Goal: Task Accomplishment & Management: Use online tool/utility

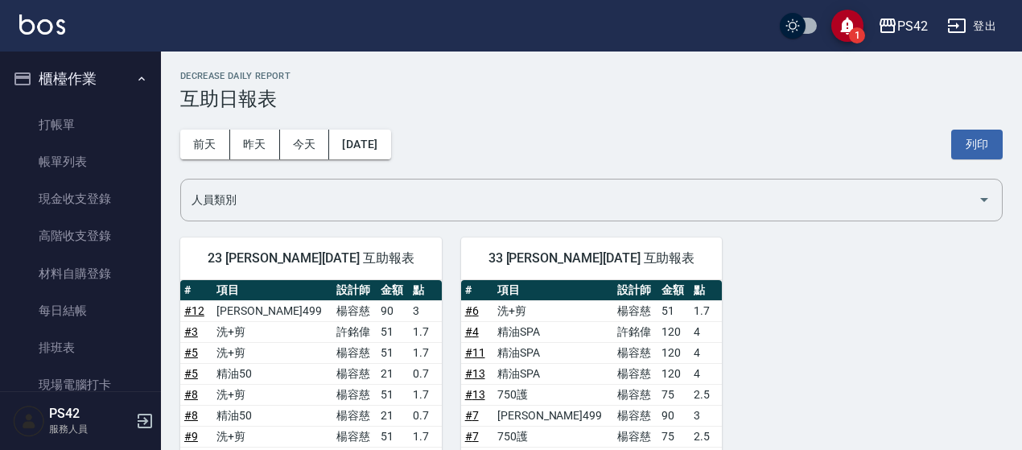
scroll to position [234, 0]
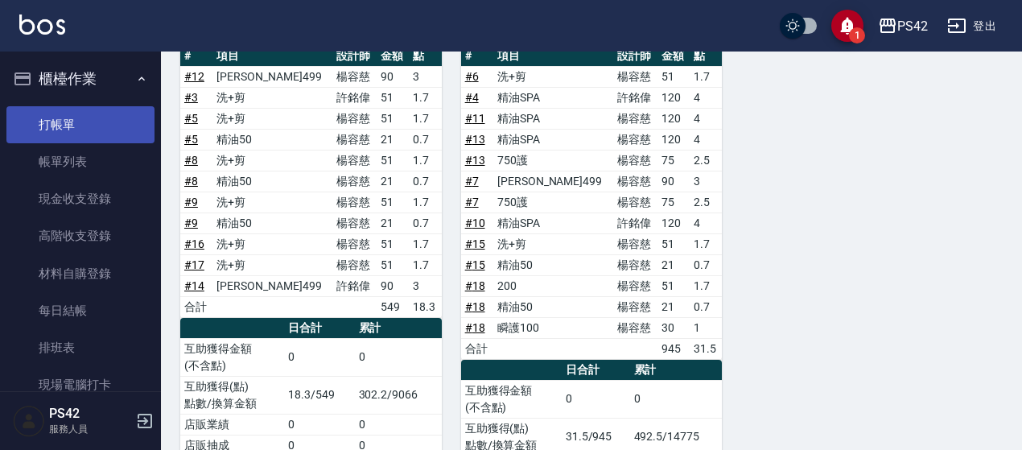
click at [89, 123] on link "打帳單" at bounding box center [80, 124] width 148 height 37
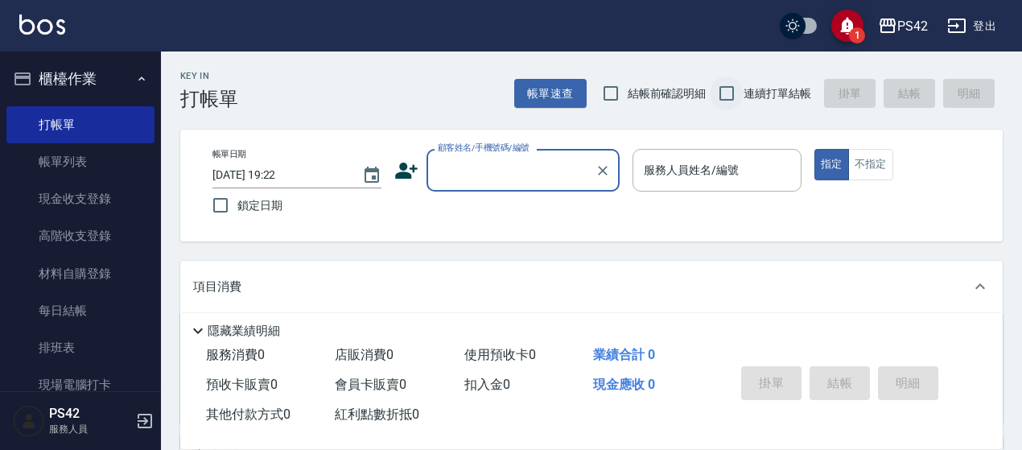
click at [734, 89] on input "連續打單結帳" at bounding box center [727, 93] width 34 height 34
checkbox input "true"
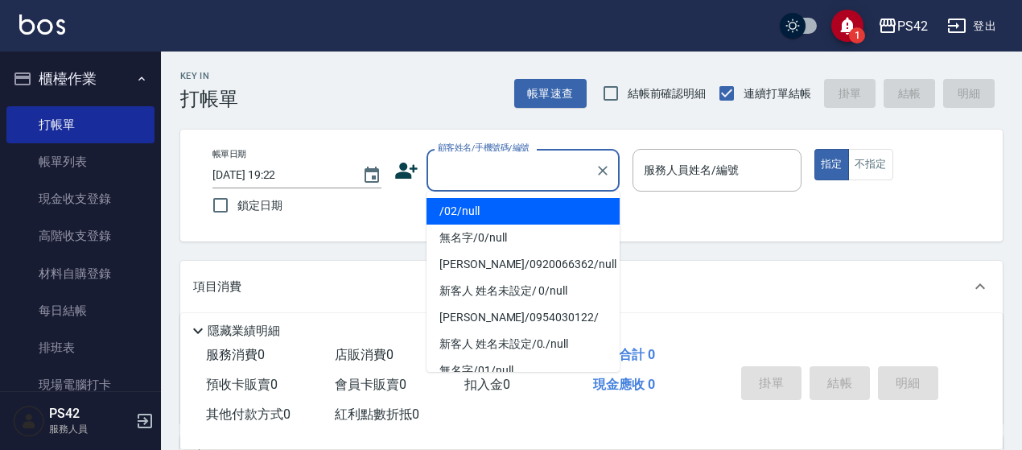
click at [481, 176] on input "顧客姓名/手機號碼/編號" at bounding box center [511, 170] width 155 height 28
type input "/02/null"
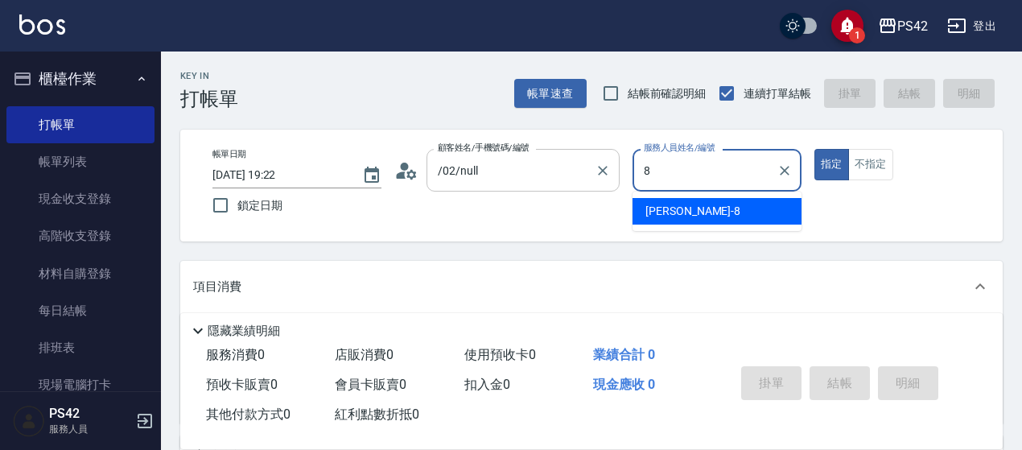
type input "8"
type button "true"
type input "[PERSON_NAME]-8"
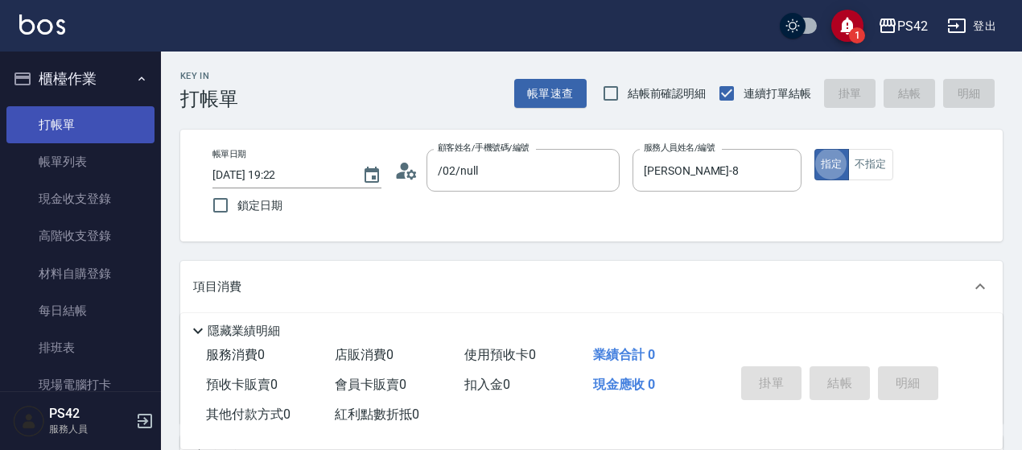
type input "無名字/0/null"
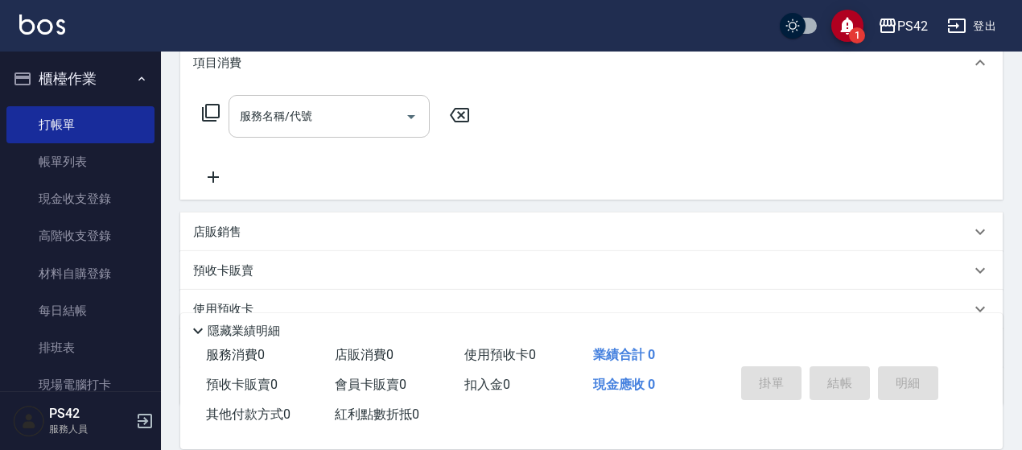
scroll to position [241, 0]
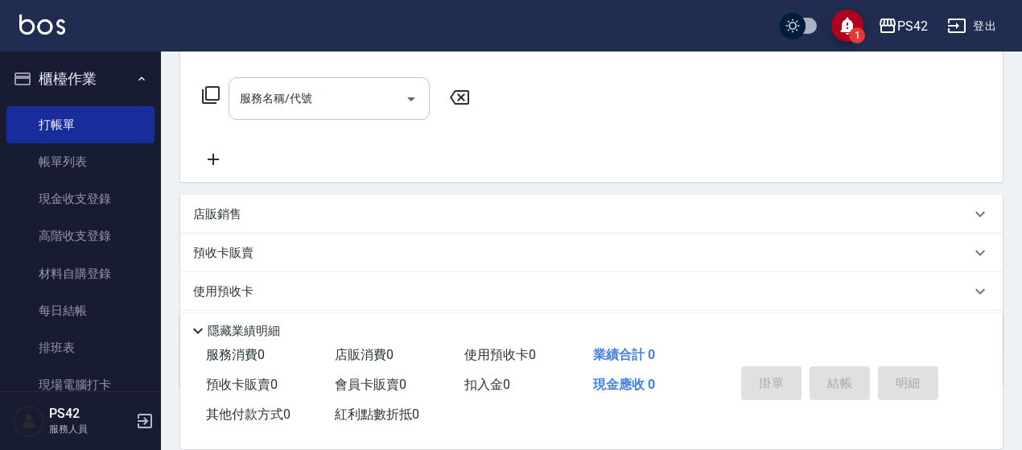
click at [262, 102] on input "服務名稱/代號" at bounding box center [317, 99] width 163 height 28
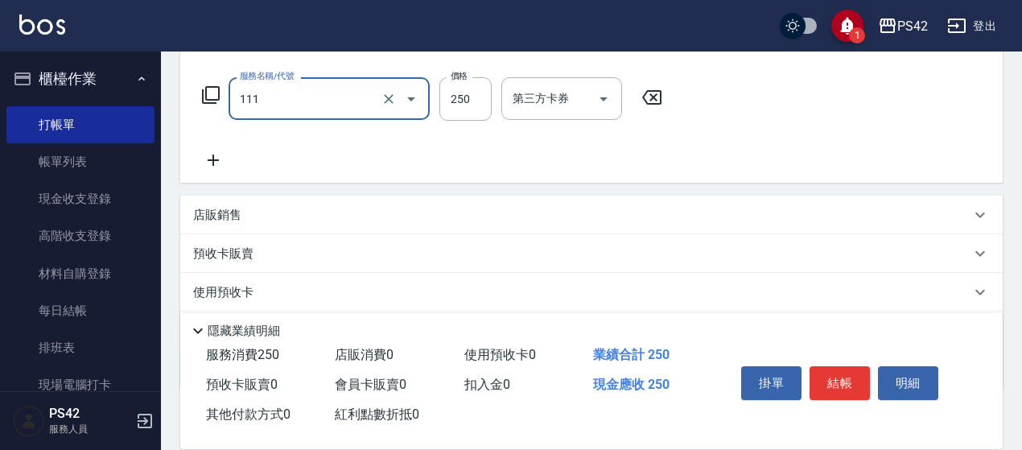
type input "200(111)"
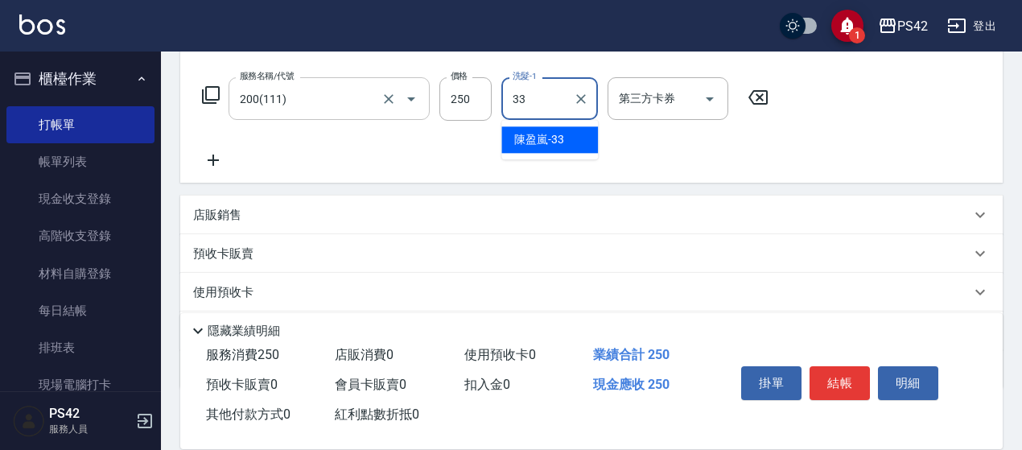
type input "[PERSON_NAME]-33"
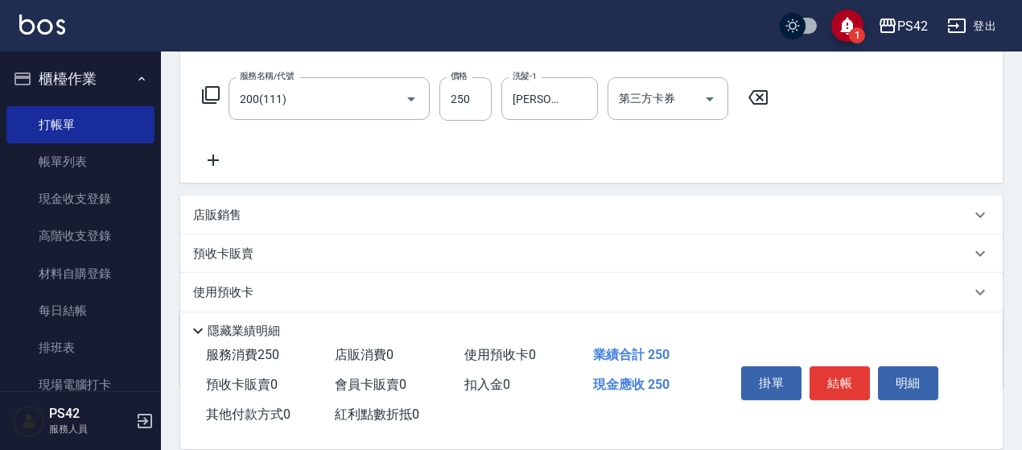
click at [258, 210] on div "店販銷售" at bounding box center [581, 215] width 777 height 17
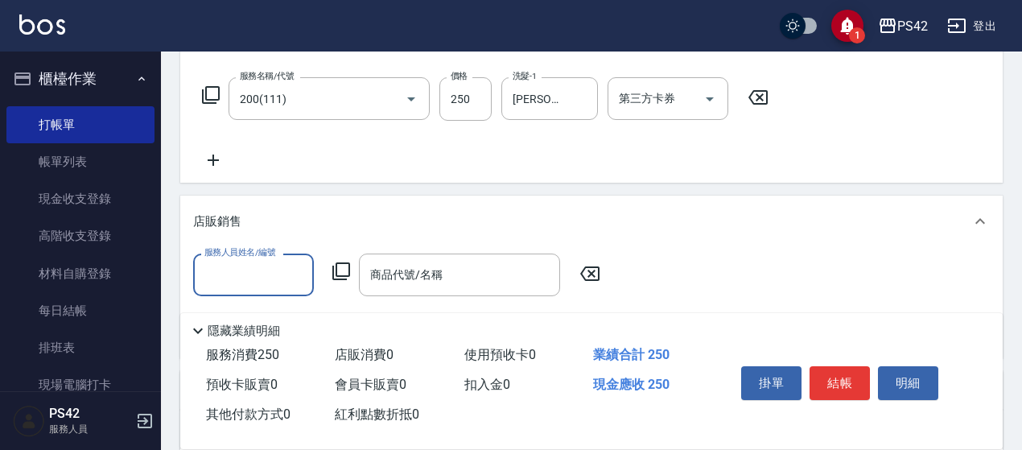
scroll to position [0, 0]
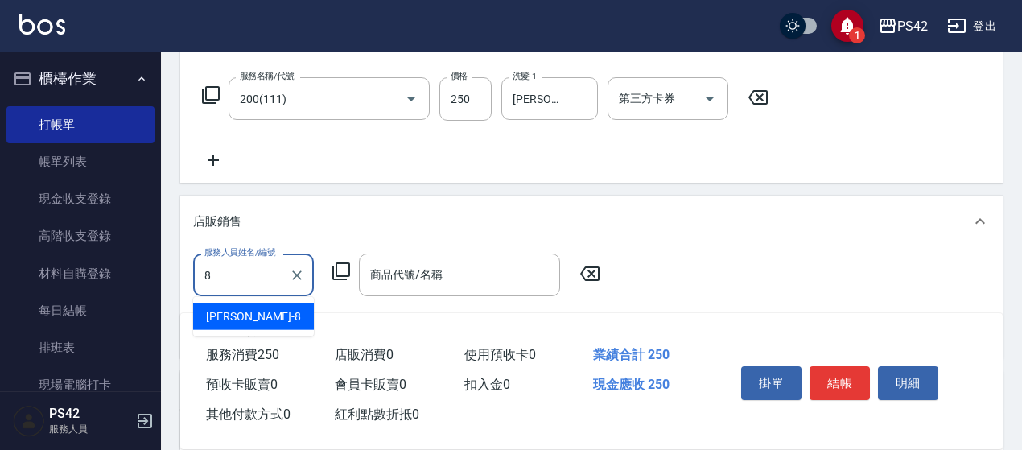
type input "[PERSON_NAME]-8"
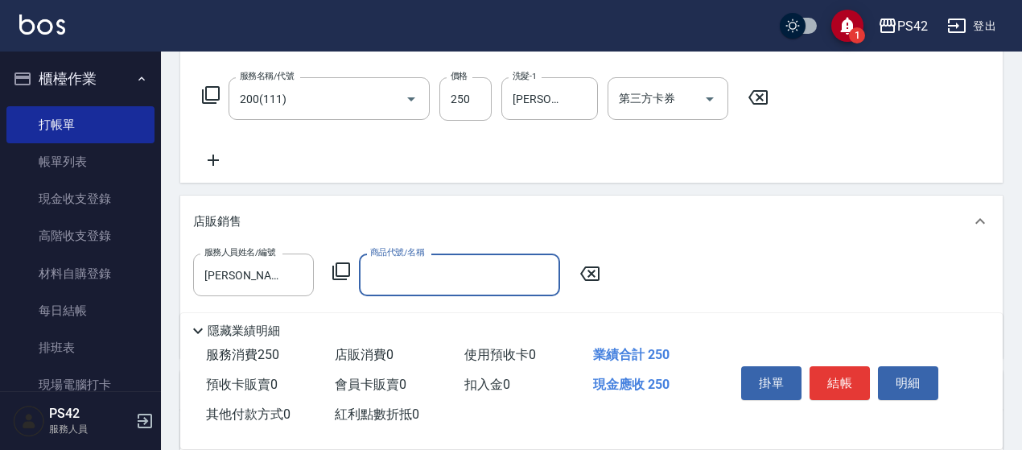
type input "8"
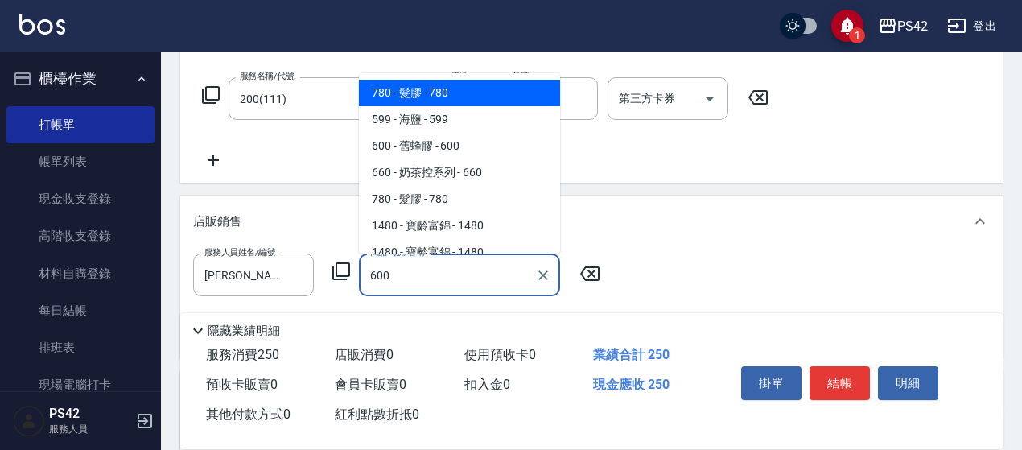
type input "舊蜂膠"
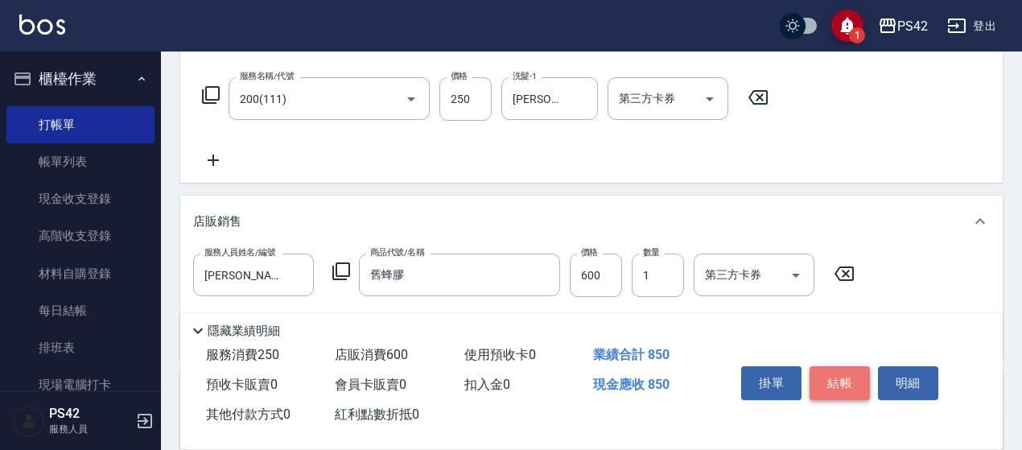
click at [817, 373] on button "結帳" at bounding box center [840, 383] width 60 height 34
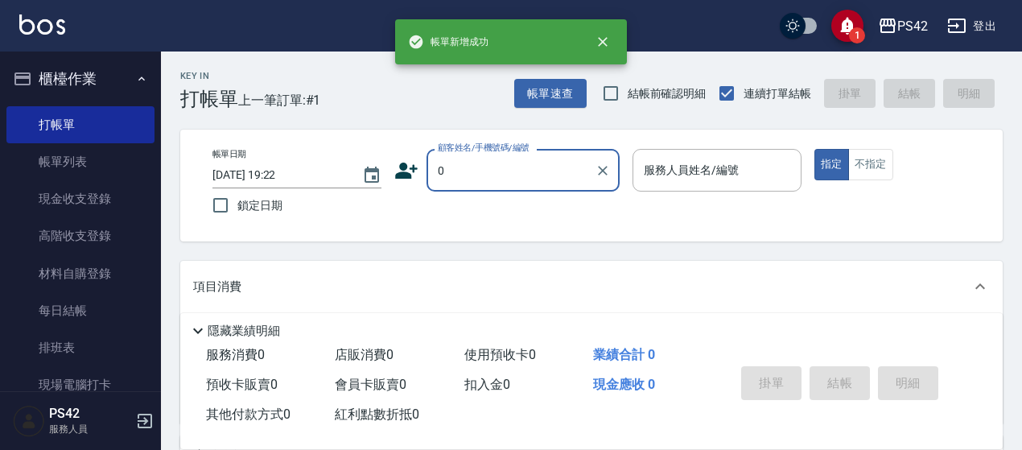
type input "/02/null"
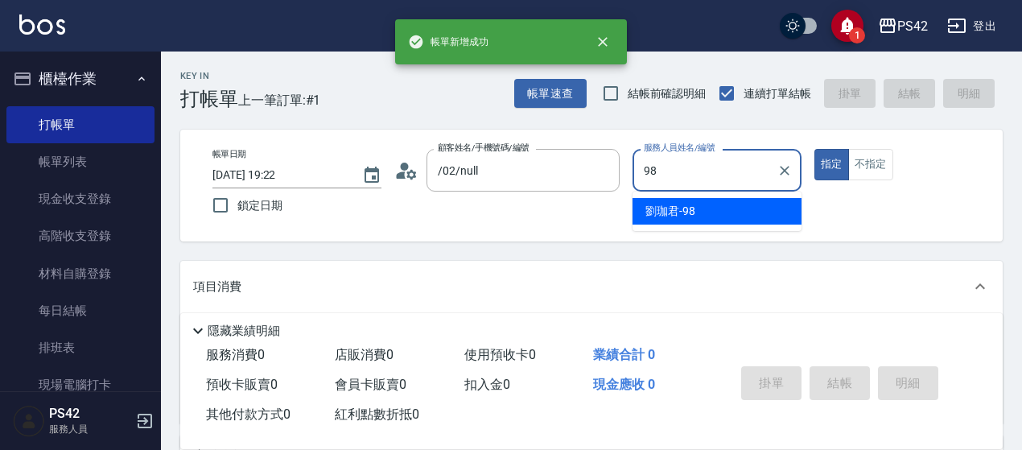
type input "9"
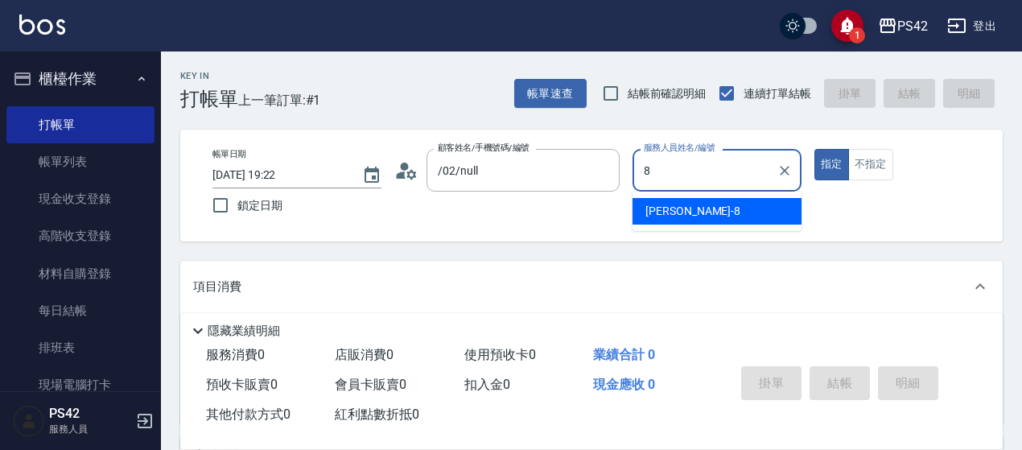
type input "[PERSON_NAME]-8"
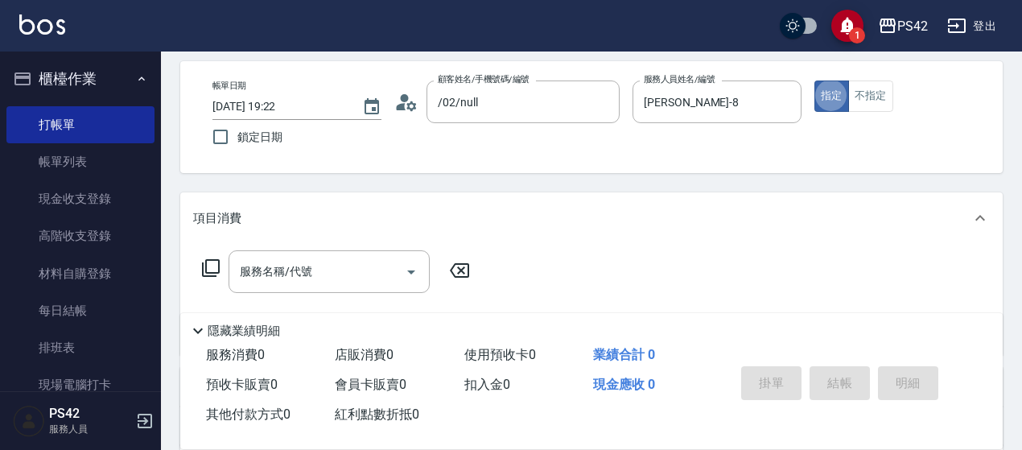
scroll to position [161, 0]
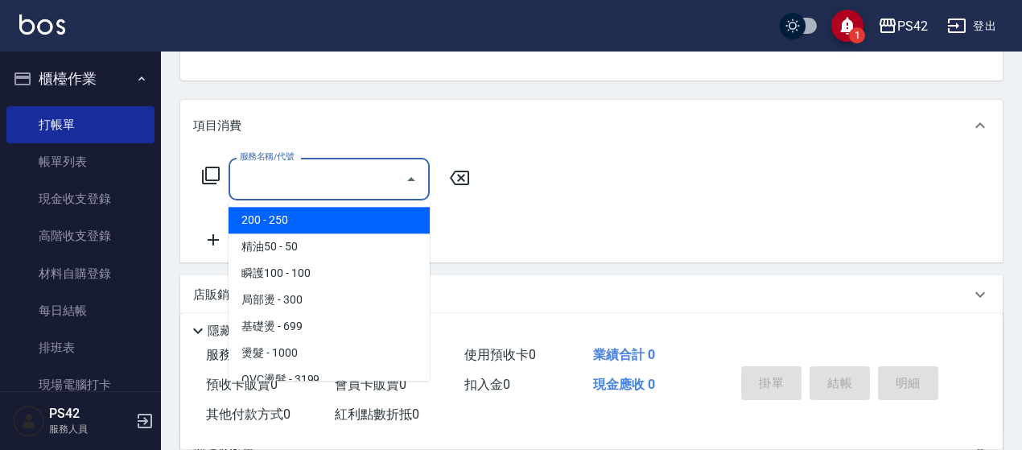
click at [336, 176] on input "服務名稱/代號" at bounding box center [317, 179] width 163 height 28
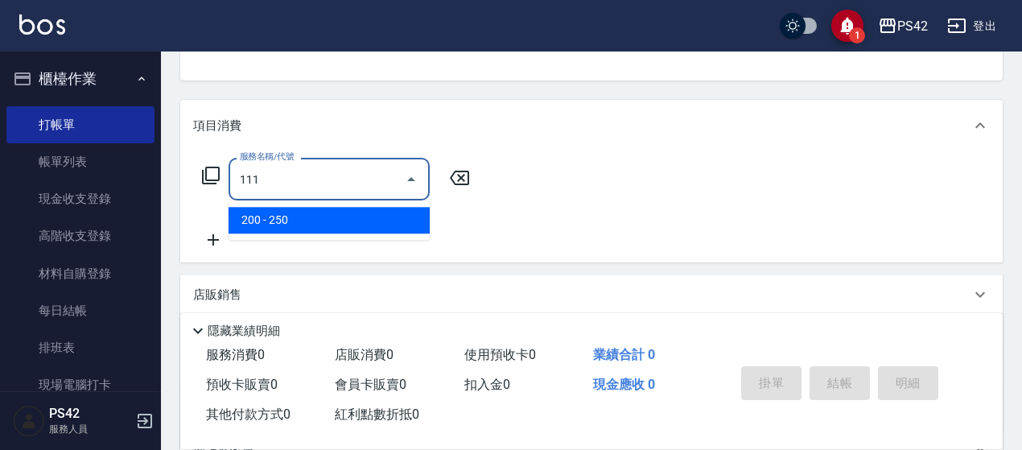
type input "200(111)"
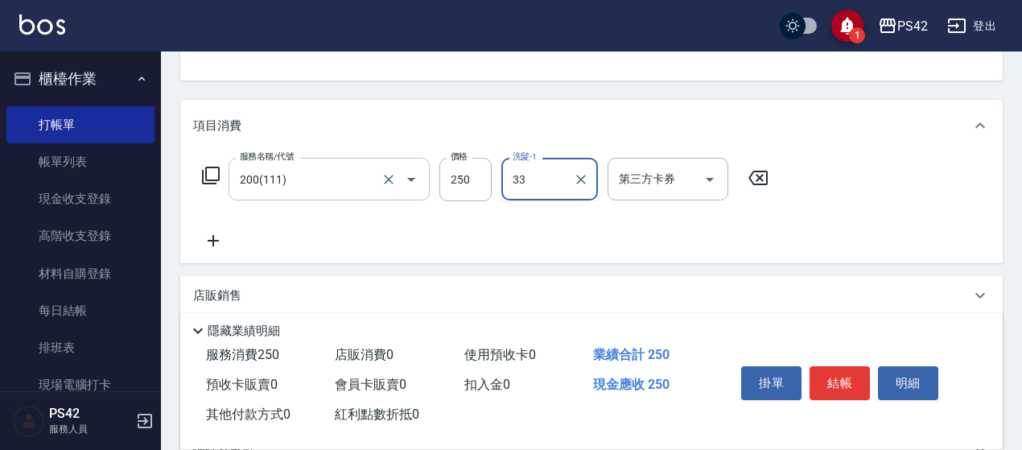
type input "[PERSON_NAME]-33"
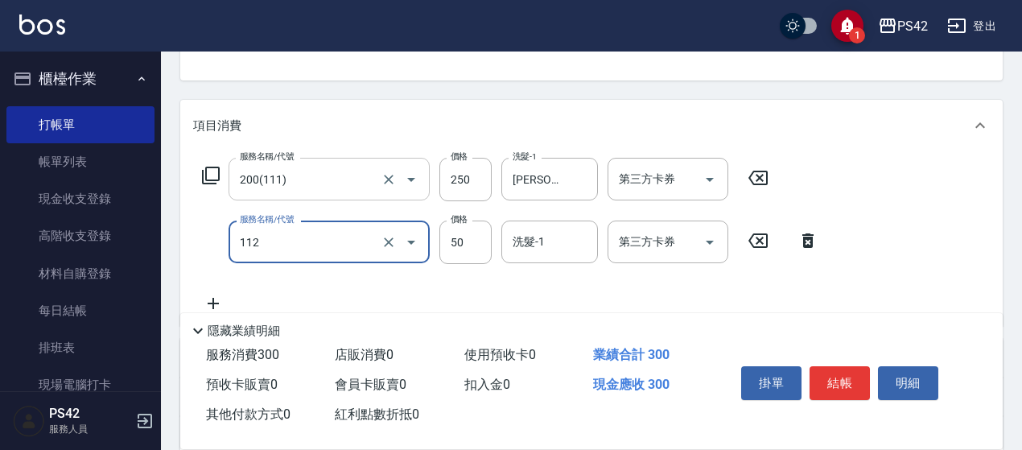
type input "精油50(112)"
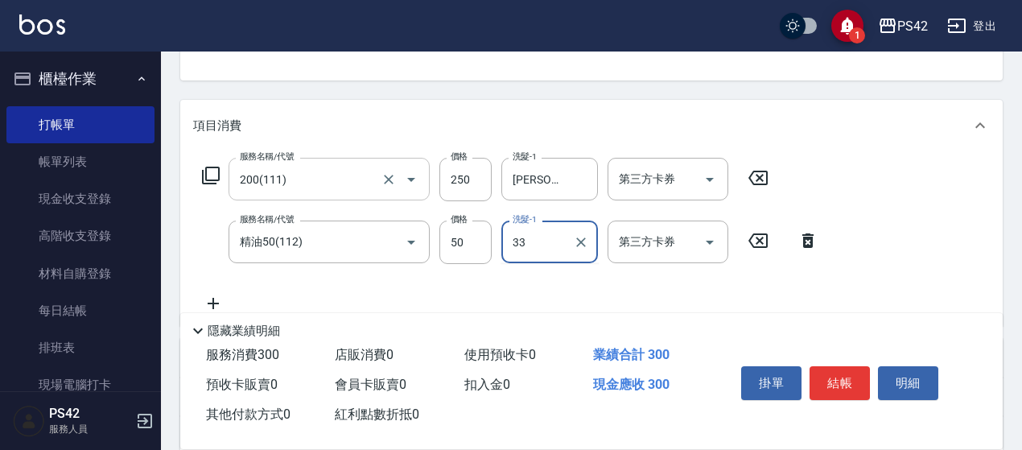
type input "[PERSON_NAME]-33"
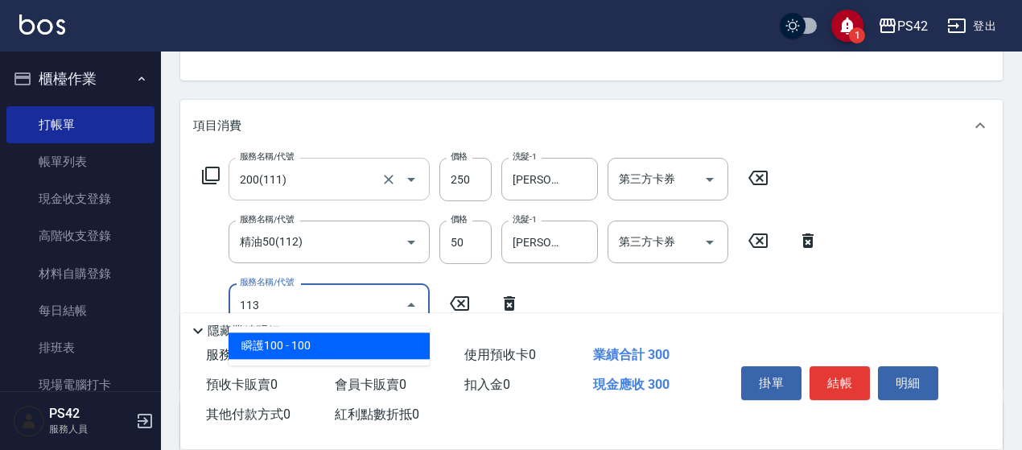
type input "瞬護100(113)"
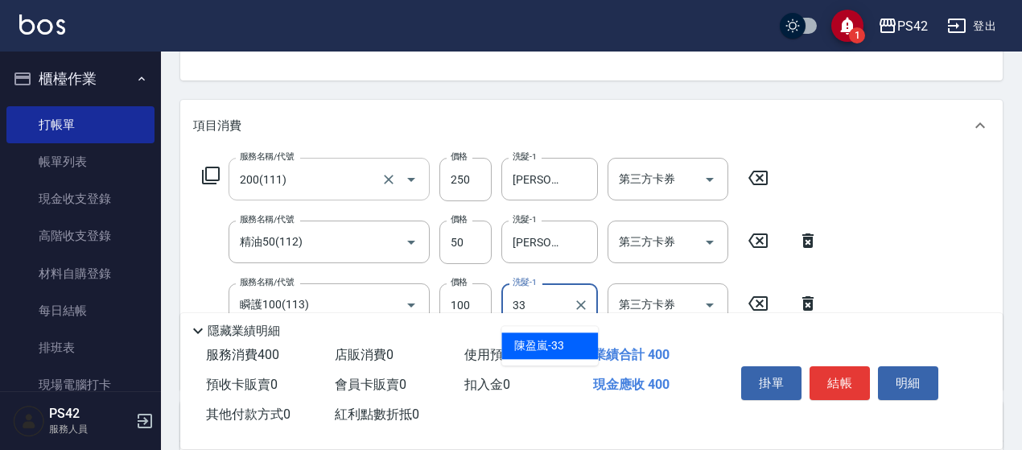
type input "[PERSON_NAME]-33"
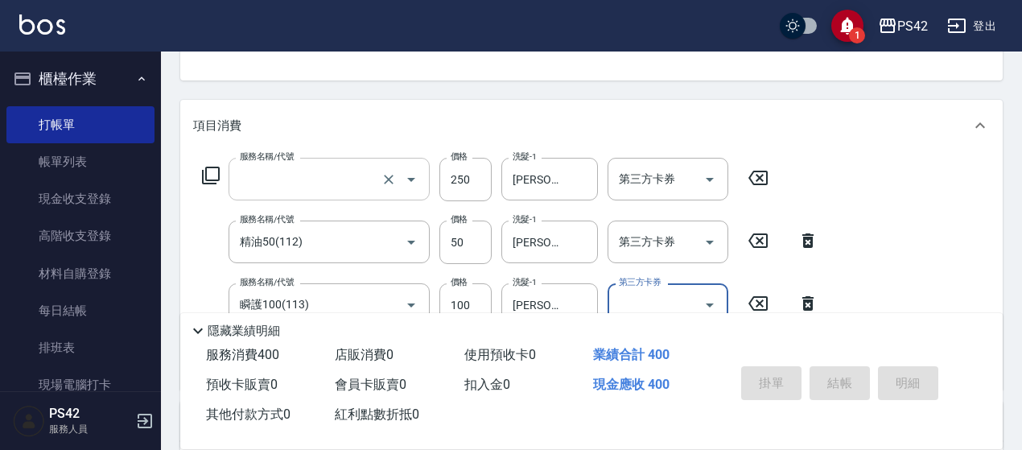
scroll to position [156, 0]
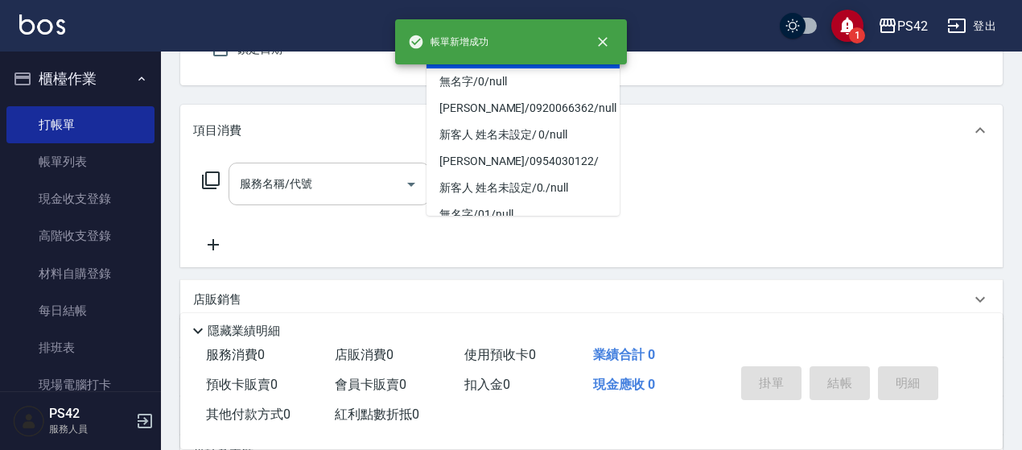
type input "/02/null"
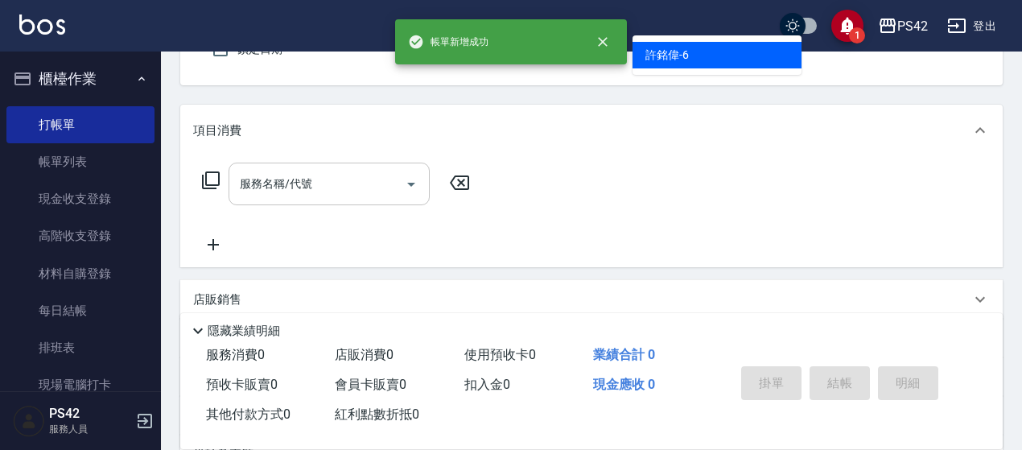
type input "[PERSON_NAME]-6"
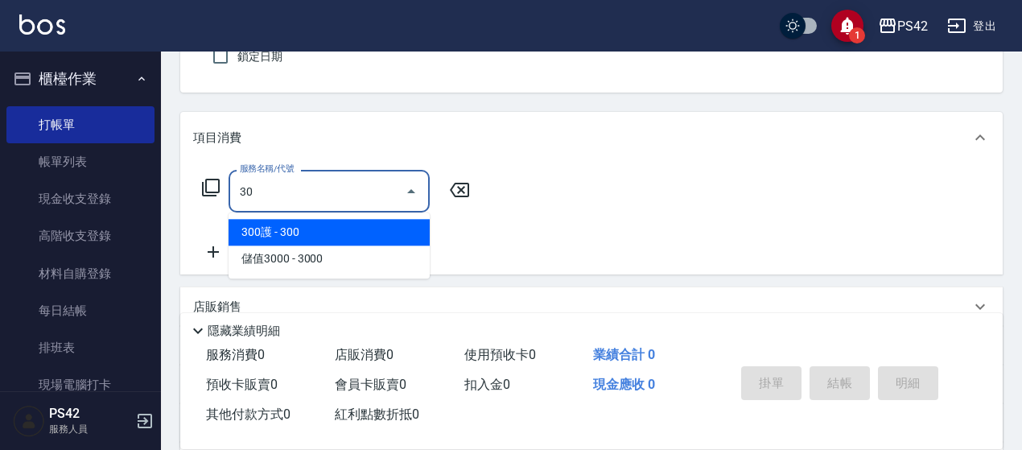
type input "3"
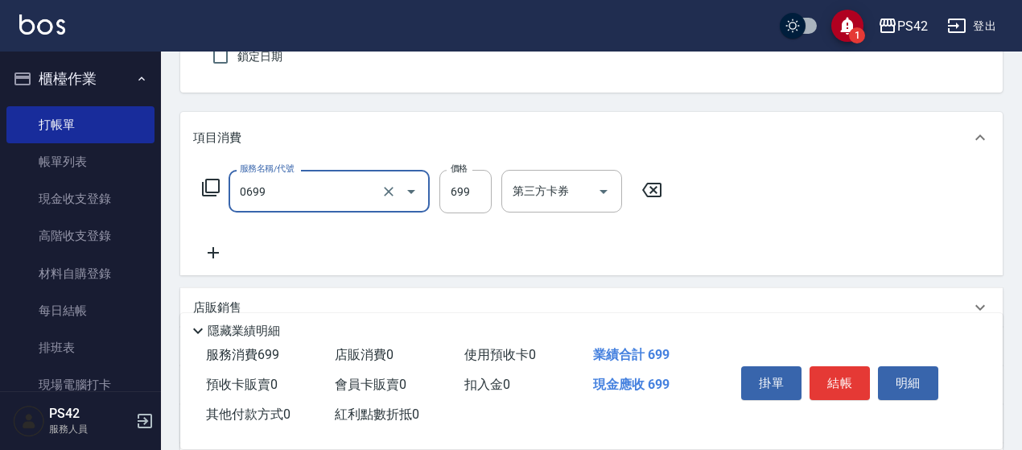
type input "精油SPA(0699)"
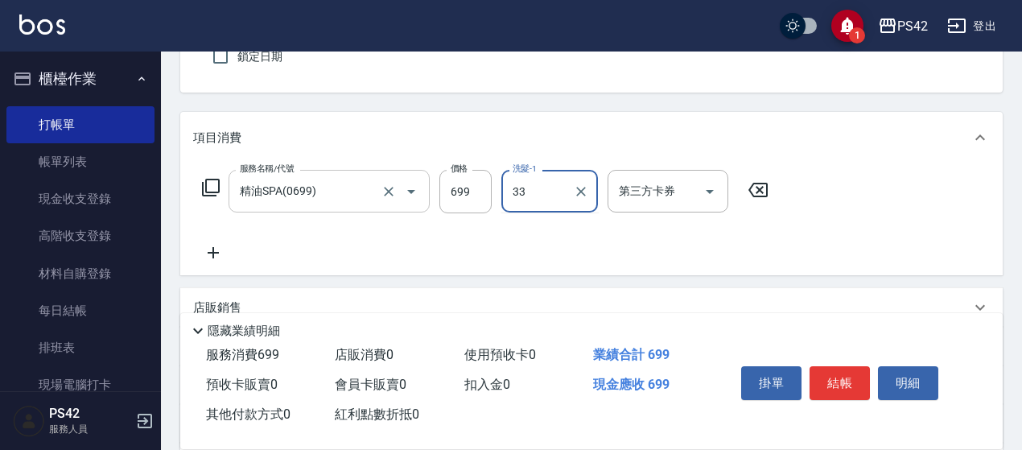
type input "[PERSON_NAME]-33"
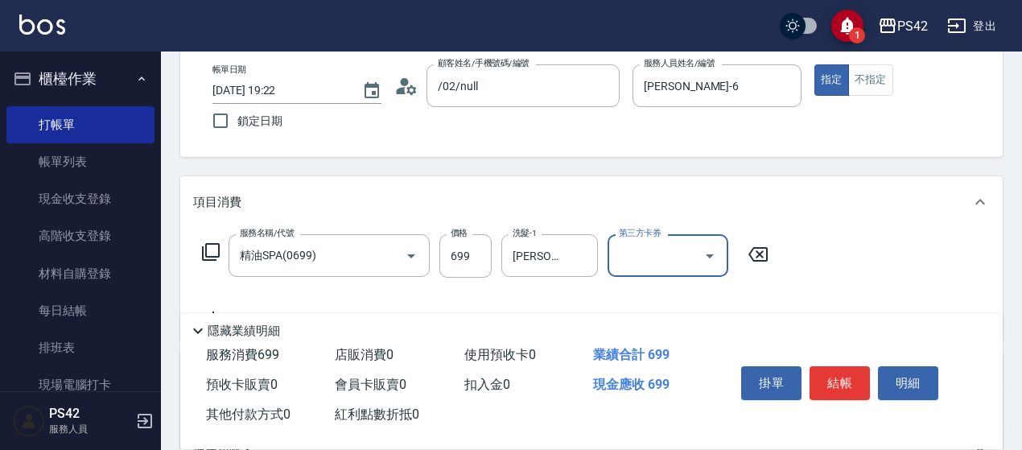
scroll to position [0, 0]
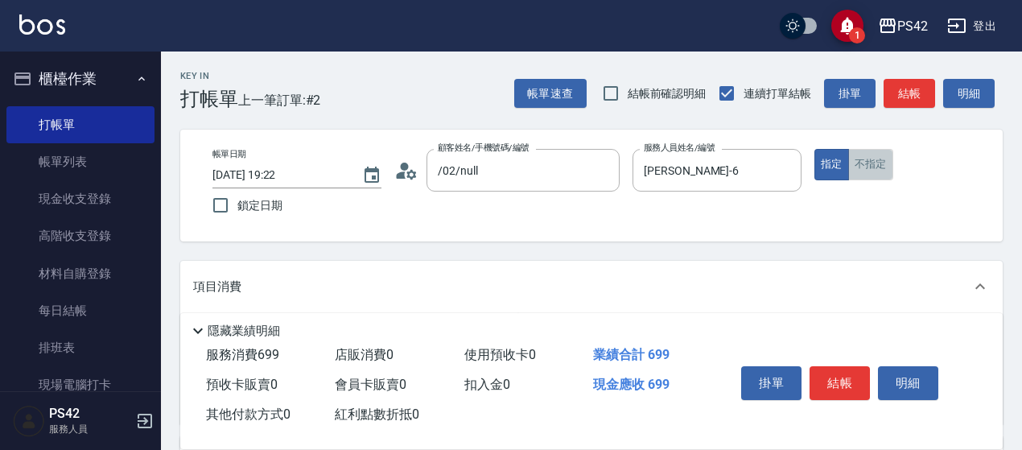
click at [868, 165] on button "不指定" at bounding box center [870, 164] width 45 height 31
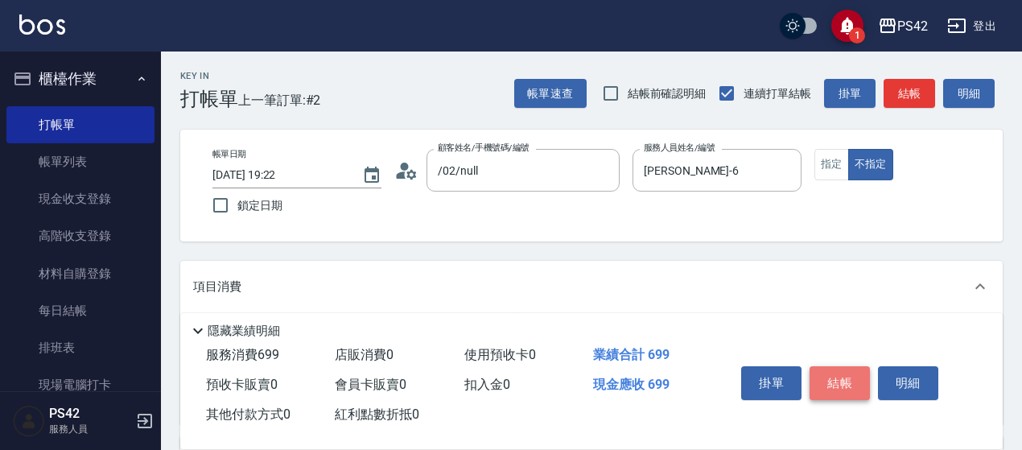
click at [829, 370] on button "結帳" at bounding box center [840, 383] width 60 height 34
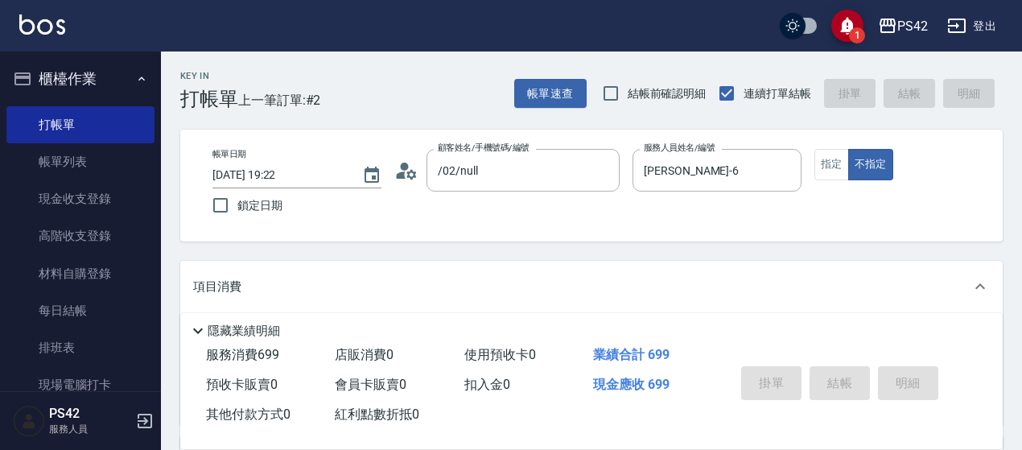
type input "[DATE] 19:23"
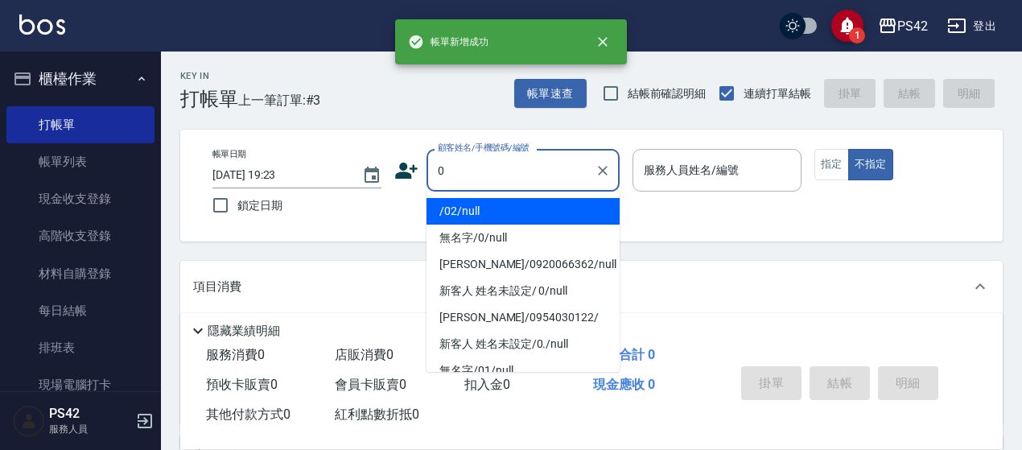
type input "/02/null"
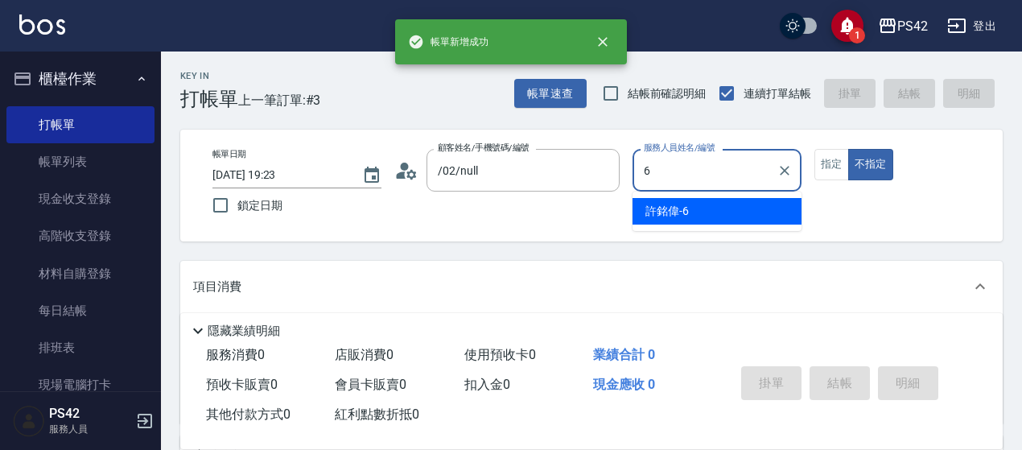
type input "6"
type button "false"
type input "[PERSON_NAME]-6"
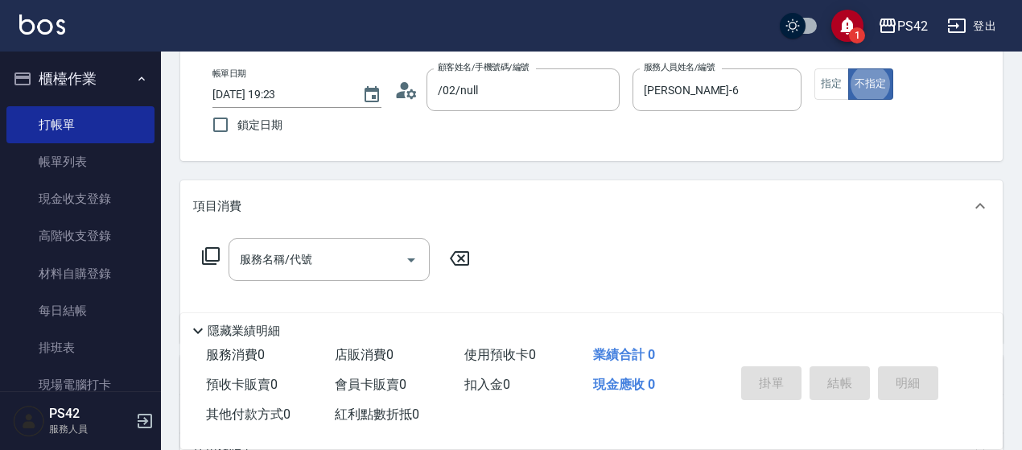
scroll to position [161, 0]
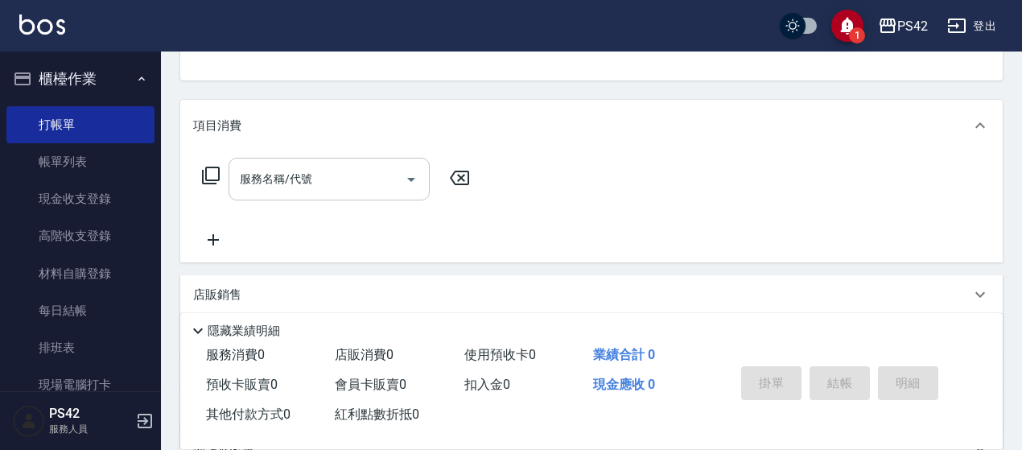
click at [342, 183] on input "服務名稱/代號" at bounding box center [317, 179] width 163 height 28
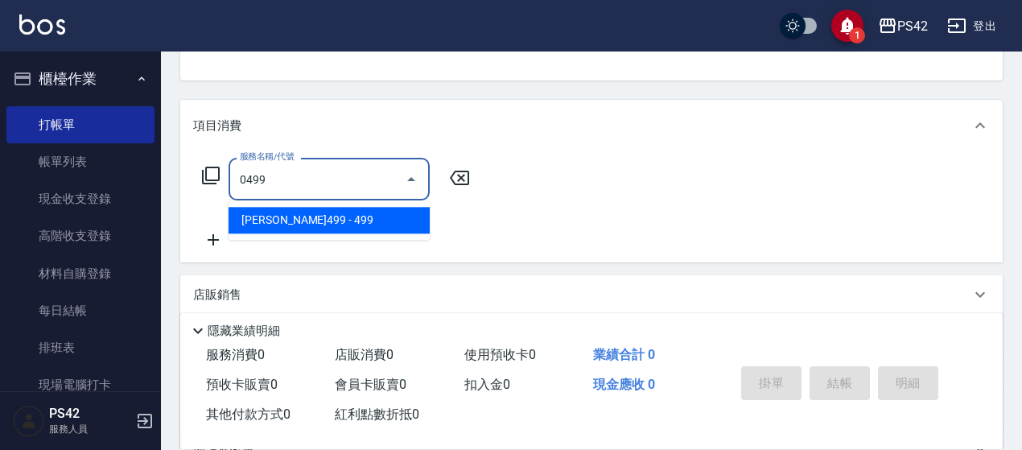
type input "[PERSON_NAME]499(0499)"
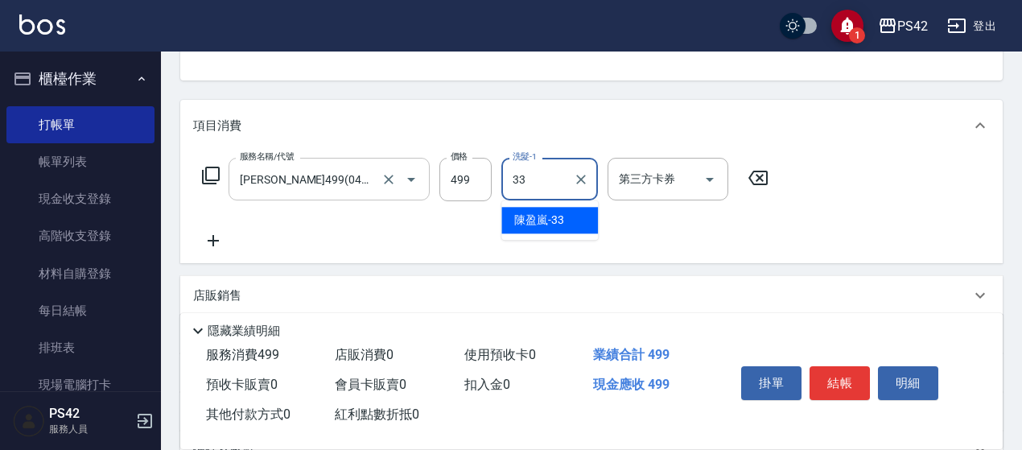
type input "[PERSON_NAME]-33"
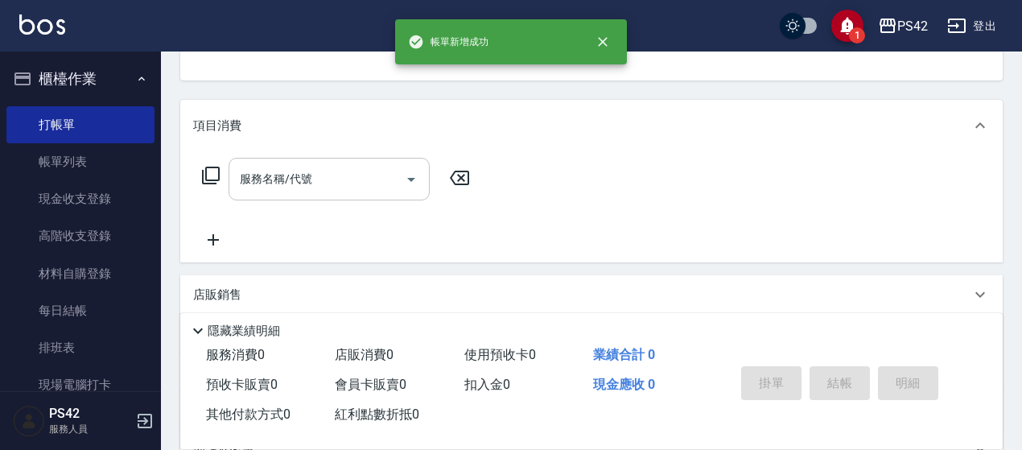
scroll to position [156, 0]
type input "/02/null"
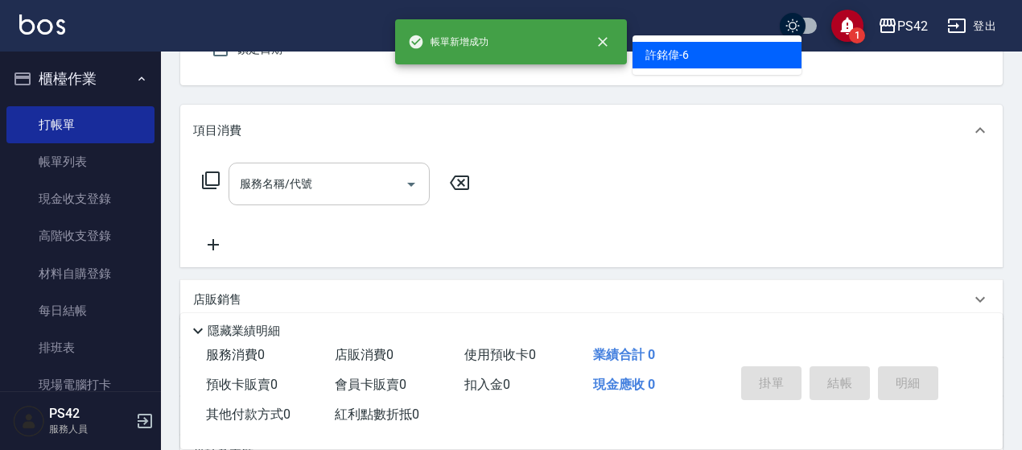
type input "[PERSON_NAME]-6"
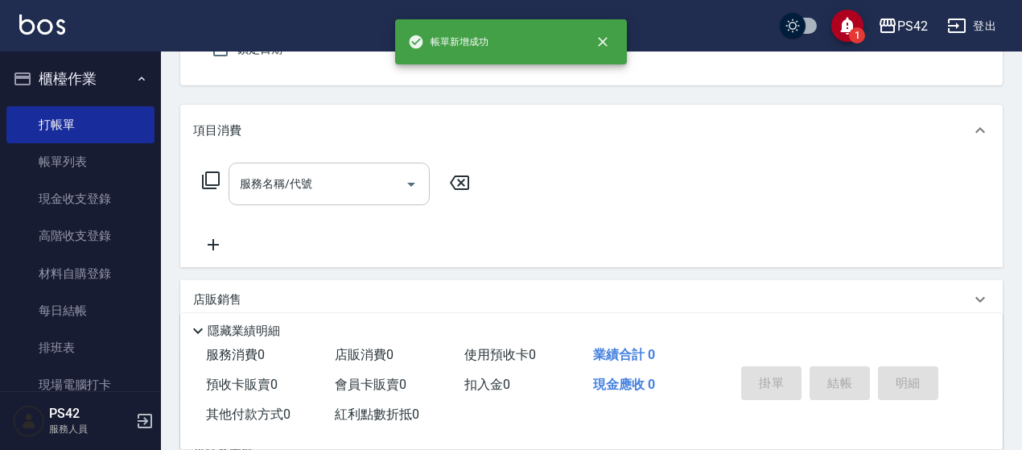
scroll to position [149, 0]
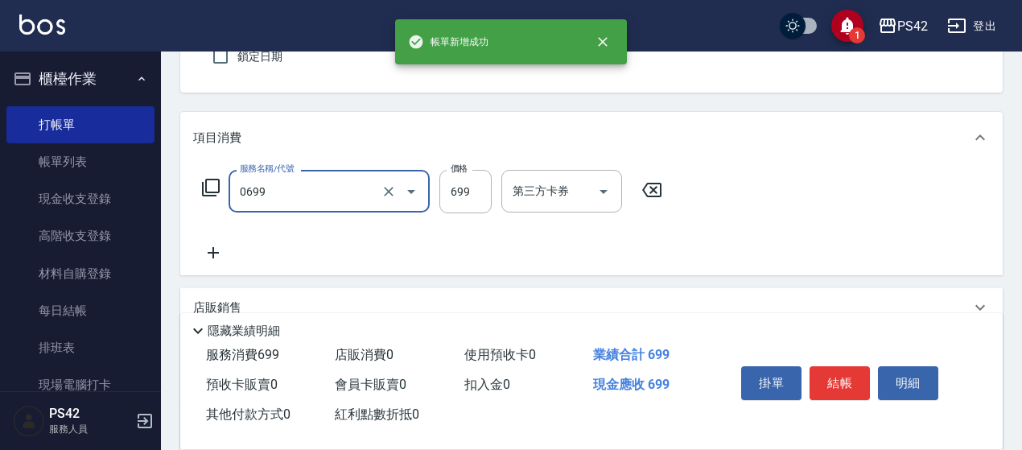
type input "精油SPA(0699)"
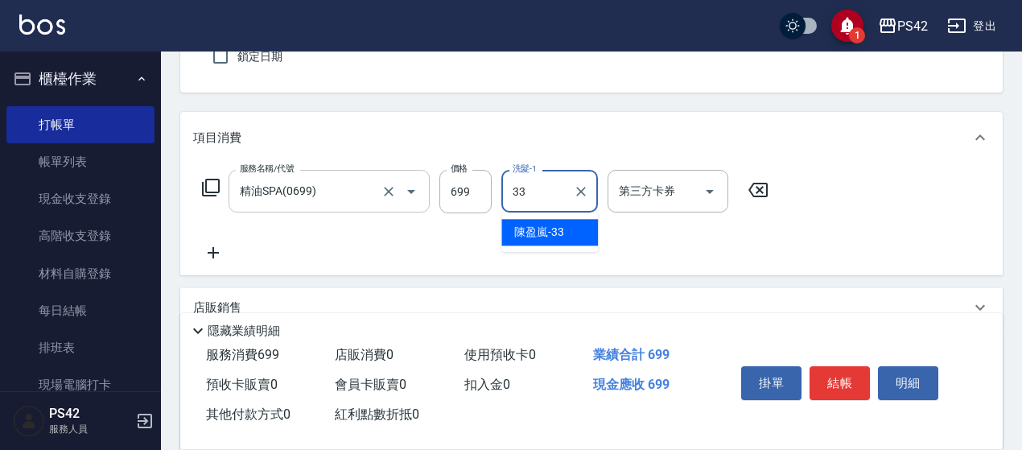
type input "[PERSON_NAME]-33"
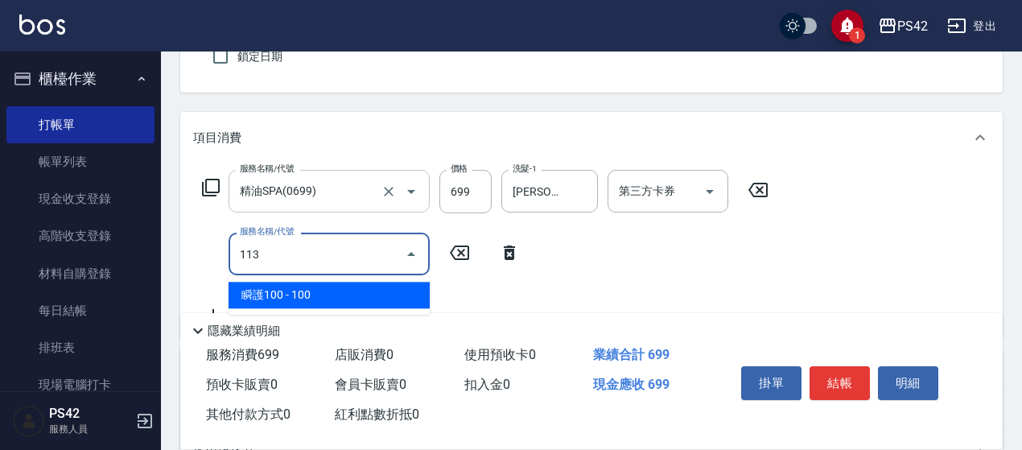
type input "瞬護100(113)"
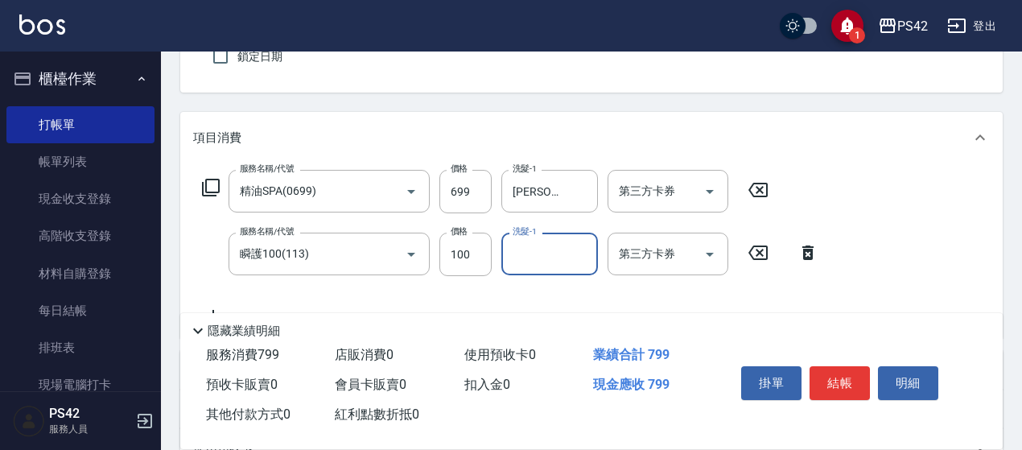
scroll to position [0, 0]
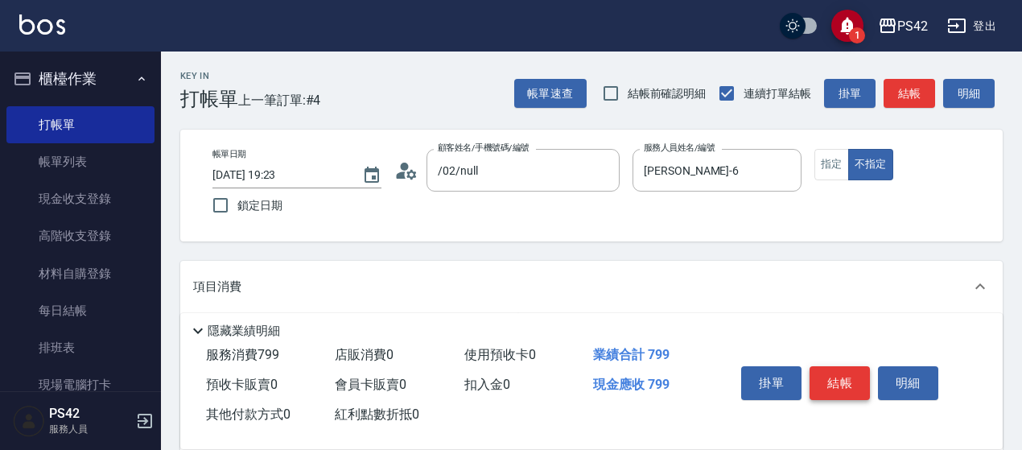
click at [835, 373] on button "結帳" at bounding box center [840, 383] width 60 height 34
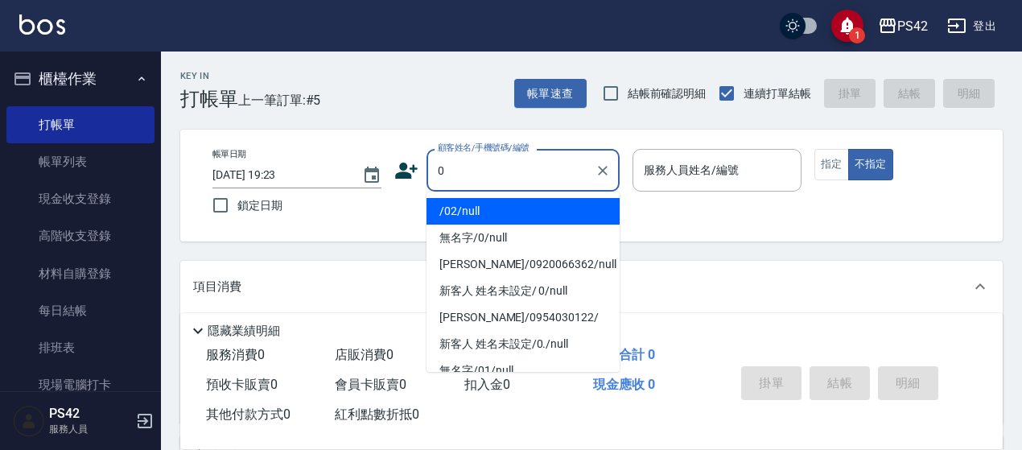
type input "/02/null"
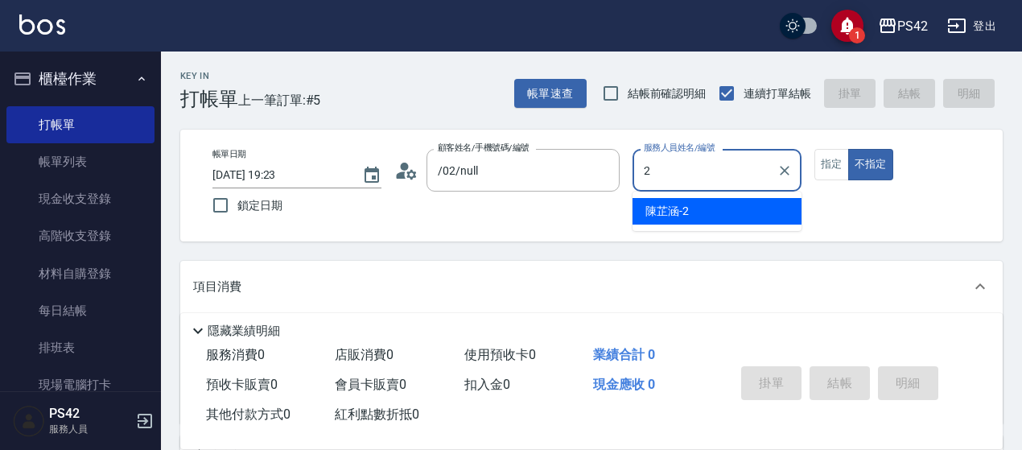
type input "[PERSON_NAME]-2"
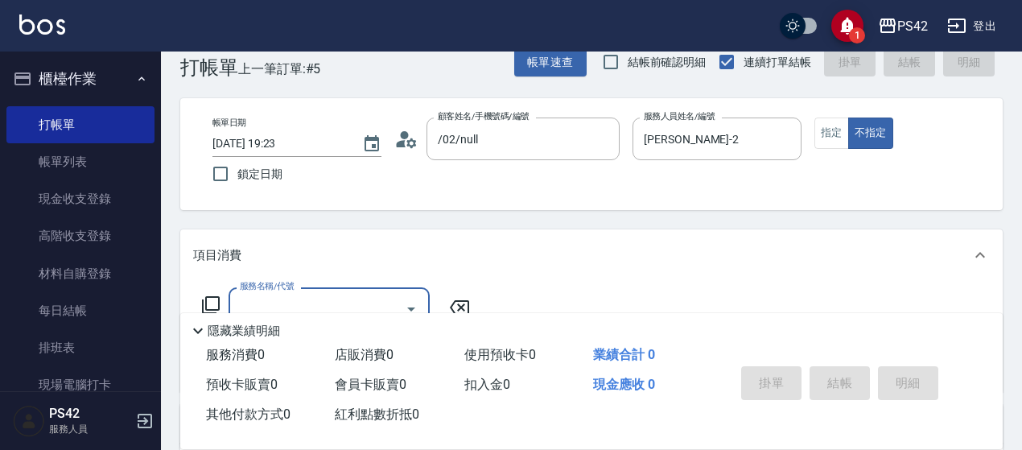
scroll to position [80, 0]
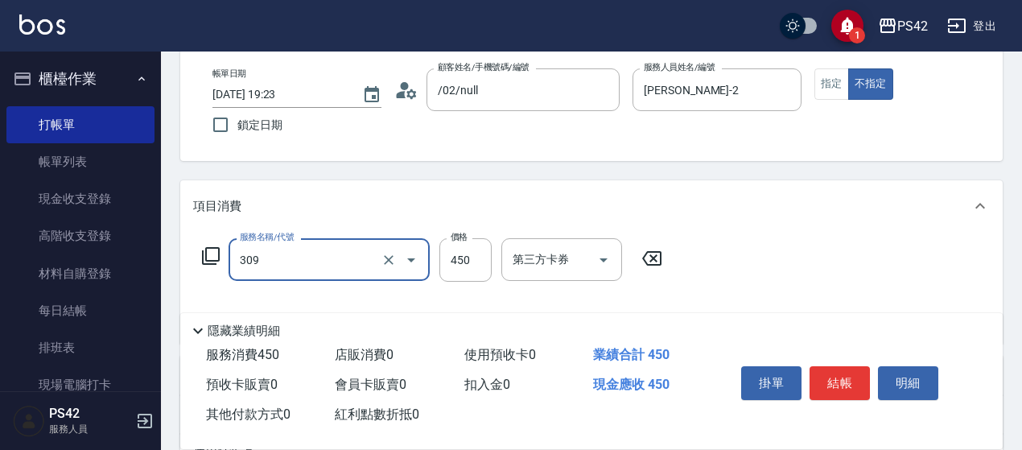
type input "洗+剪(309)"
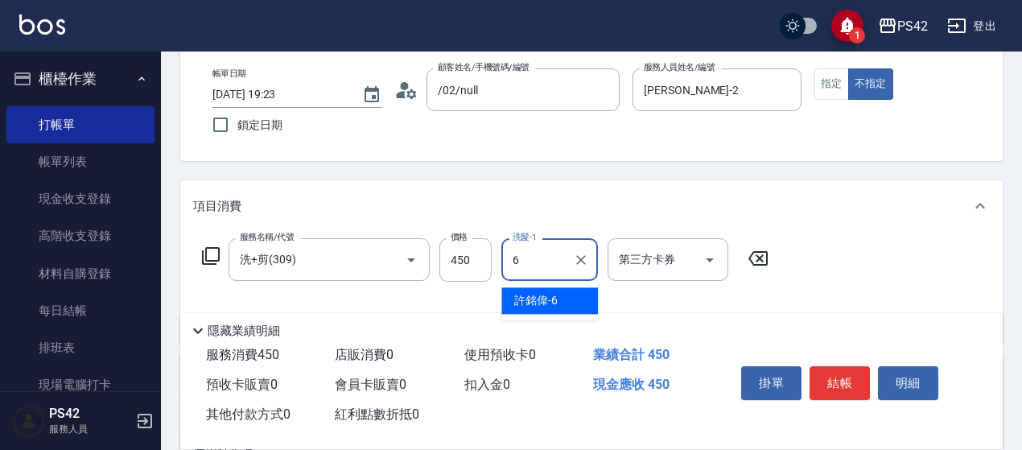
type input "[PERSON_NAME]-6"
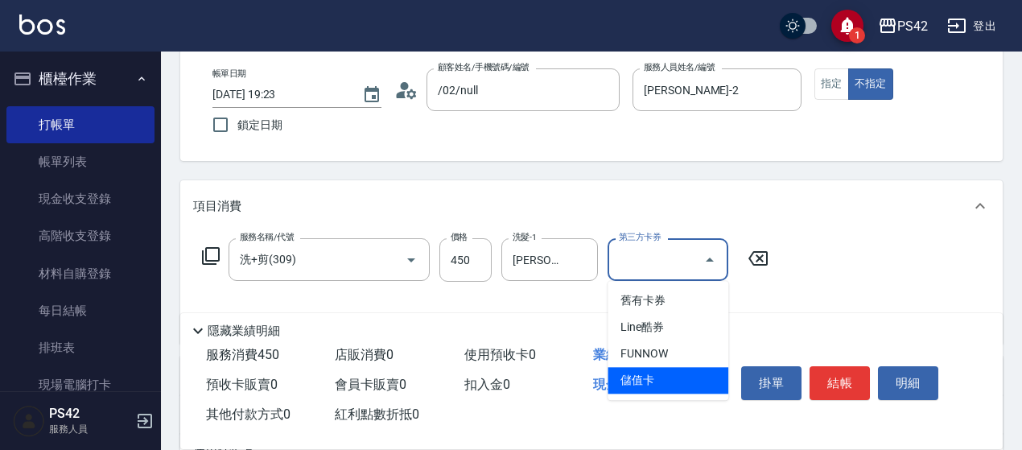
type input "儲值卡"
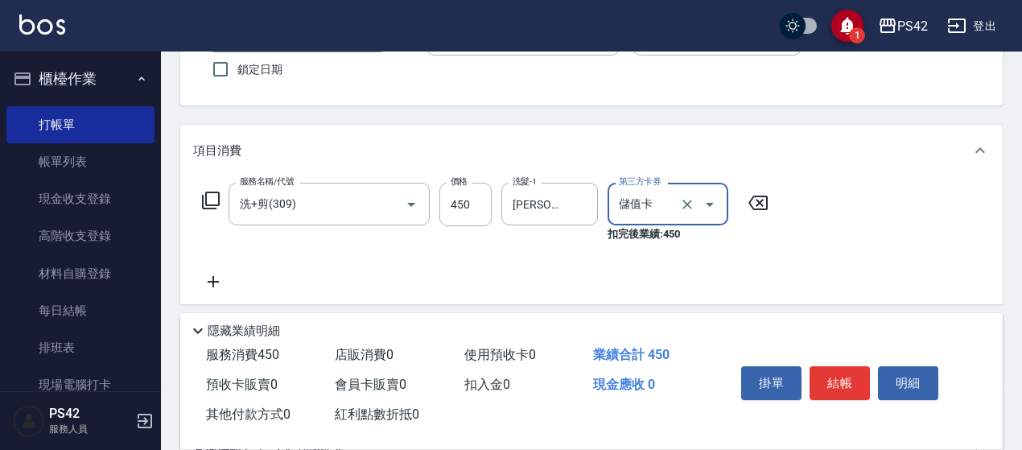
scroll to position [161, 0]
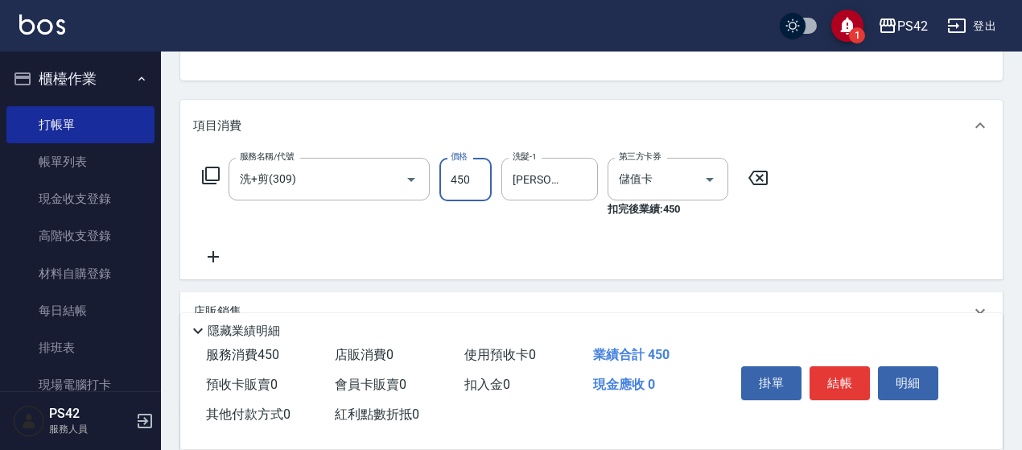
click at [473, 178] on input "450" at bounding box center [465, 179] width 52 height 43
click at [218, 250] on icon at bounding box center [213, 256] width 40 height 19
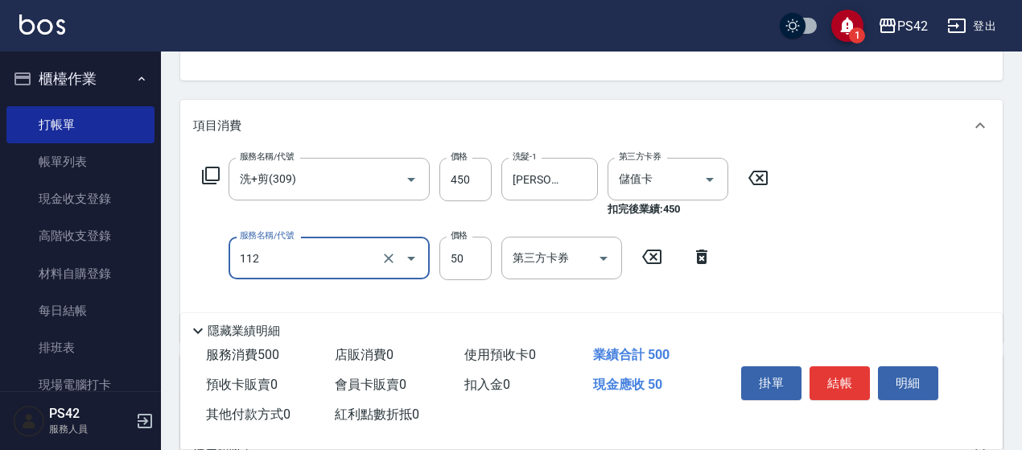
type input "精油50(112)"
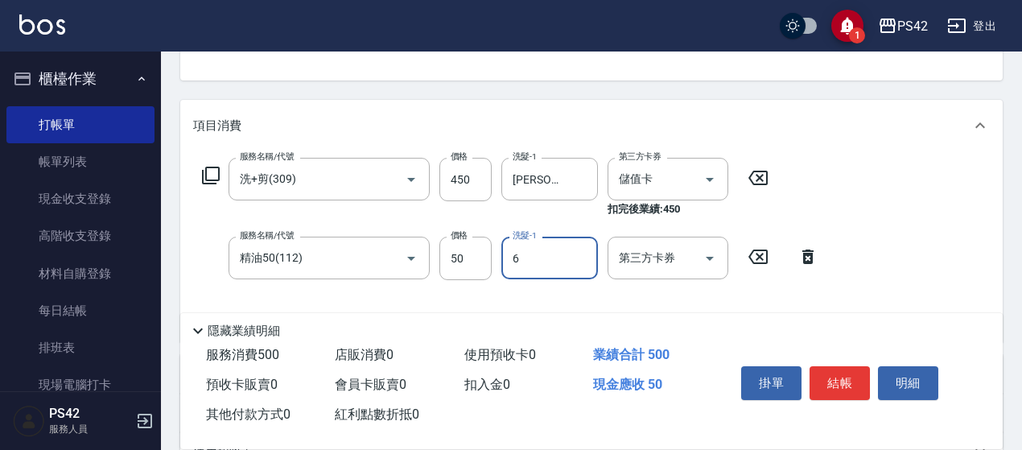
type input "[PERSON_NAME]-6"
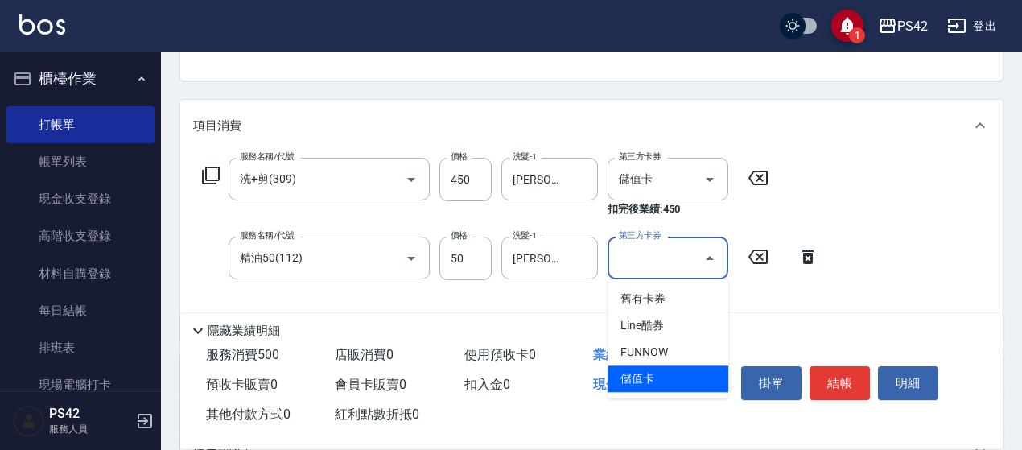
type input "儲值卡"
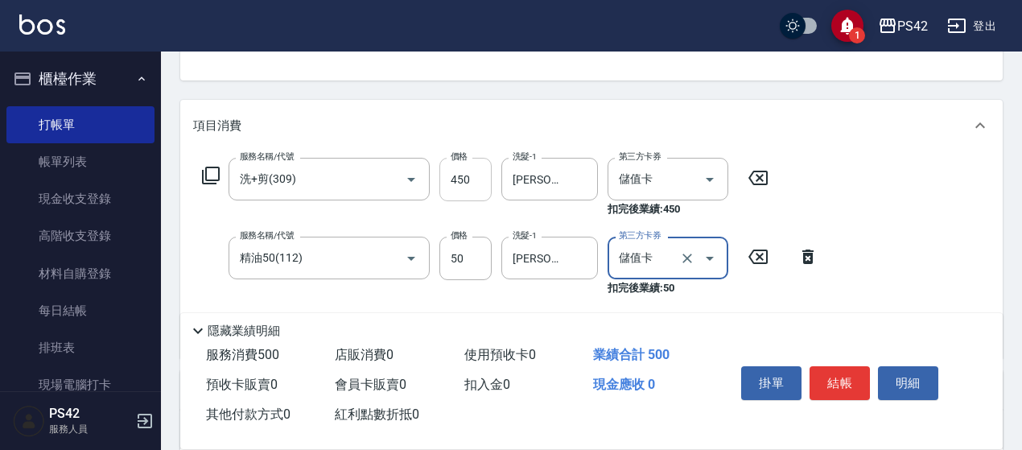
click at [456, 188] on input "450" at bounding box center [465, 179] width 52 height 43
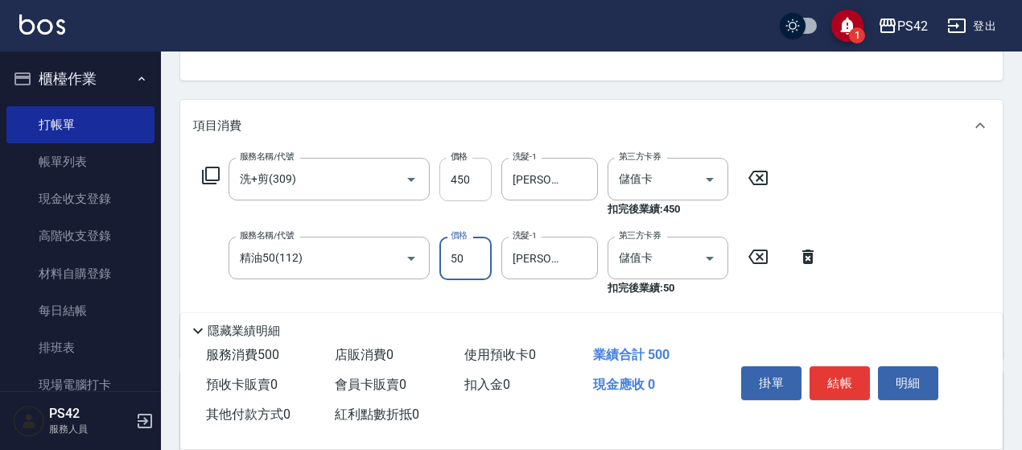
click at [458, 179] on input "450" at bounding box center [465, 179] width 52 height 43
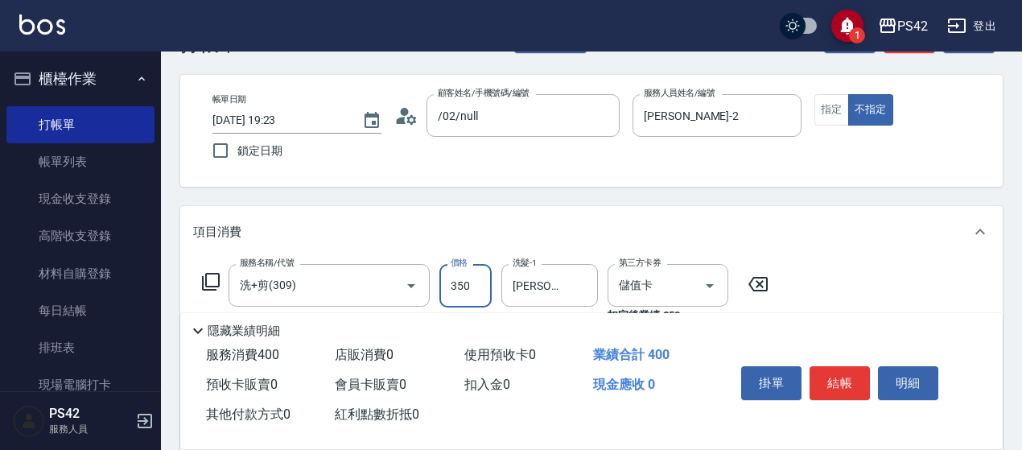
scroll to position [0, 0]
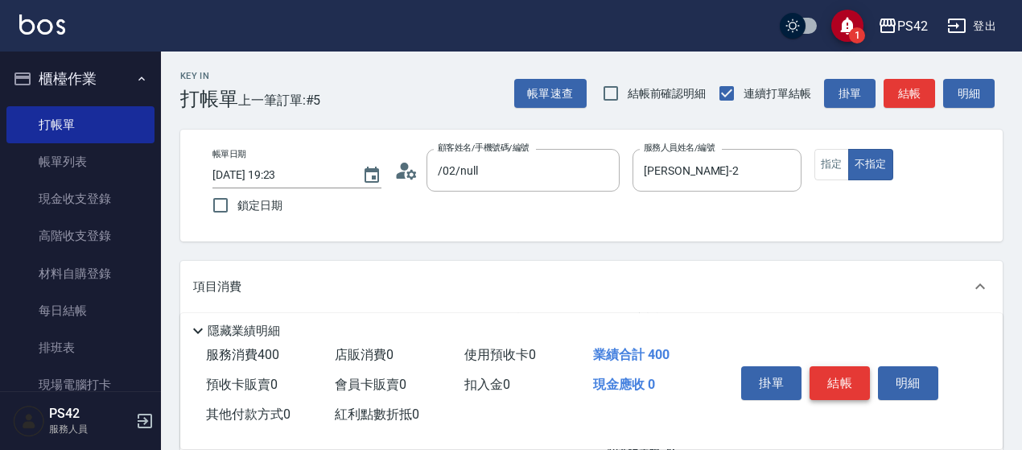
type input "350"
click at [821, 369] on button "結帳" at bounding box center [840, 383] width 60 height 34
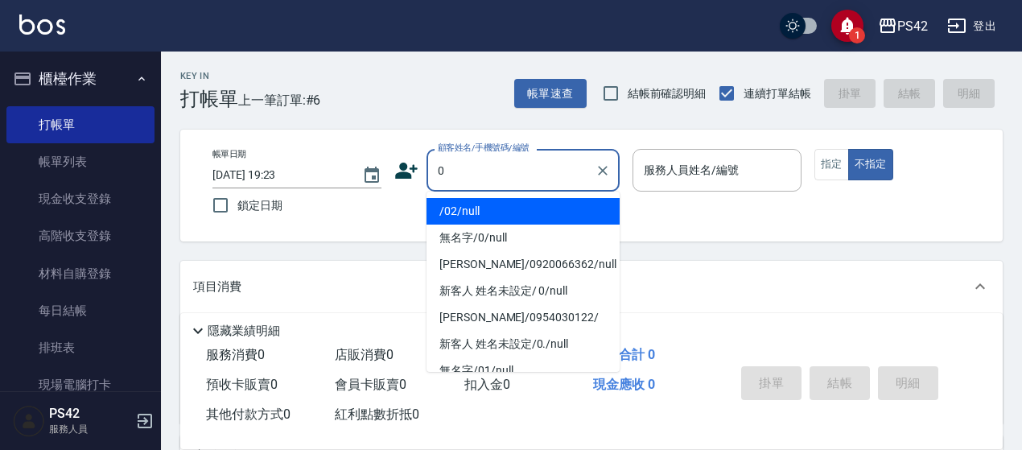
type input "/02/null"
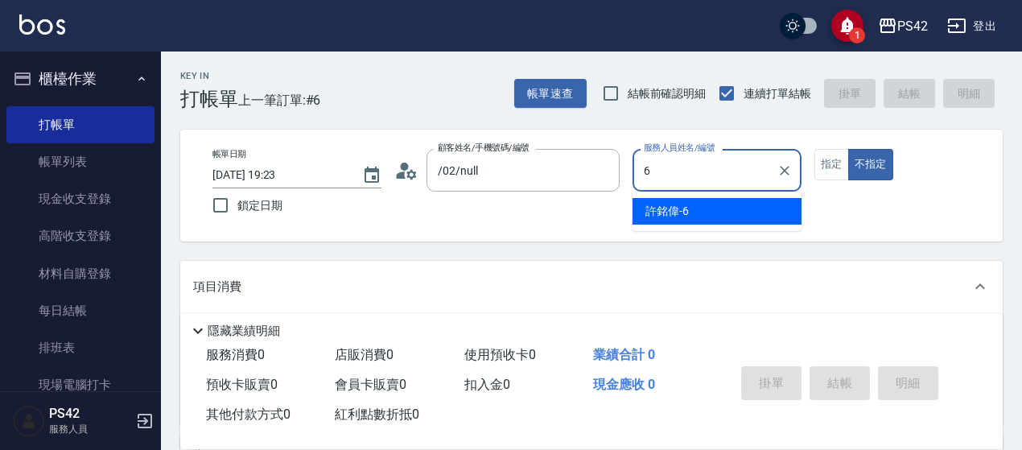
type input "[PERSON_NAME]-6"
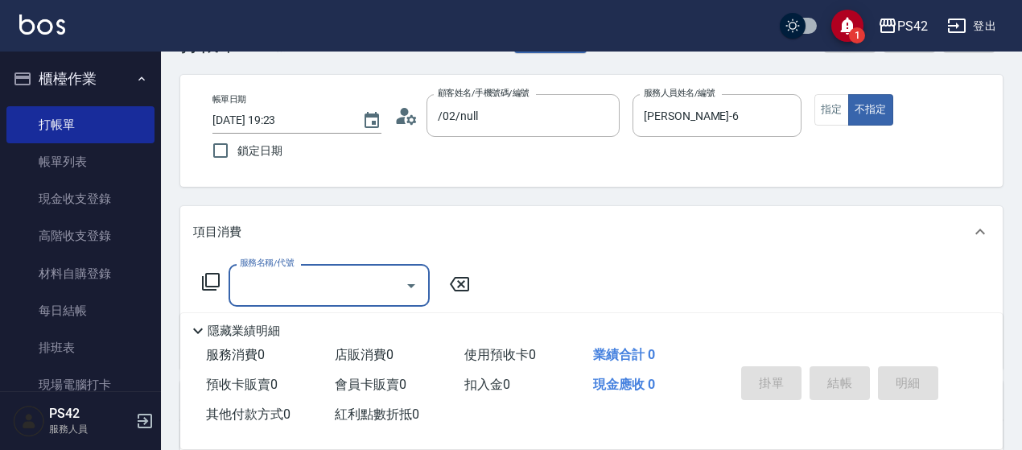
scroll to position [80, 0]
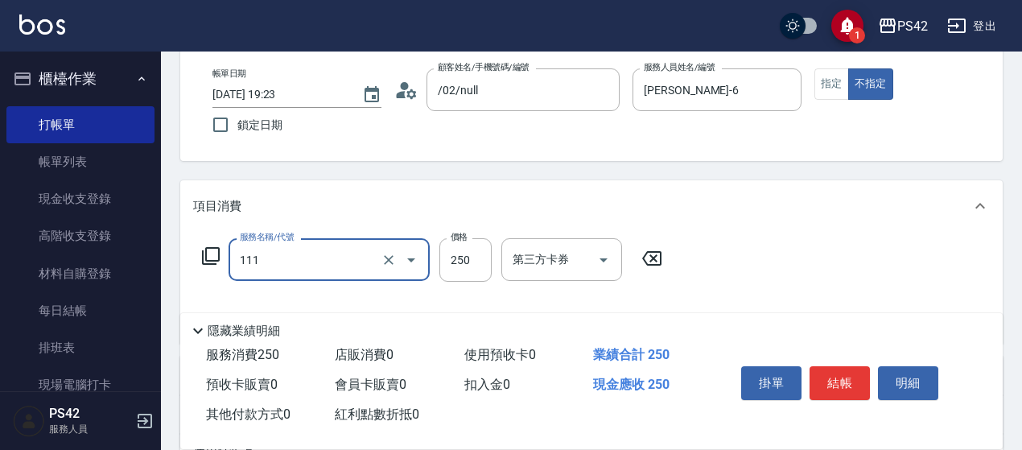
type input "200(111)"
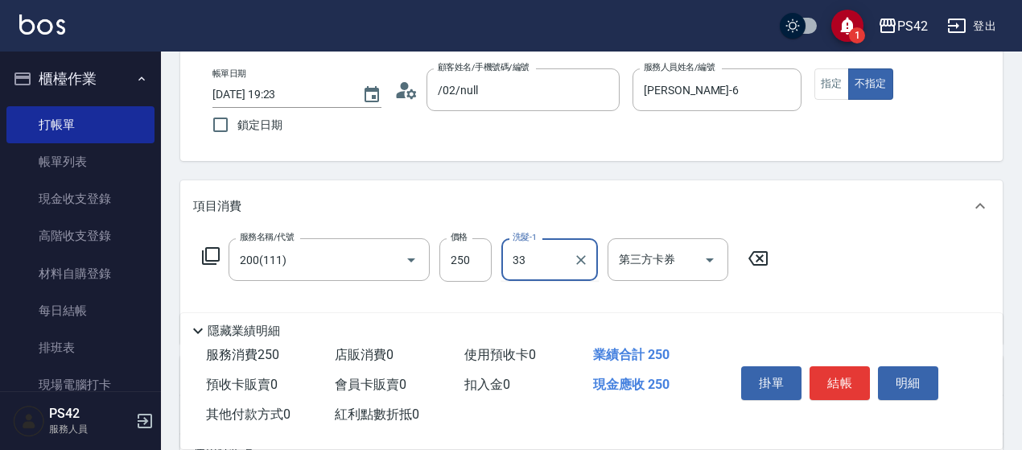
type input "[PERSON_NAME]-33"
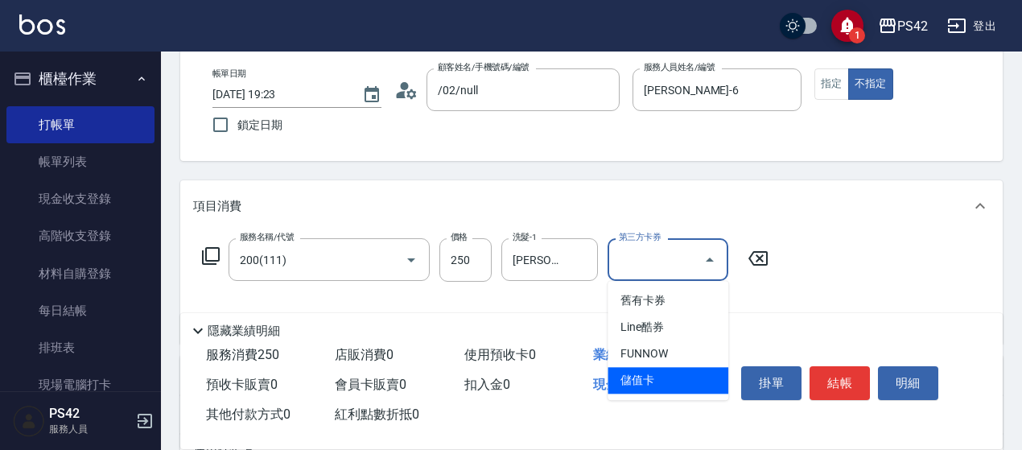
type input "儲值卡"
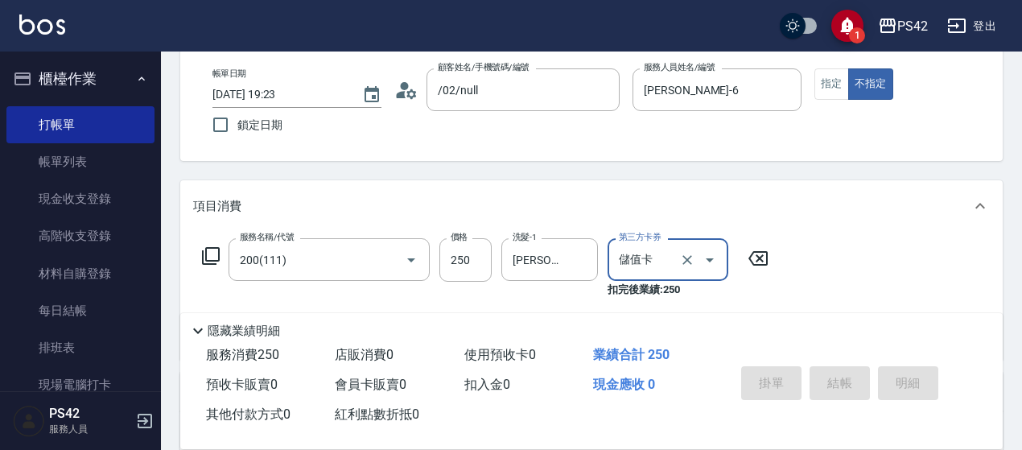
type input "[DATE] 19:24"
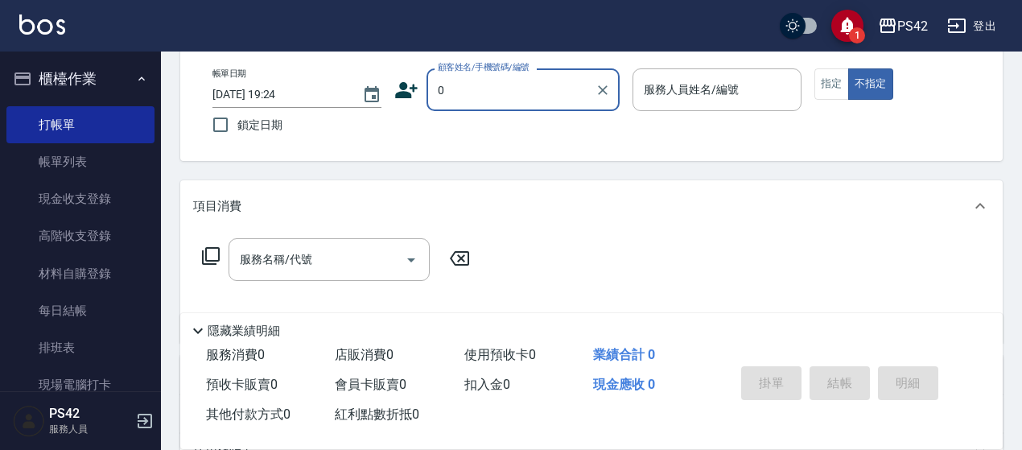
type input "/02/null"
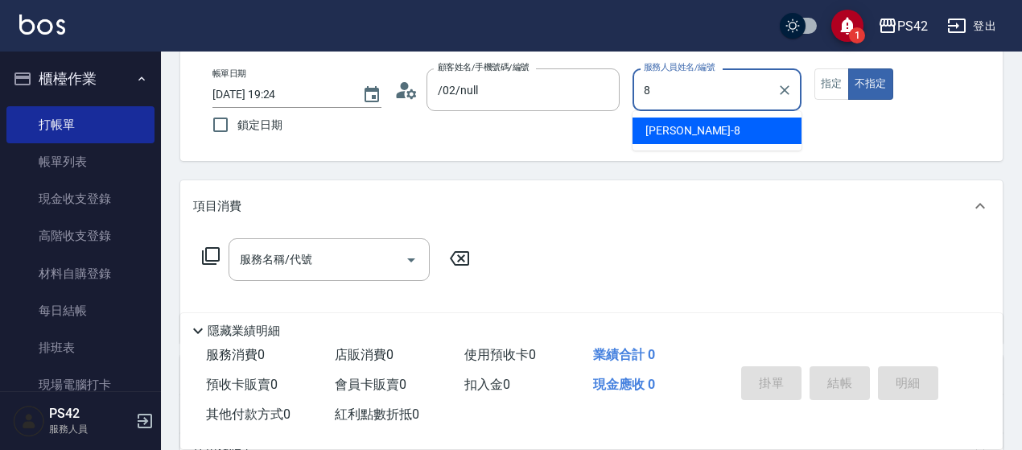
type input "[PERSON_NAME]-8"
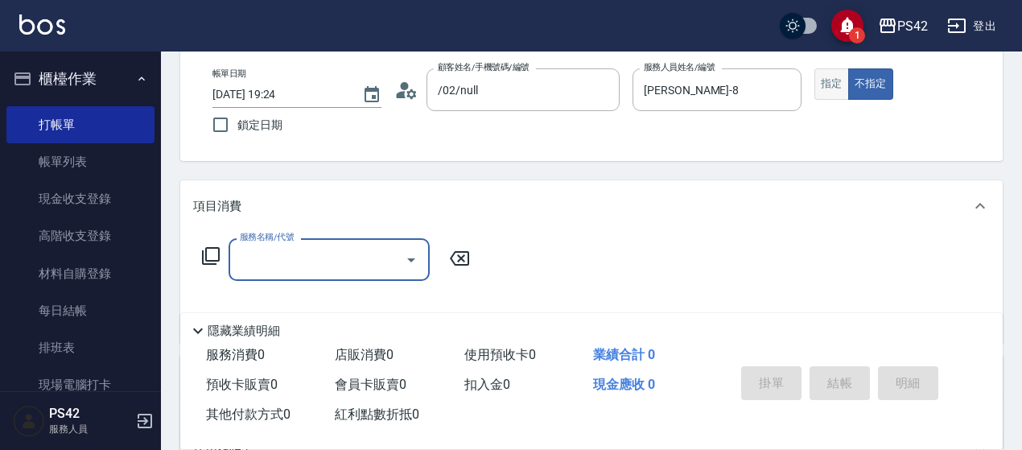
click at [838, 80] on button "指定" at bounding box center [831, 83] width 35 height 31
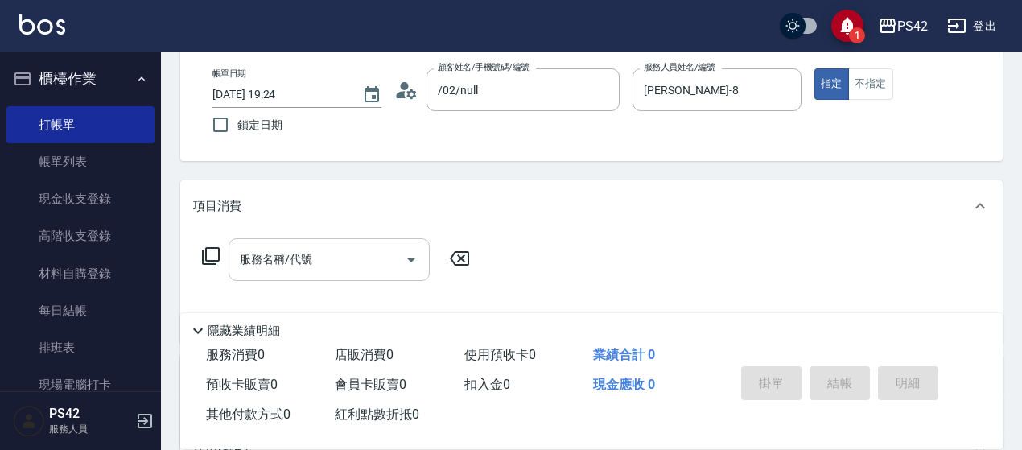
click at [341, 261] on input "服務名稱/代號" at bounding box center [317, 259] width 163 height 28
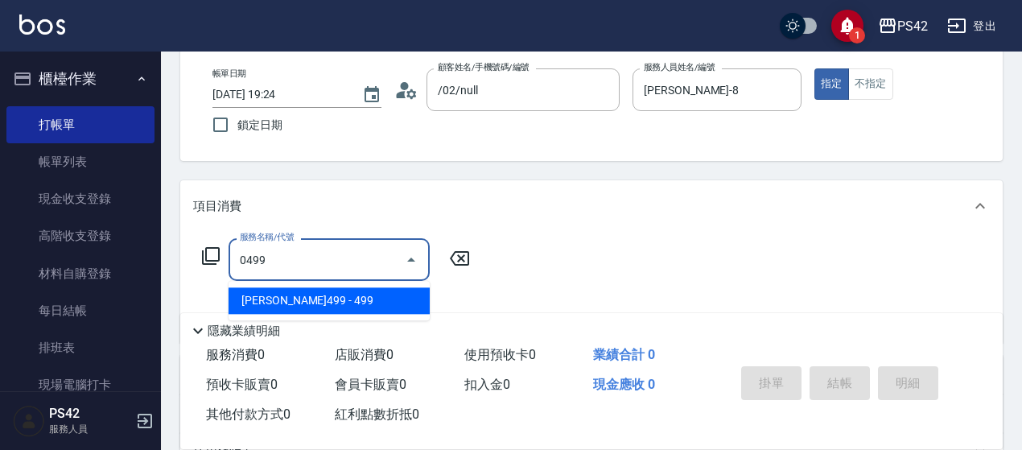
type input "[PERSON_NAME]499(0499)"
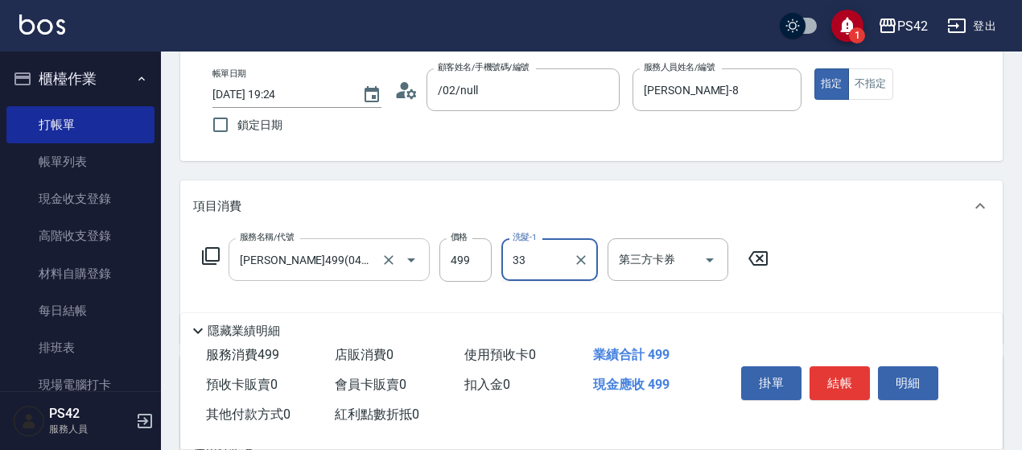
type input "[PERSON_NAME]-33"
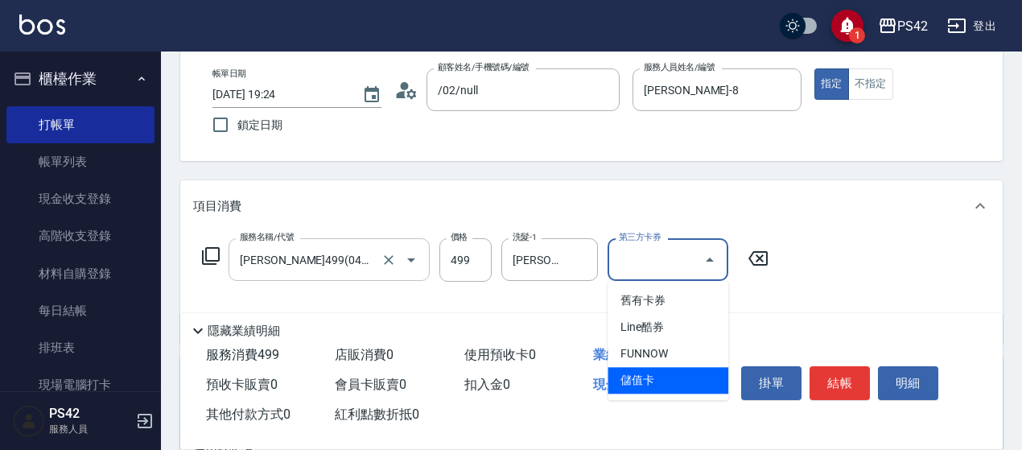
type input "儲值卡"
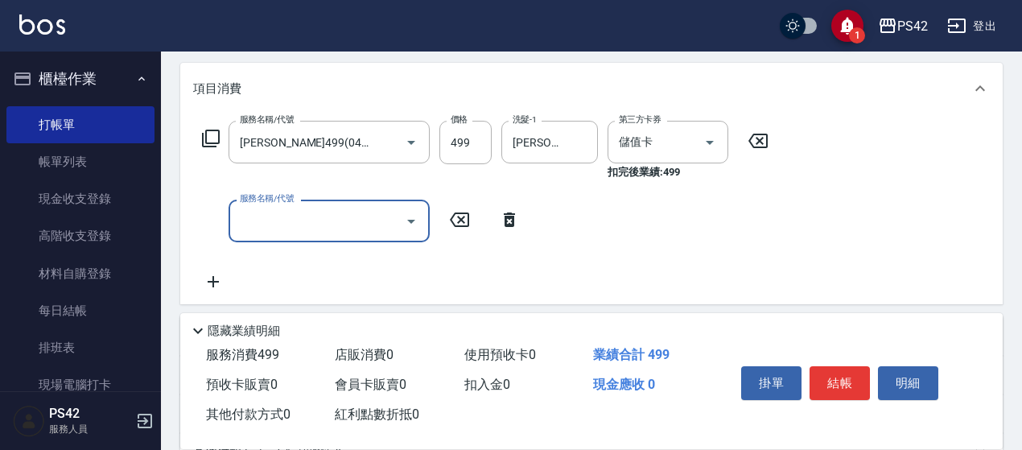
scroll to position [241, 0]
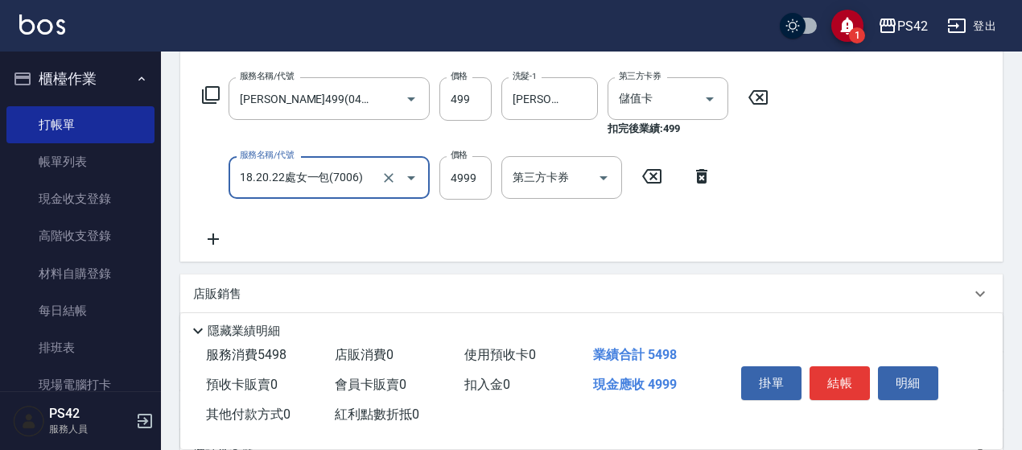
type input "18.20.22處女一包(7006)"
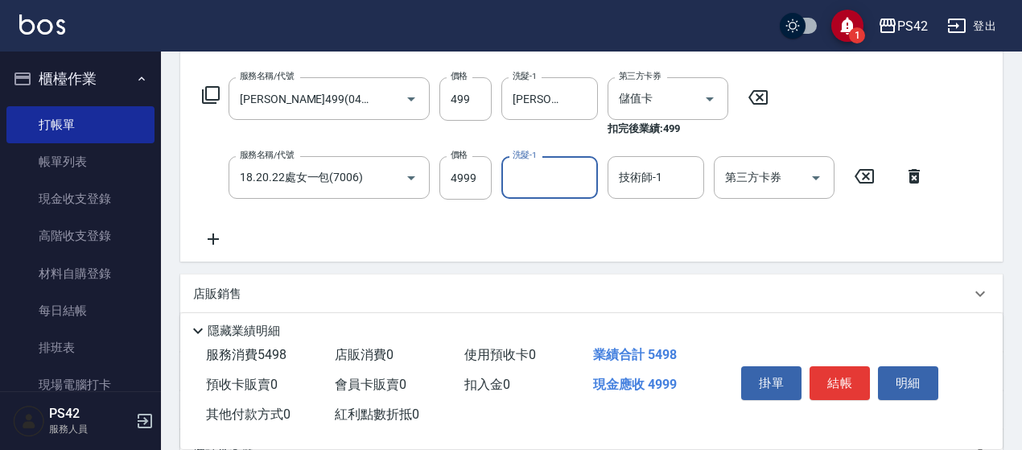
click at [862, 176] on icon at bounding box center [864, 176] width 40 height 19
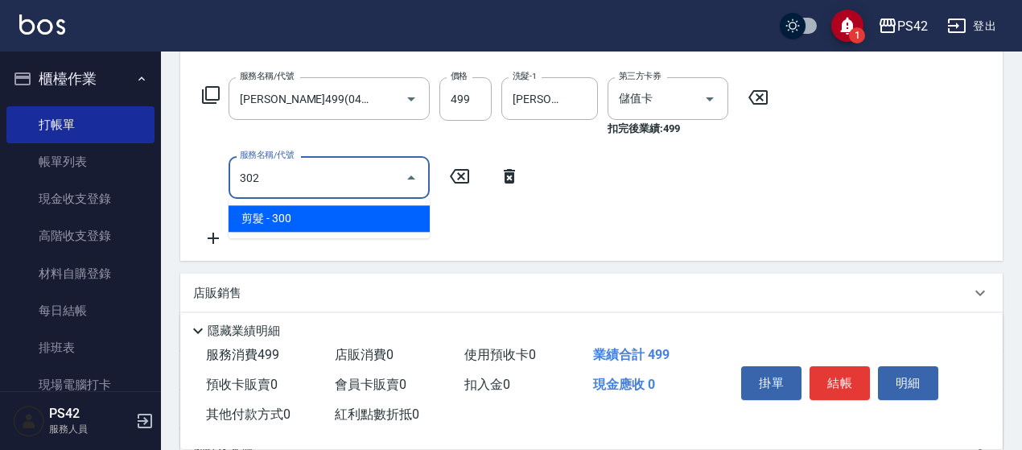
type input "剪髮(302)"
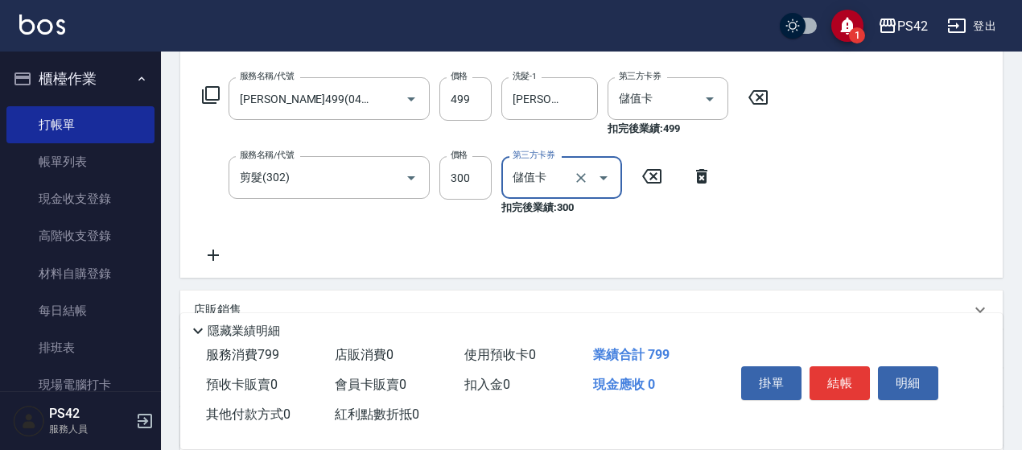
type input "儲值卡"
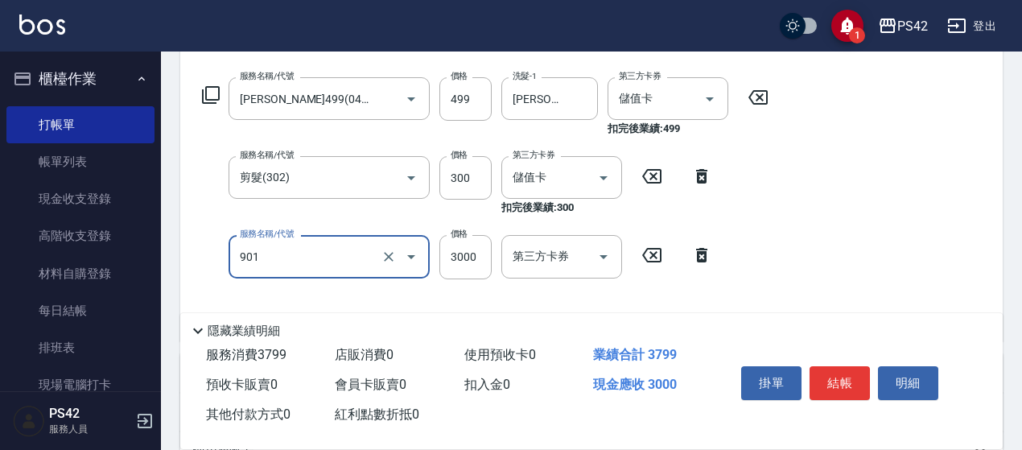
type input "儲值3000(901)"
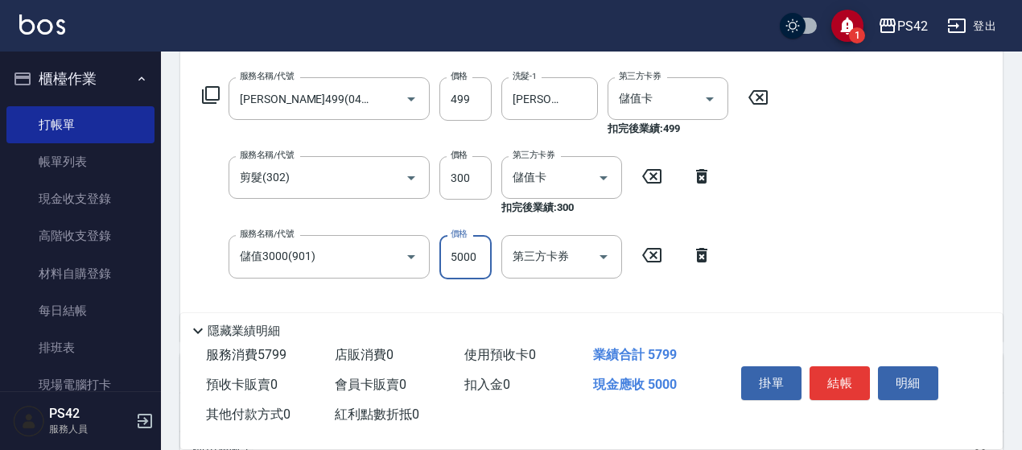
type input "5000"
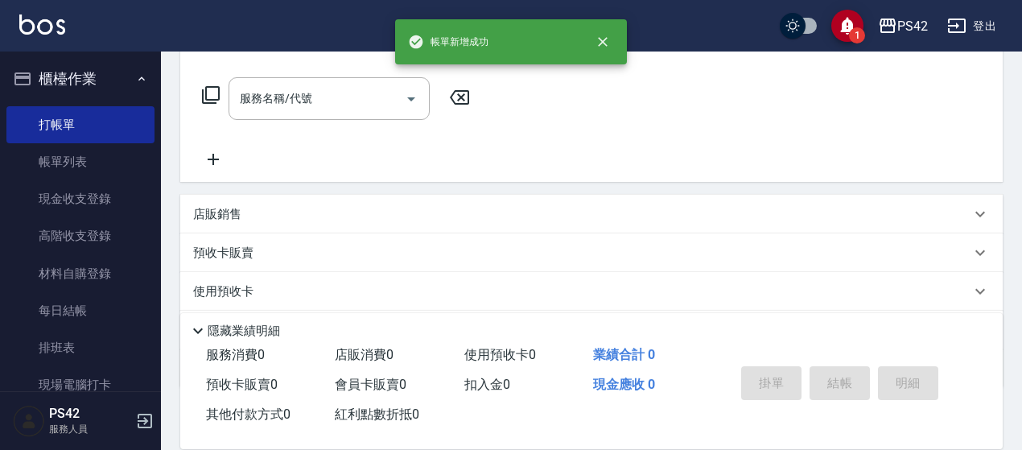
scroll to position [0, 0]
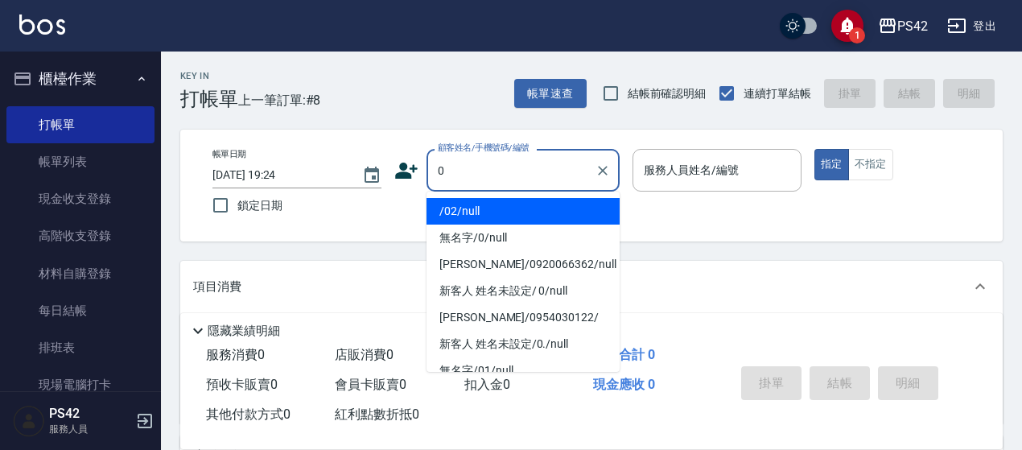
type input "/02/null"
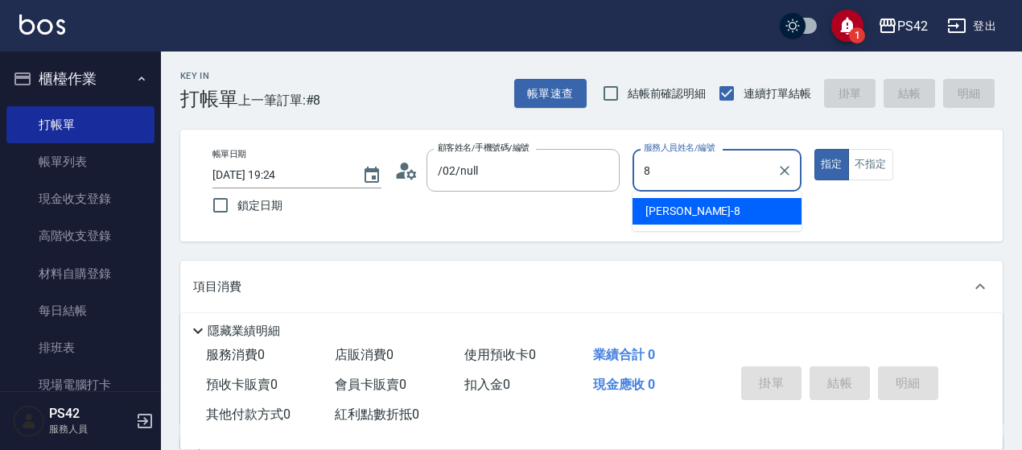
type input "[PERSON_NAME]-8"
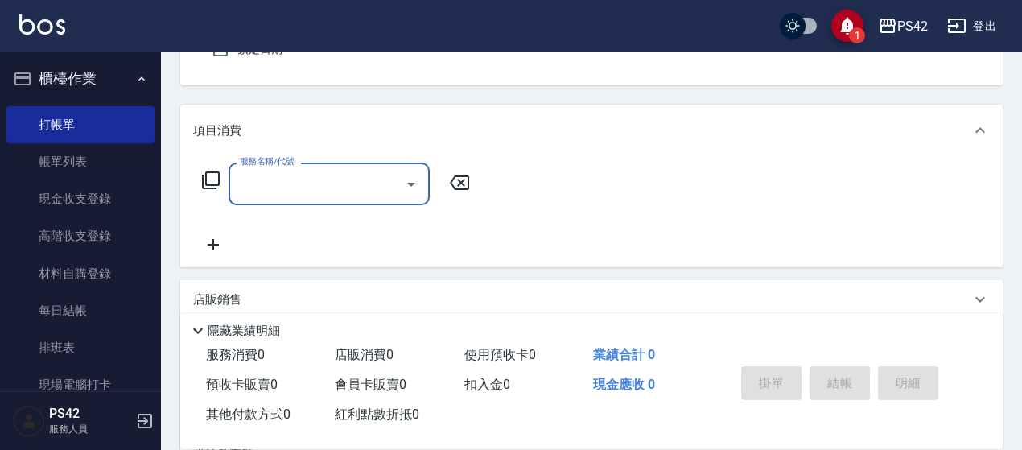
scroll to position [161, 0]
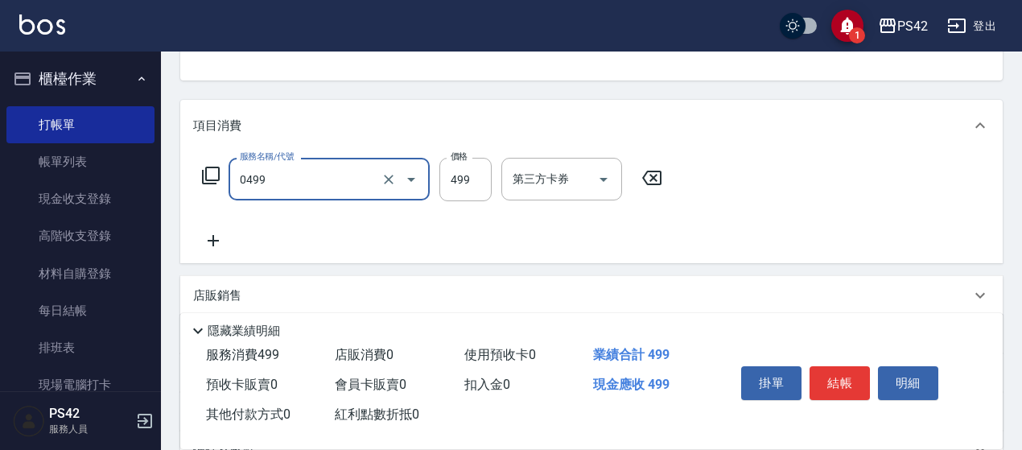
type input "[PERSON_NAME]499(0499)"
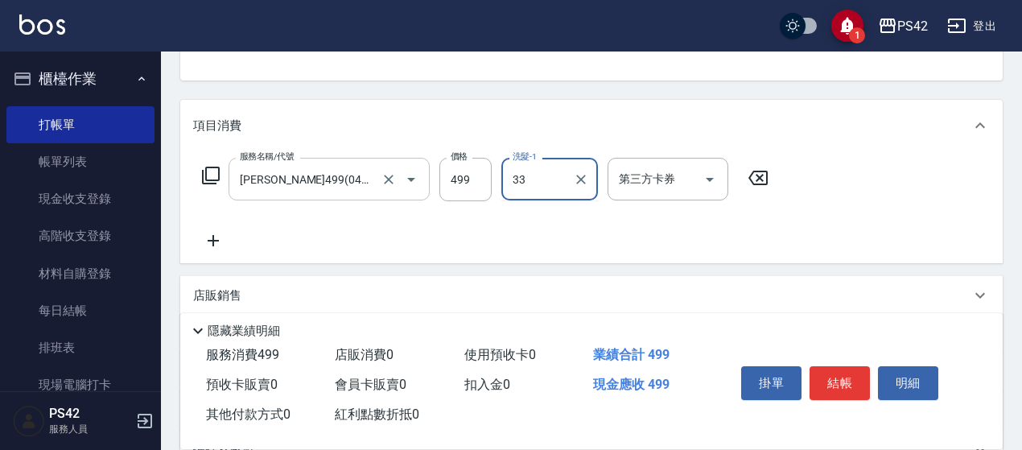
type input "[PERSON_NAME]-33"
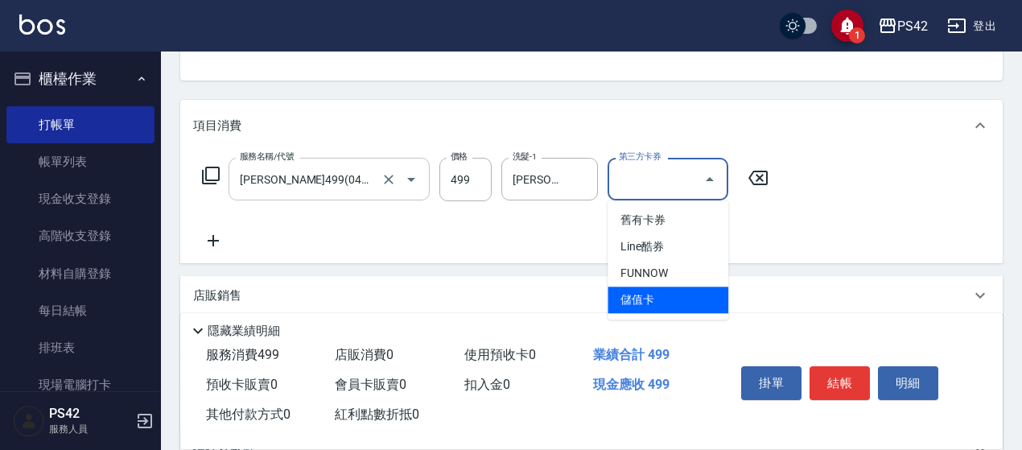
type input "儲值卡"
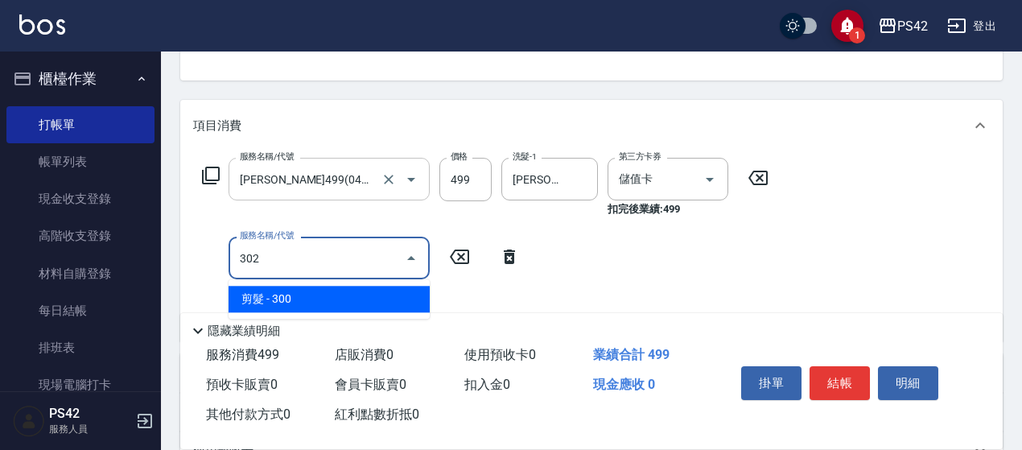
type input "剪髮(302)"
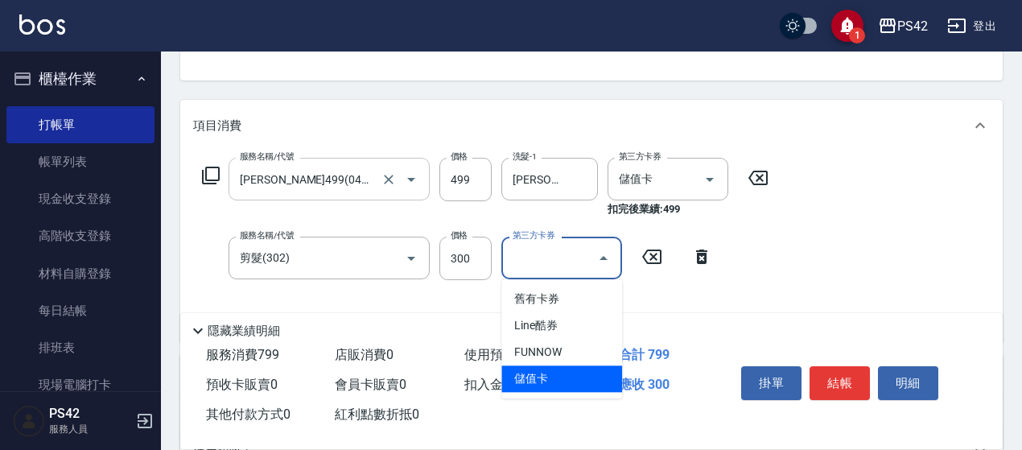
type input "儲值卡"
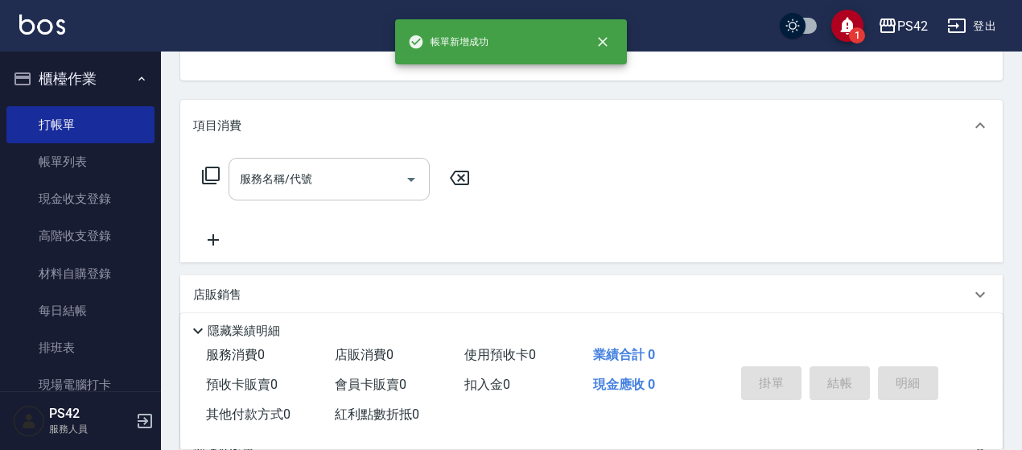
scroll to position [156, 0]
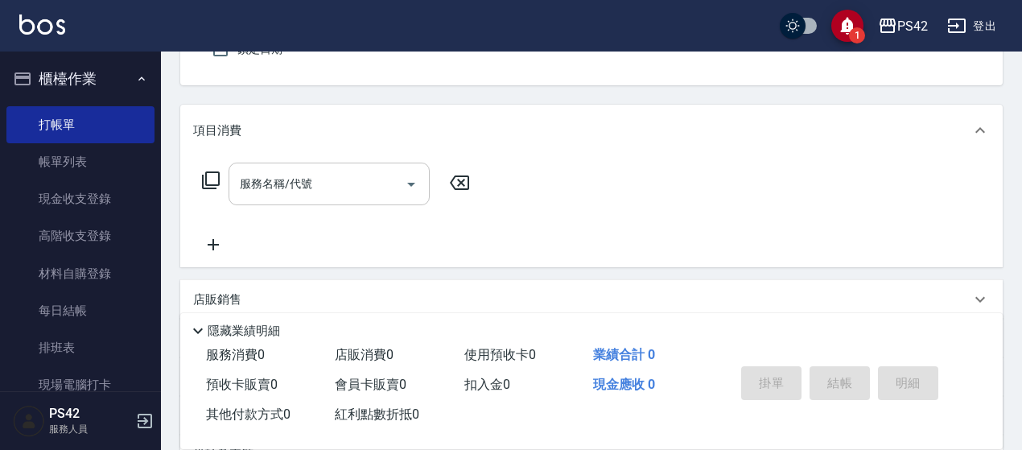
type input "/02/null"
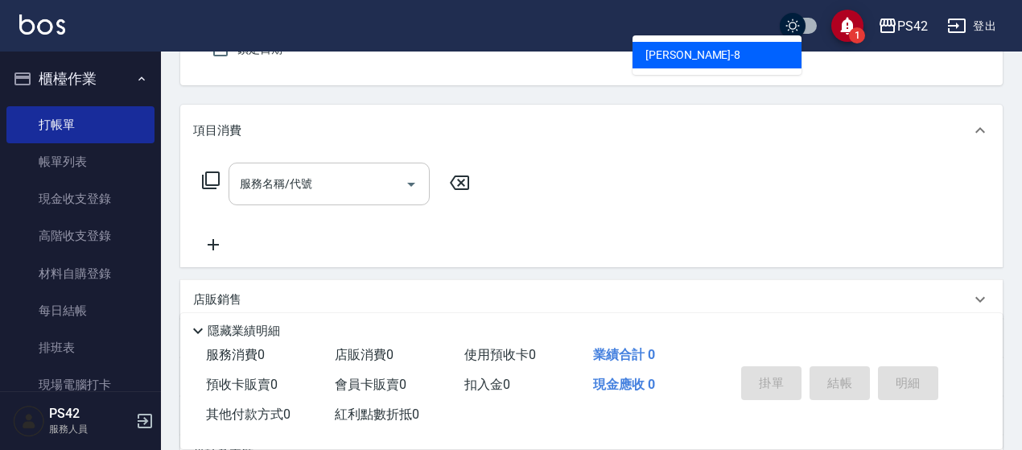
type input "[PERSON_NAME]-8"
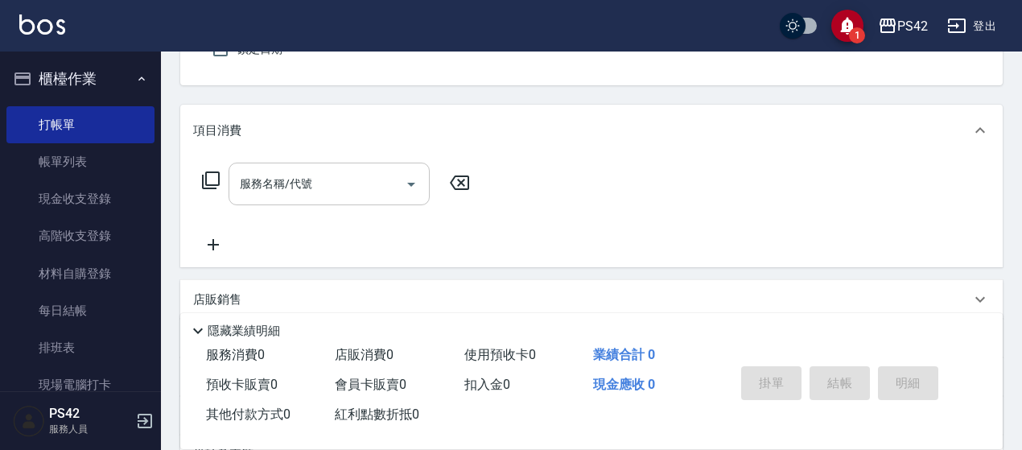
scroll to position [149, 0]
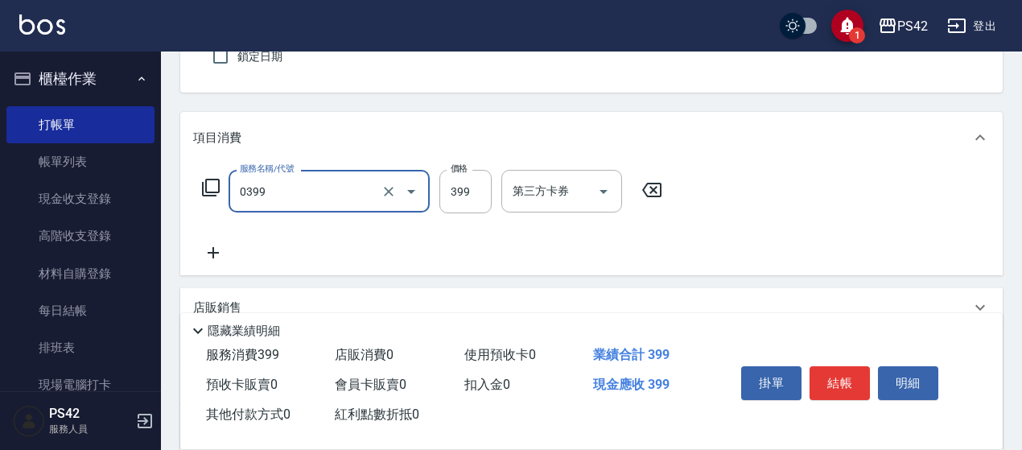
type input "海鹽399(0399)"
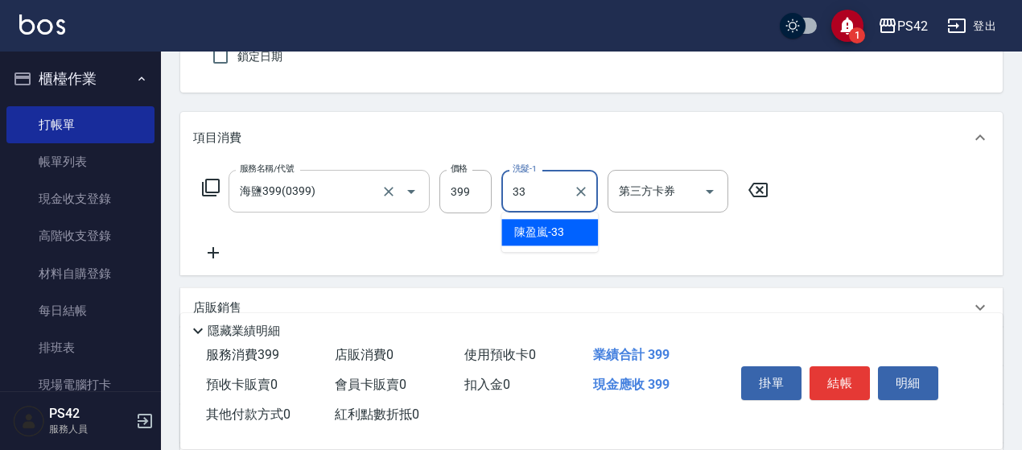
type input "[PERSON_NAME]-33"
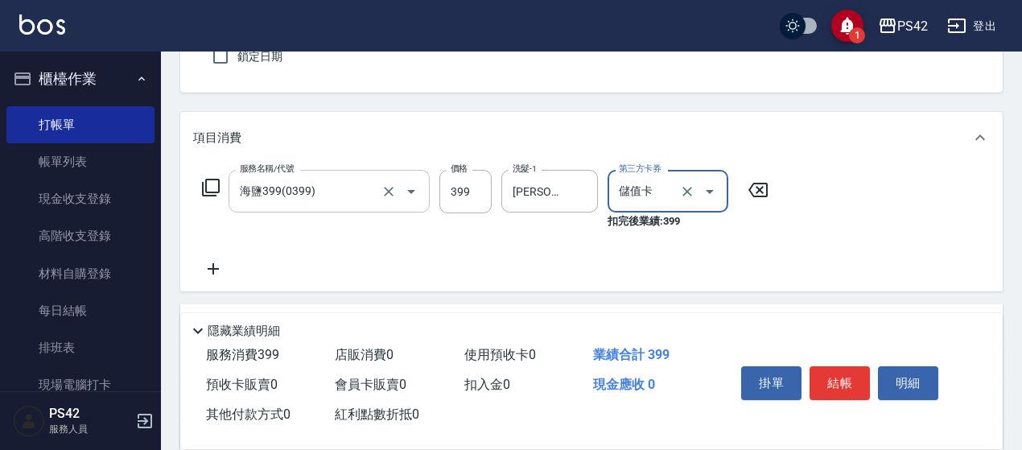
type input "儲值卡"
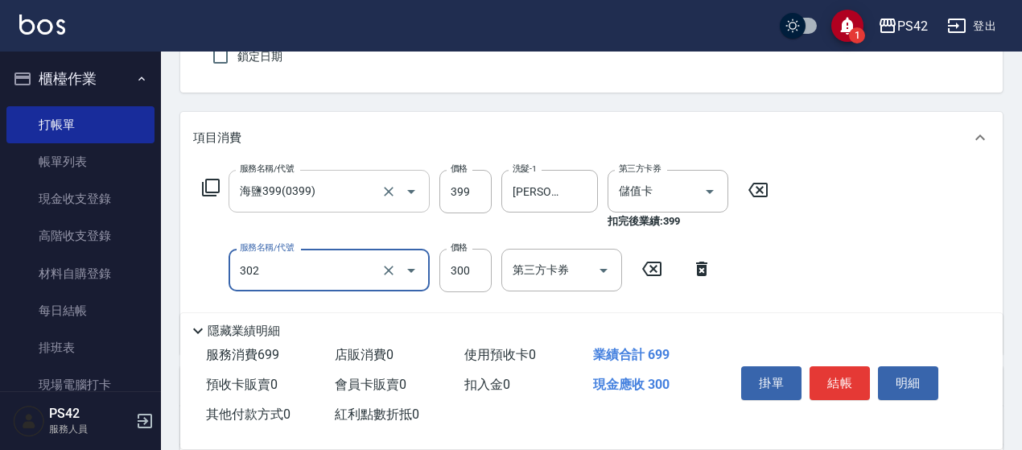
type input "剪髮(302)"
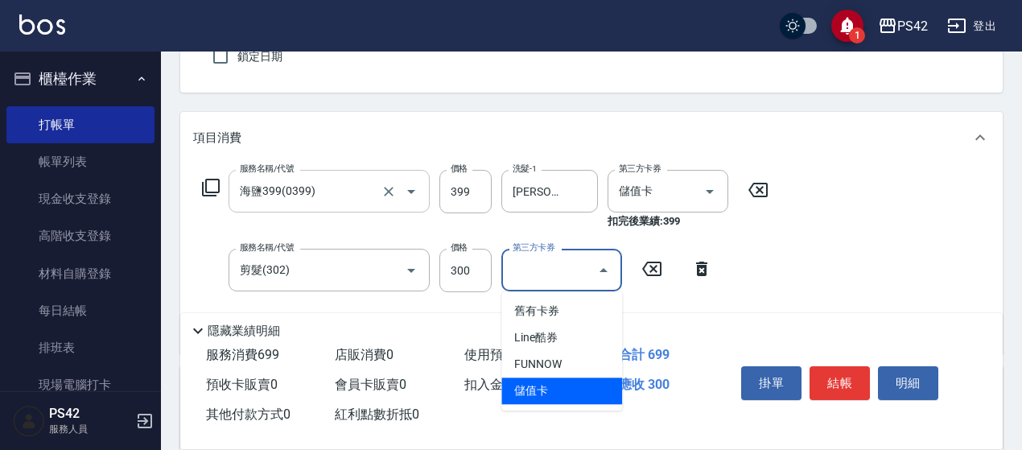
type input "儲值卡"
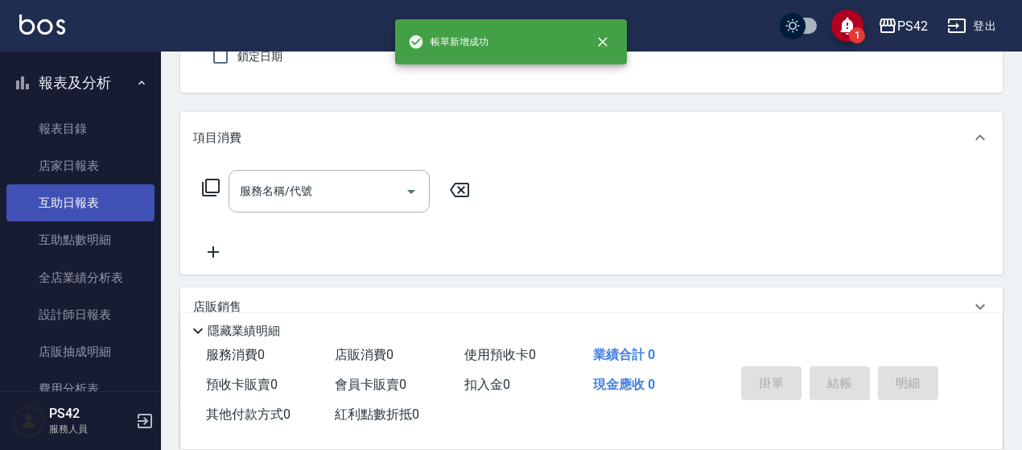
scroll to position [402, 0]
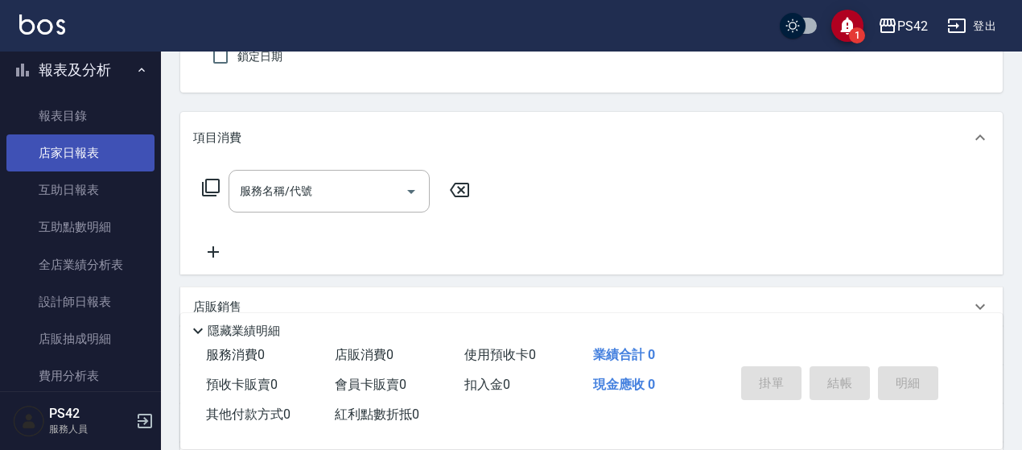
click at [97, 165] on link "店家日報表" at bounding box center [80, 152] width 148 height 37
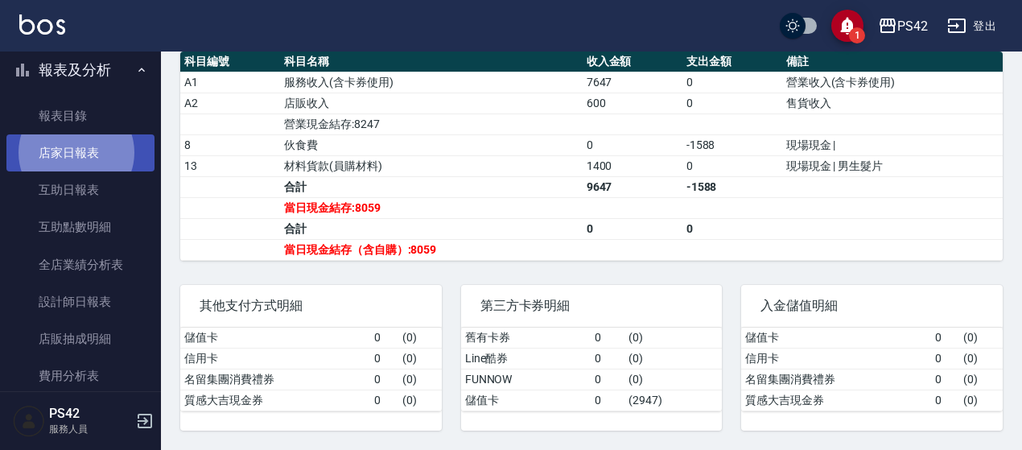
scroll to position [555, 0]
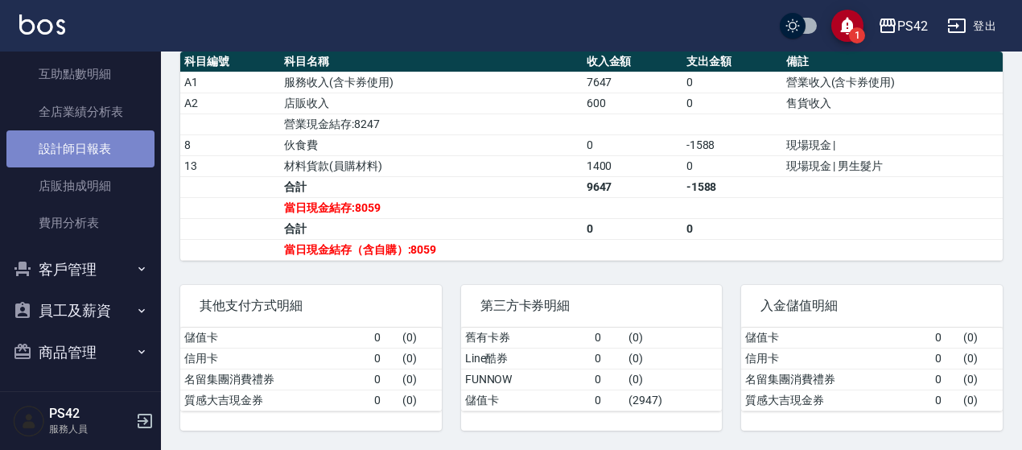
click at [87, 138] on link "設計師日報表" at bounding box center [80, 148] width 148 height 37
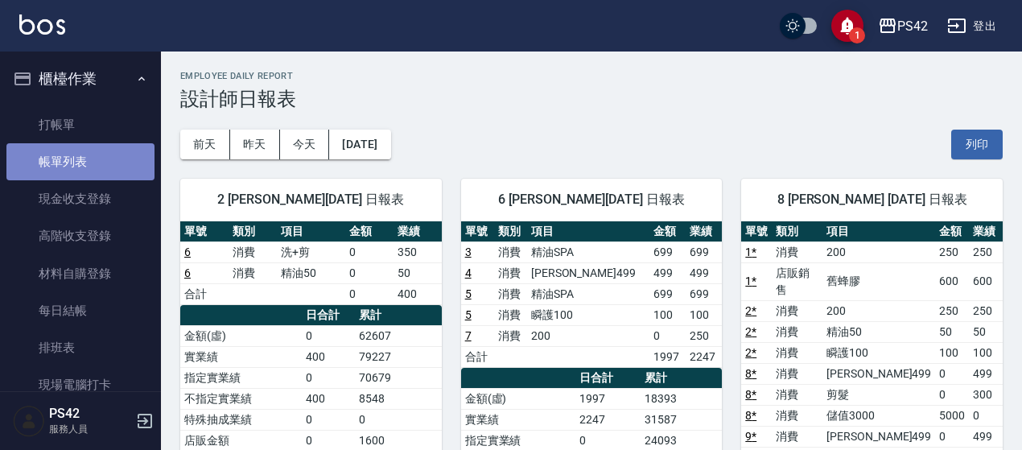
click at [101, 152] on link "帳單列表" at bounding box center [80, 161] width 148 height 37
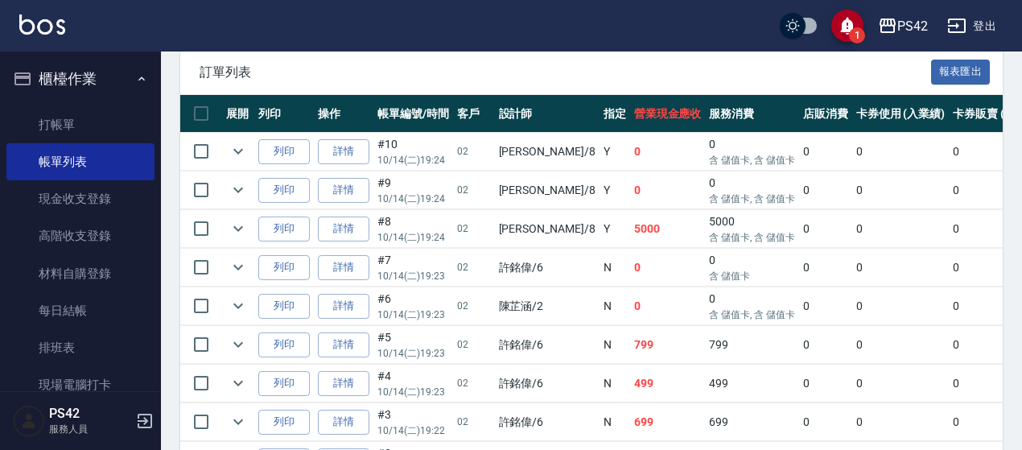
scroll to position [541, 0]
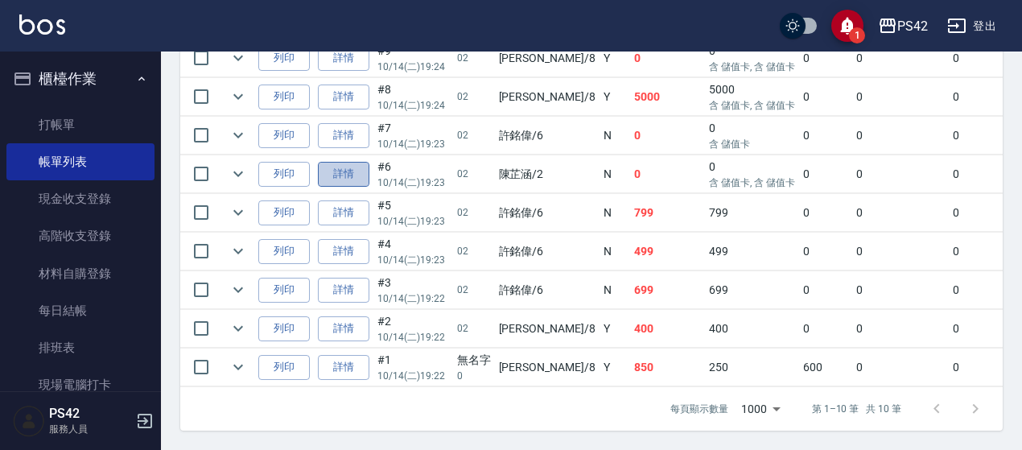
click at [357, 162] on link "詳情" at bounding box center [344, 174] width 52 height 25
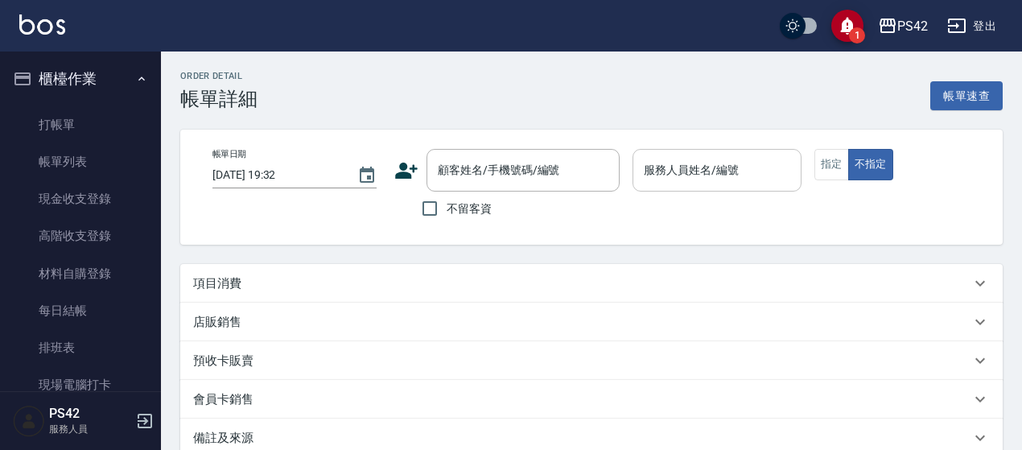
type input "[DATE] 19:23"
type input "[PERSON_NAME]-2"
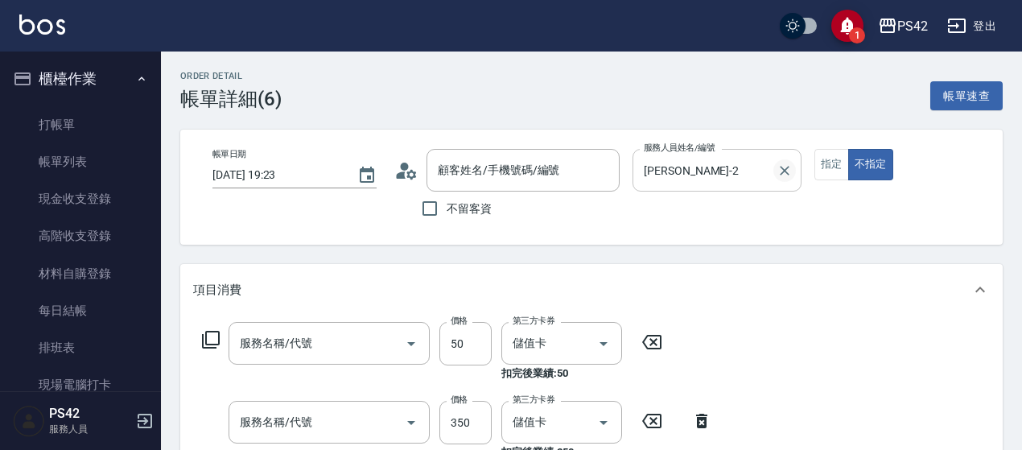
type input "/02/null"
type input "精油50(112)"
type input "洗+剪(309)"
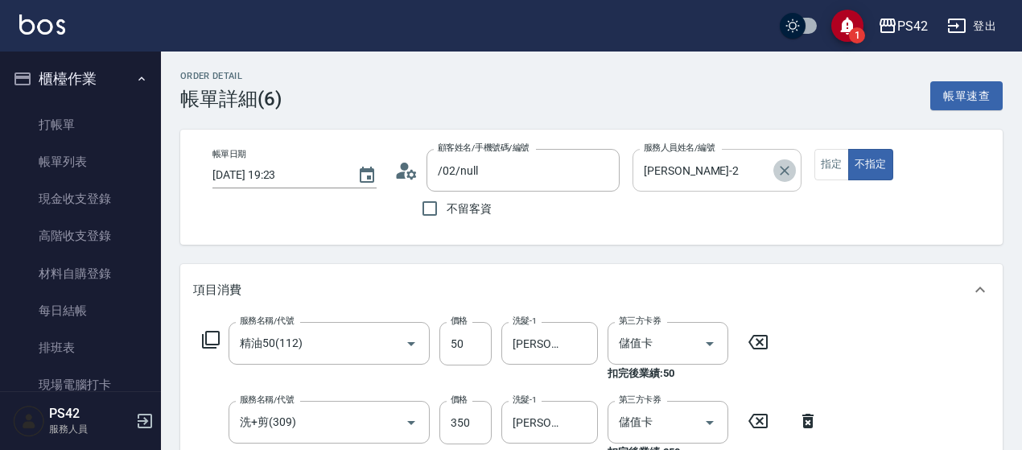
click at [782, 169] on icon "Clear" at bounding box center [785, 171] width 16 height 16
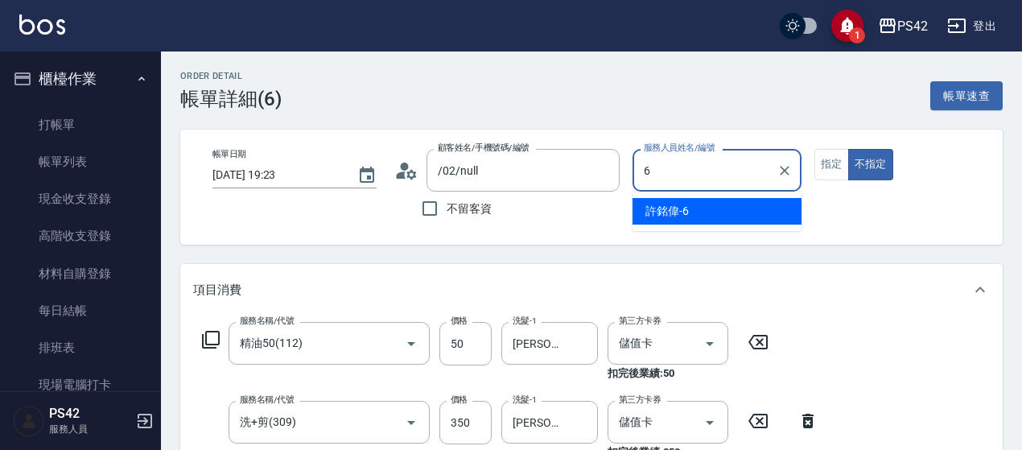
type input "[PERSON_NAME]-6"
type button "false"
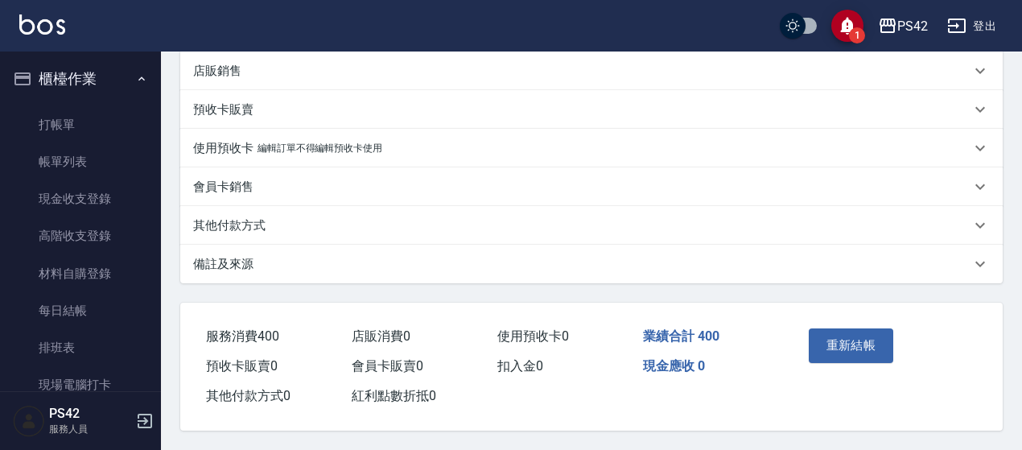
scroll to position [489, 0]
click at [866, 335] on button "重新結帳" at bounding box center [851, 345] width 85 height 34
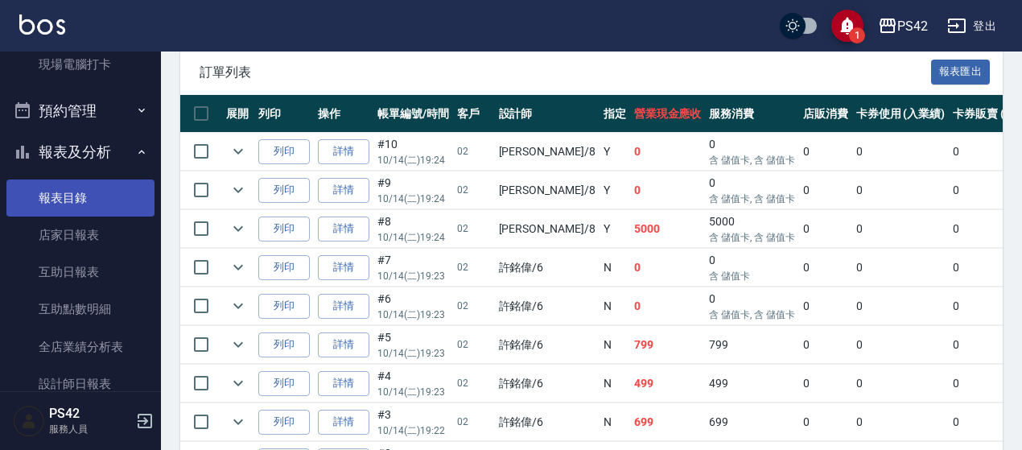
scroll to position [322, 0]
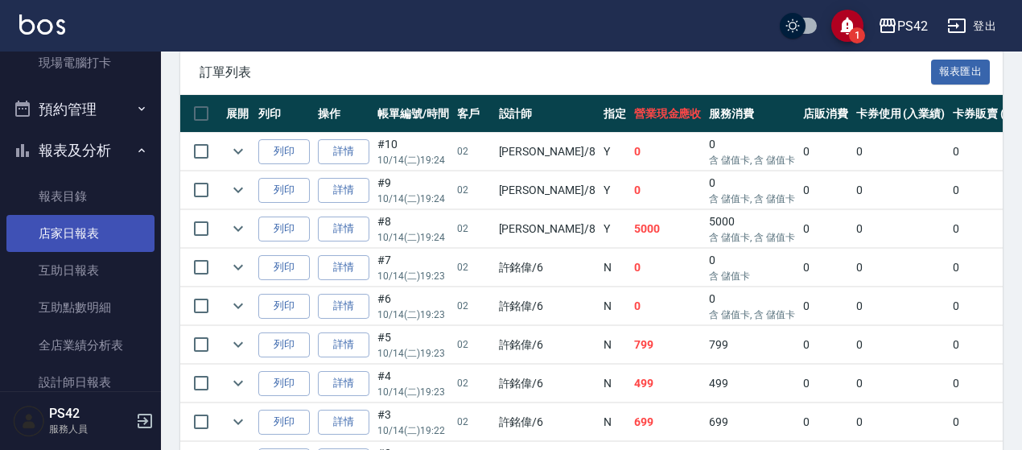
click at [64, 229] on link "店家日報表" at bounding box center [80, 233] width 148 height 37
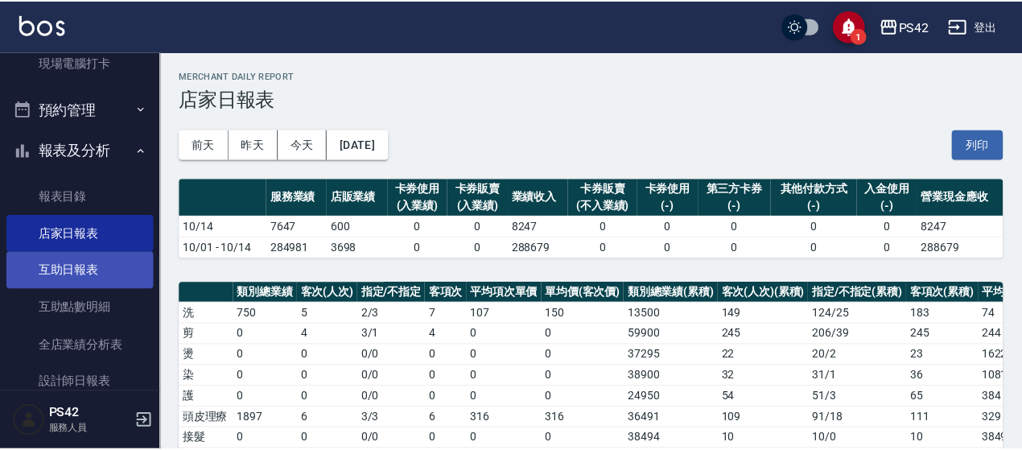
scroll to position [555, 0]
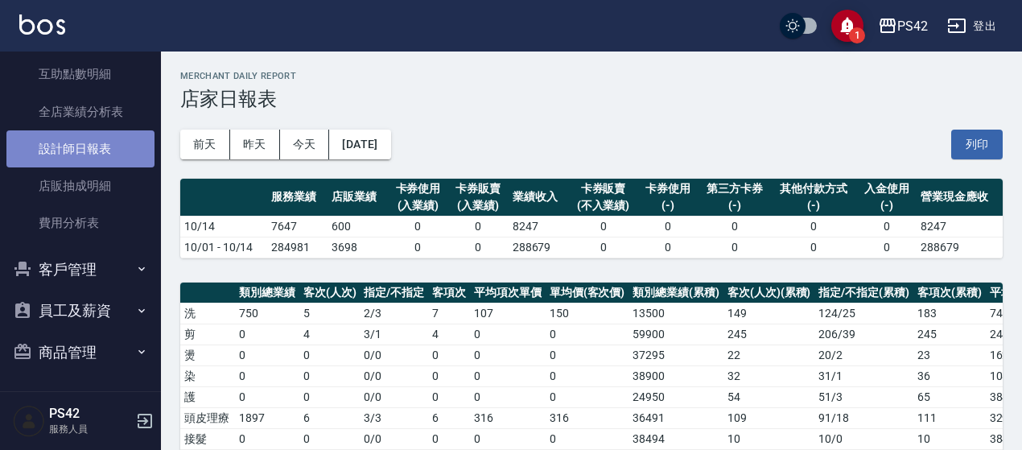
click at [109, 144] on link "設計師日報表" at bounding box center [80, 148] width 148 height 37
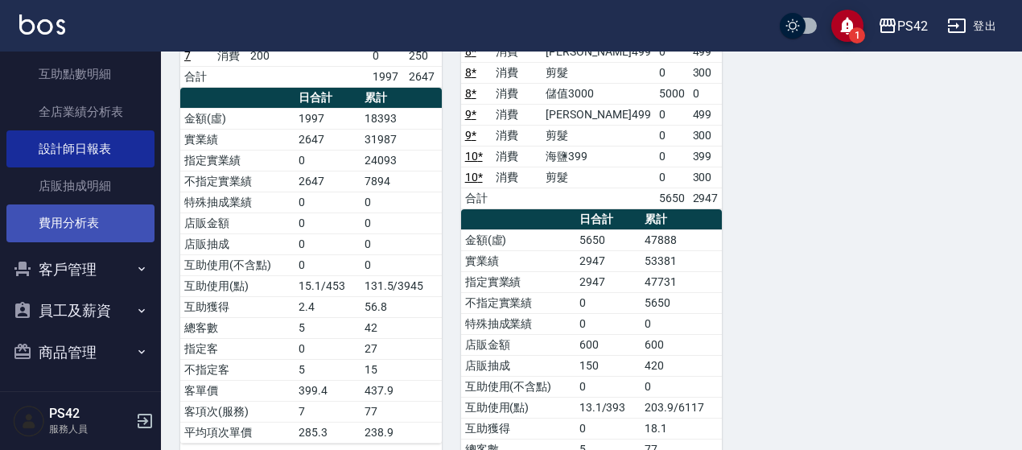
scroll to position [475, 0]
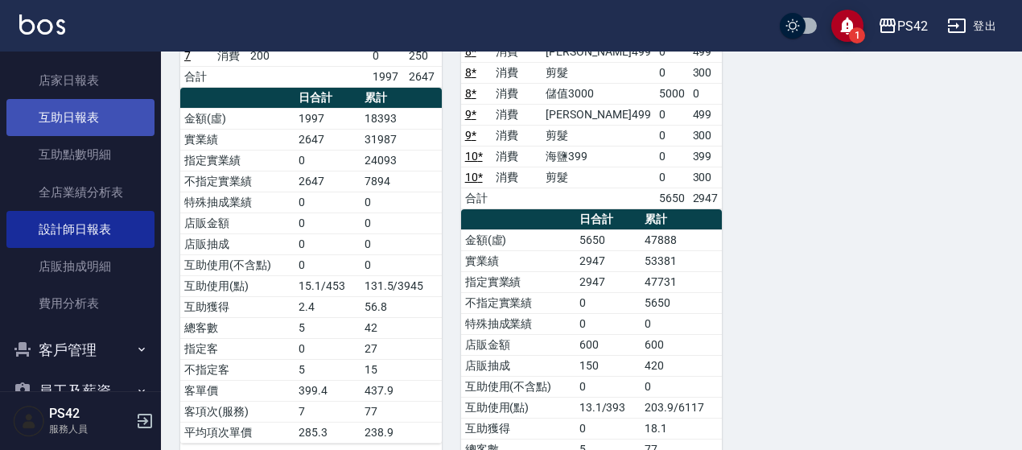
click at [137, 105] on link "互助日報表" at bounding box center [80, 117] width 148 height 37
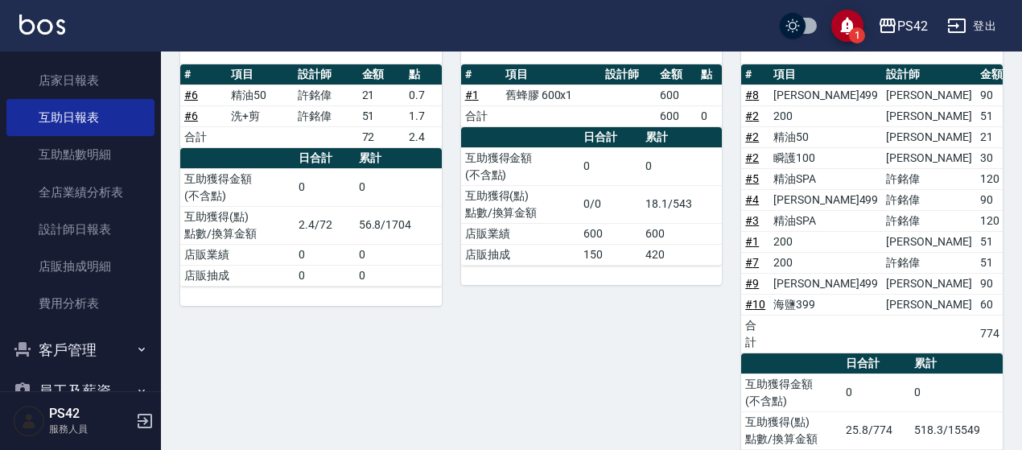
scroll to position [193, 0]
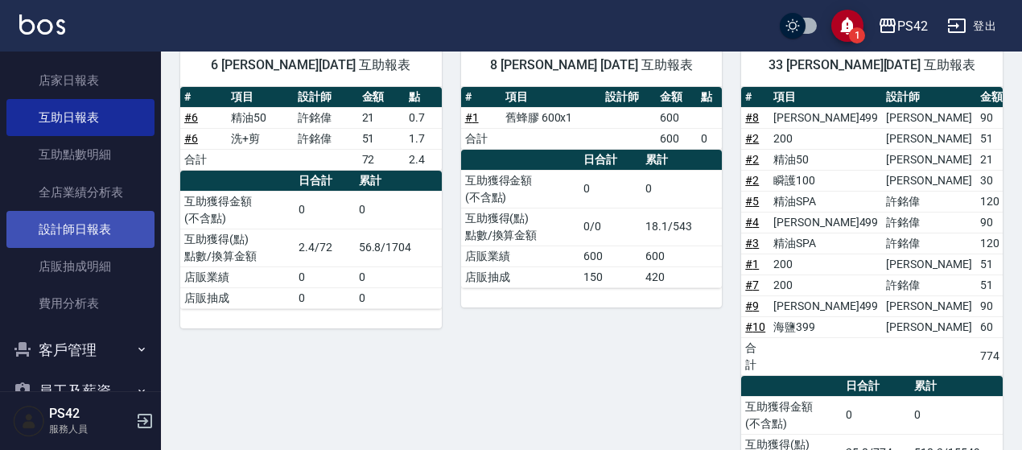
click at [74, 216] on link "設計師日報表" at bounding box center [80, 229] width 148 height 37
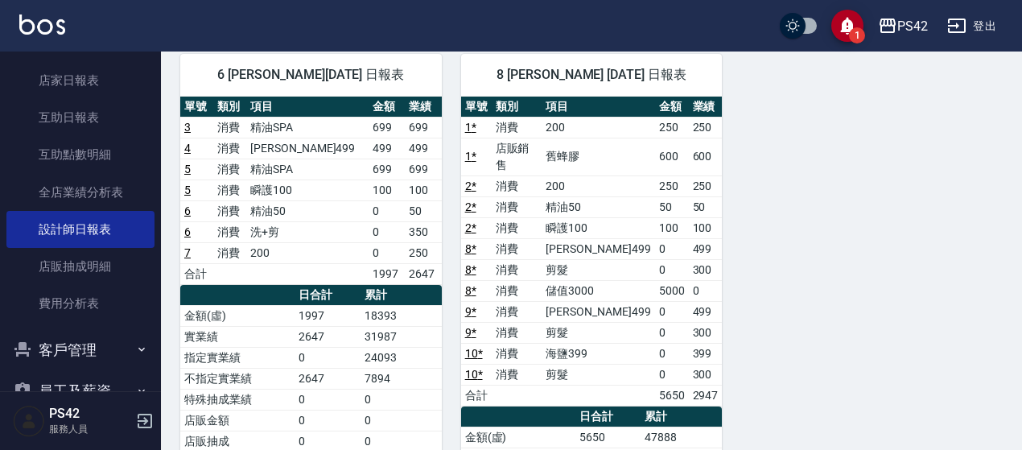
scroll to position [161, 0]
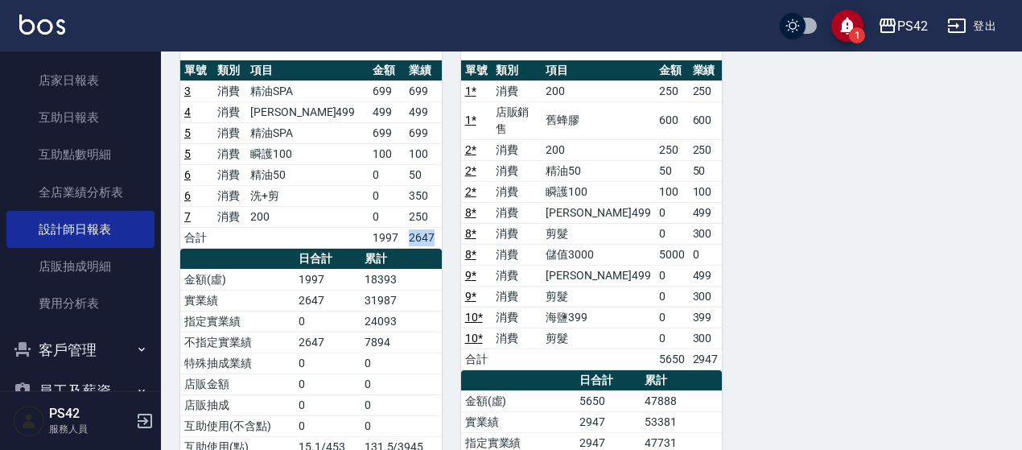
drag, startPoint x: 399, startPoint y: 236, endPoint x: 440, endPoint y: 236, distance: 41.0
click at [440, 236] on td "2647" at bounding box center [423, 237] width 36 height 21
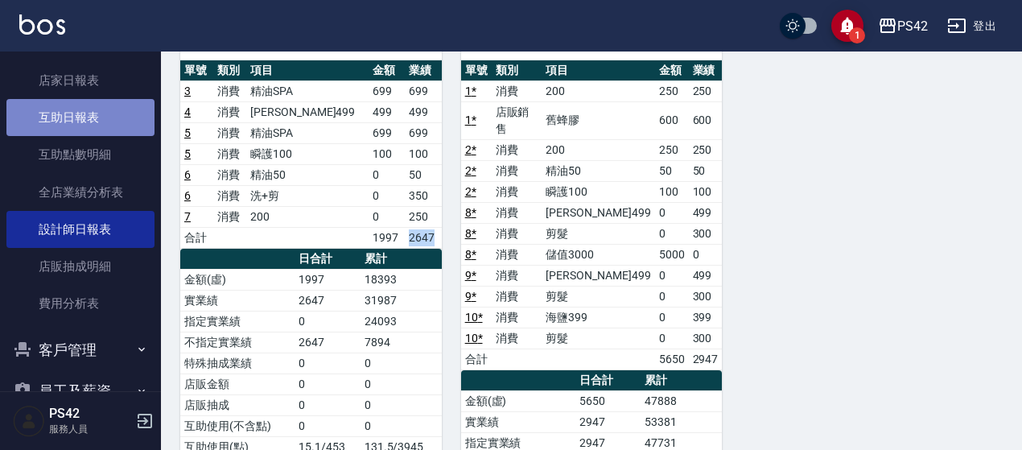
click at [87, 115] on link "互助日報表" at bounding box center [80, 117] width 148 height 37
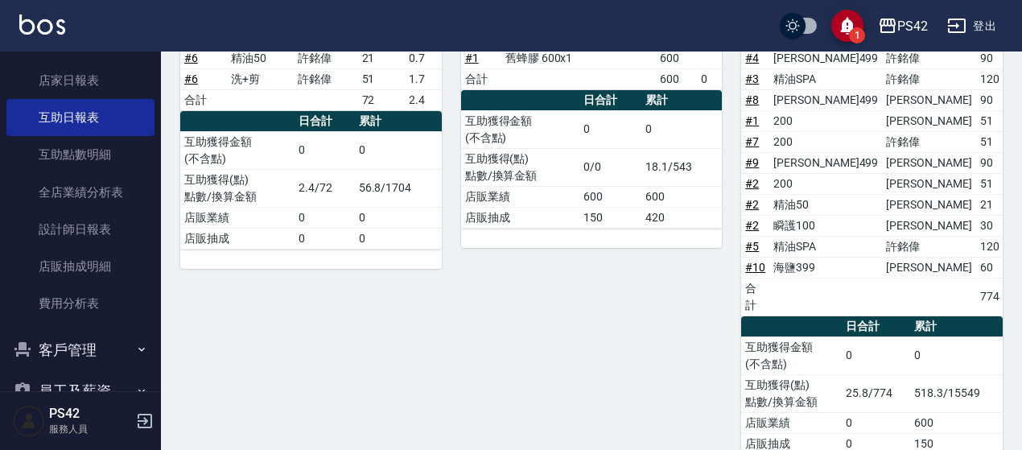
scroll to position [274, 0]
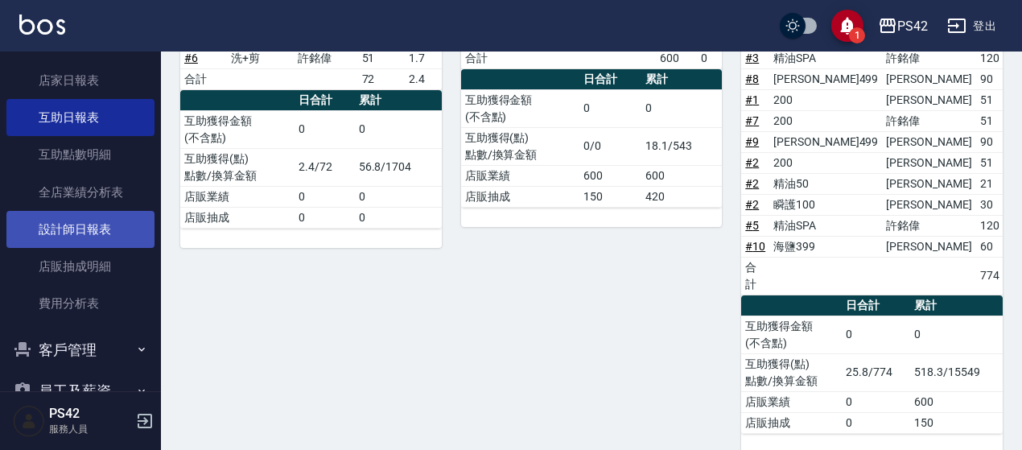
click at [72, 228] on link "設計師日報表" at bounding box center [80, 229] width 148 height 37
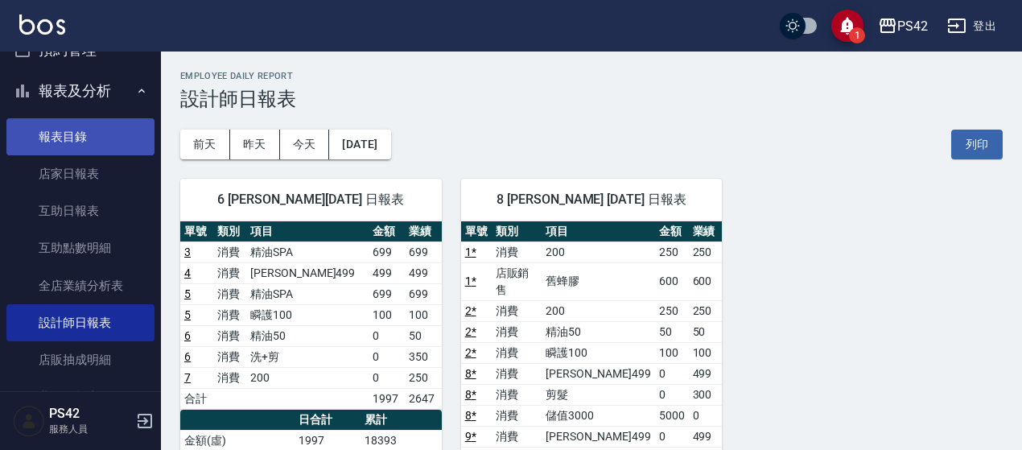
scroll to position [314, 0]
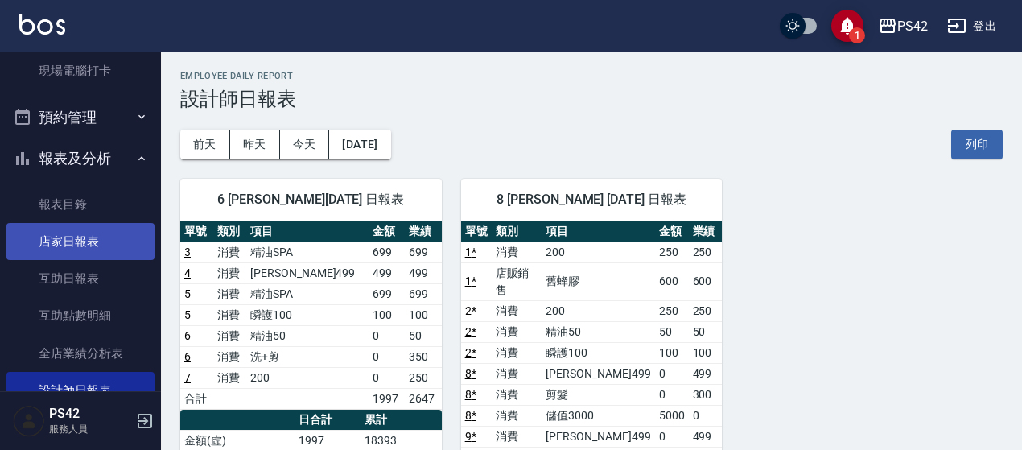
click at [116, 234] on link "店家日報表" at bounding box center [80, 241] width 148 height 37
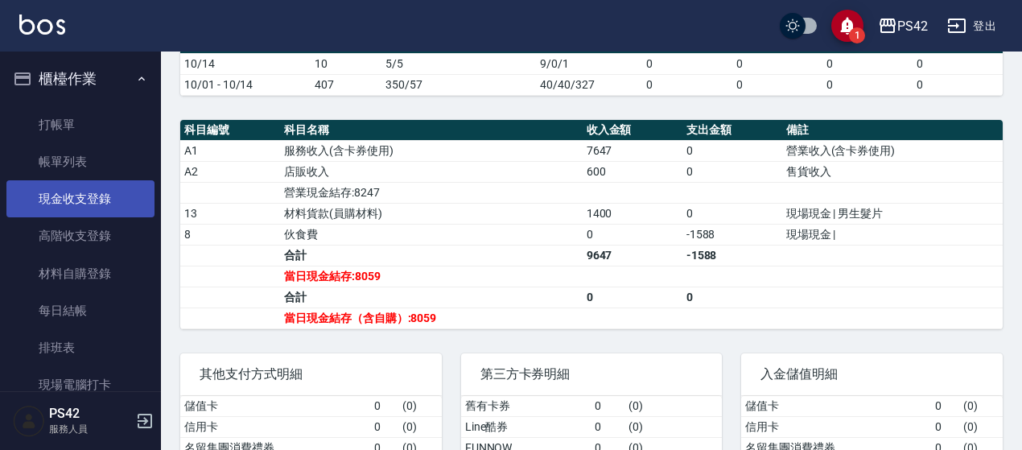
click at [77, 202] on link "現金收支登錄" at bounding box center [80, 198] width 148 height 37
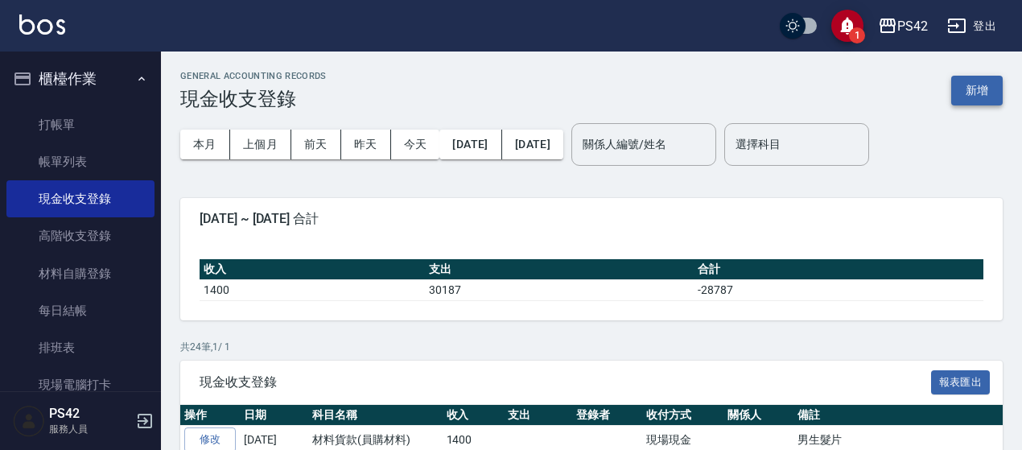
click at [959, 91] on button "新增" at bounding box center [977, 91] width 52 height 30
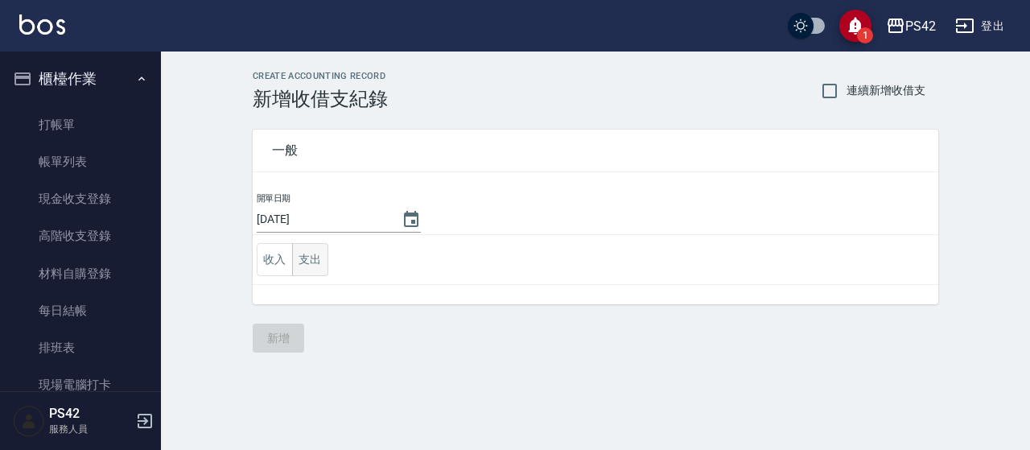
click at [311, 258] on button "支出" at bounding box center [310, 259] width 36 height 33
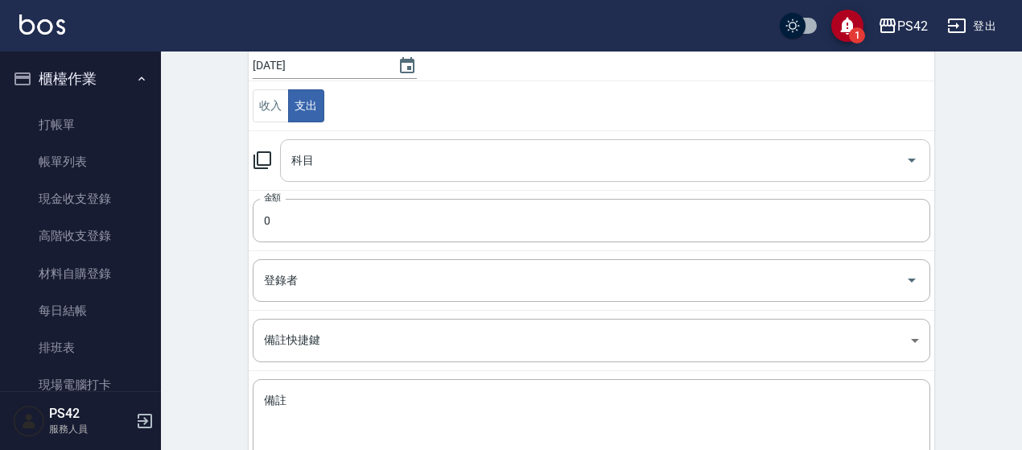
scroll to position [161, 0]
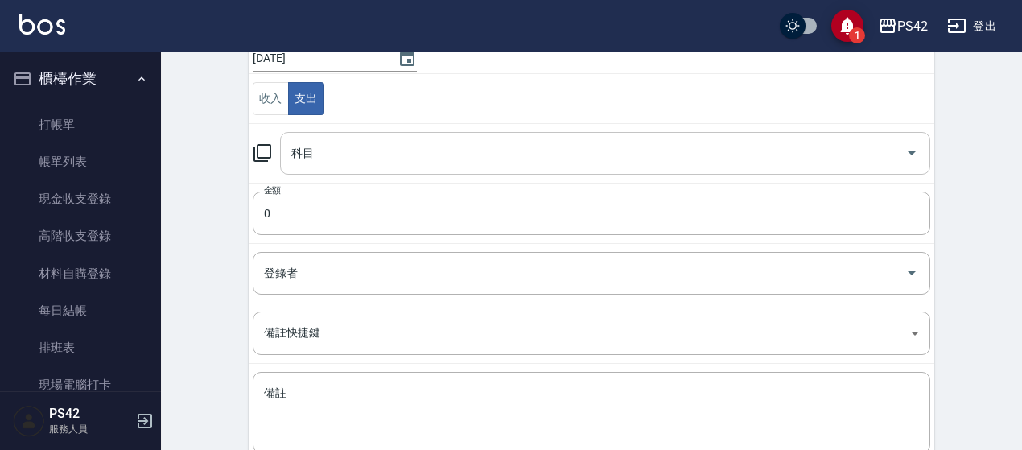
click at [323, 150] on input "科目" at bounding box center [593, 153] width 612 height 28
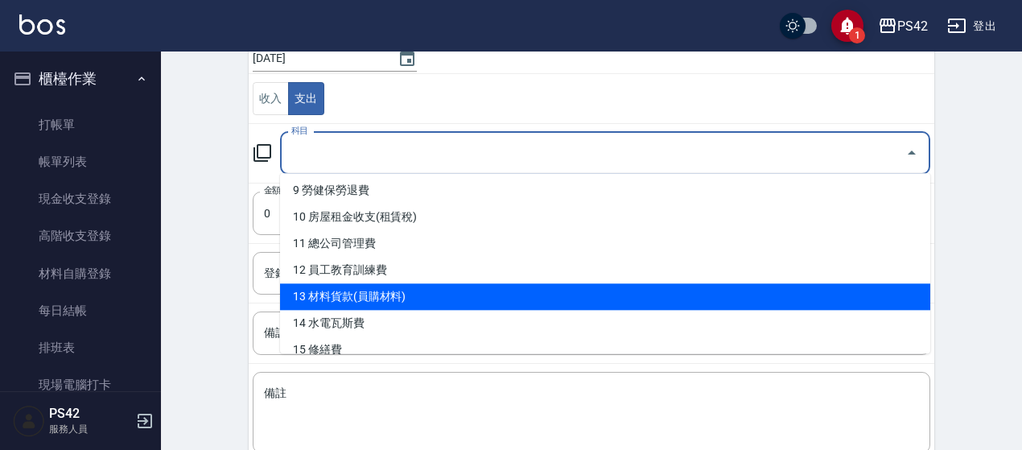
scroll to position [322, 0]
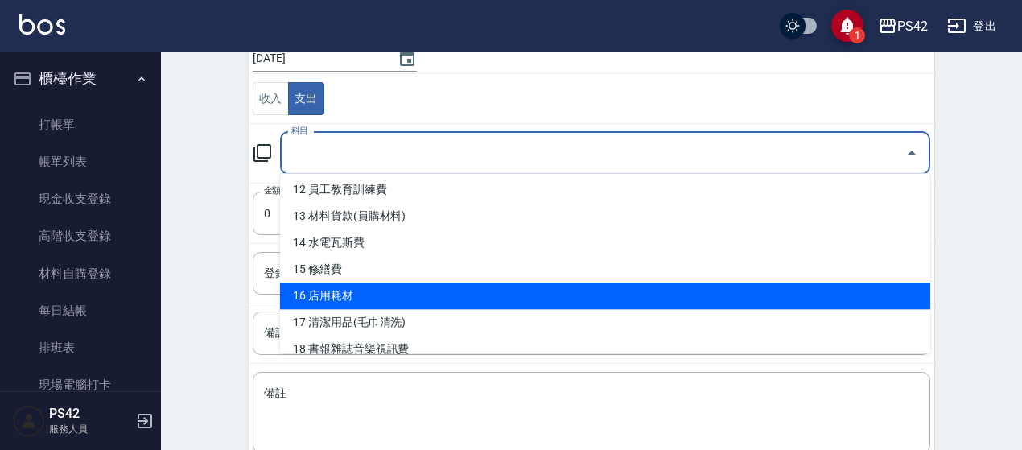
click at [357, 295] on li "16 店用耗材" at bounding box center [605, 295] width 650 height 27
type input "16 店用耗材"
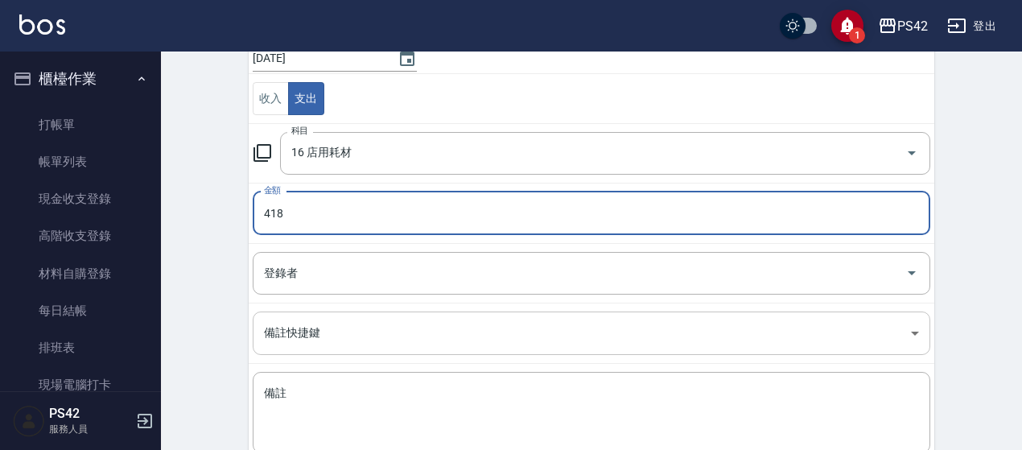
type input "418"
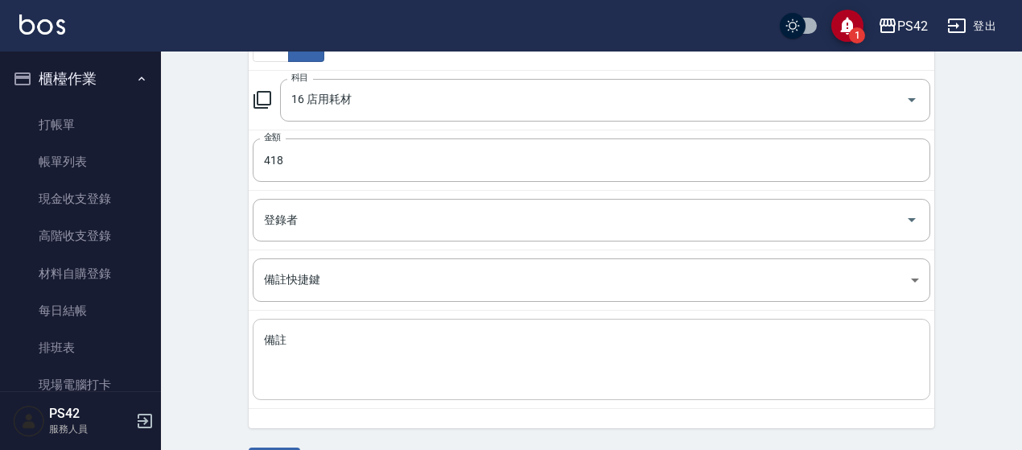
scroll to position [258, 0]
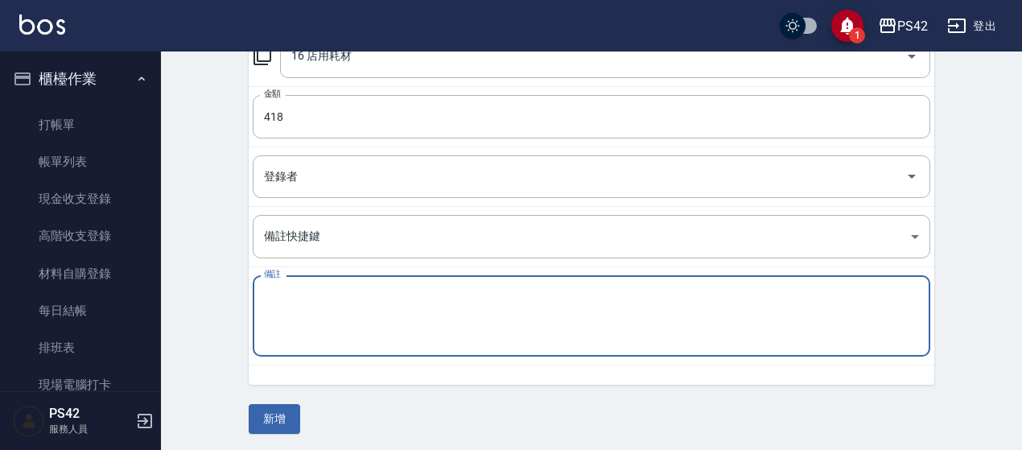
click at [398, 303] on textarea "備註" at bounding box center [591, 316] width 655 height 55
type textarea "秋旅烤肉用具"
click at [264, 418] on button "新增" at bounding box center [275, 419] width 52 height 30
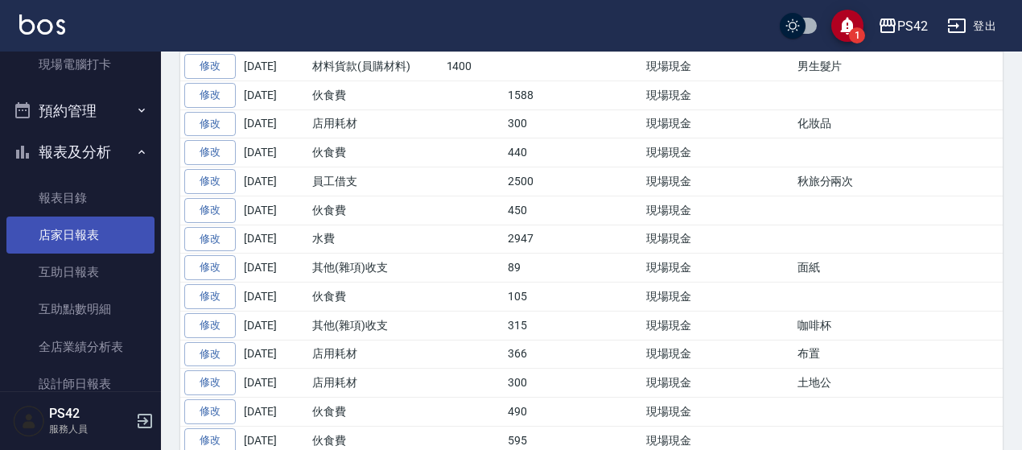
scroll to position [322, 0]
click at [83, 218] on link "店家日報表" at bounding box center [80, 233] width 148 height 37
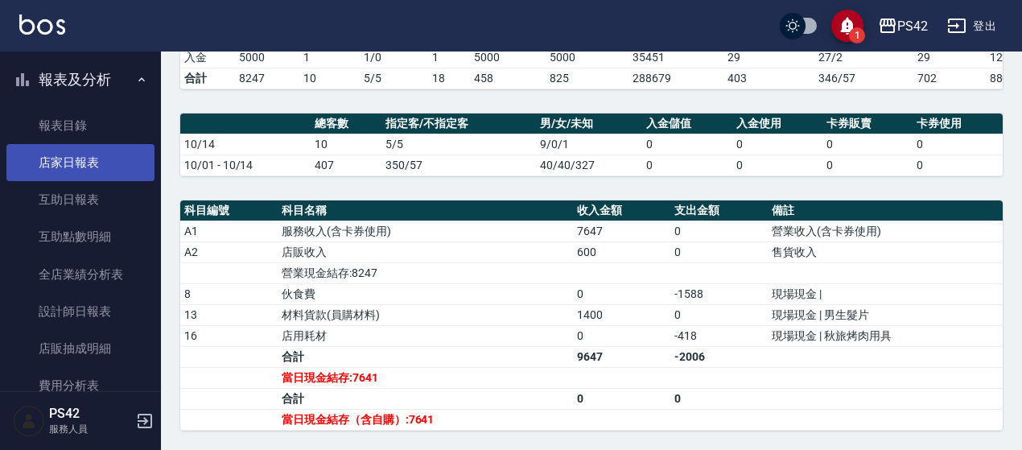
scroll to position [483, 0]
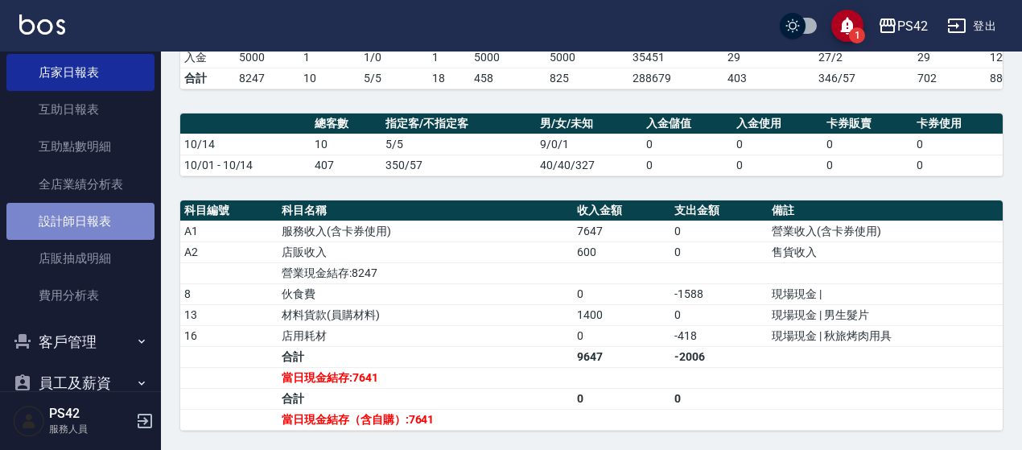
click at [111, 215] on link "設計師日報表" at bounding box center [80, 221] width 148 height 37
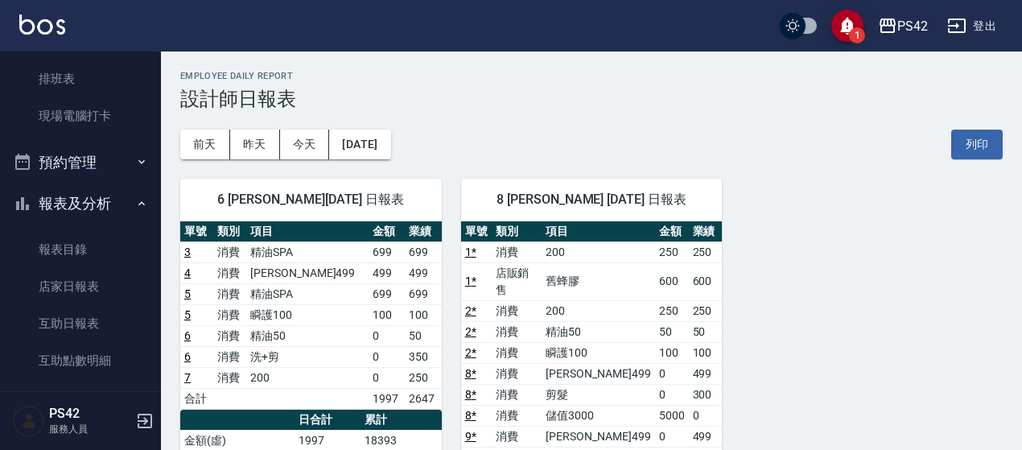
scroll to position [241, 0]
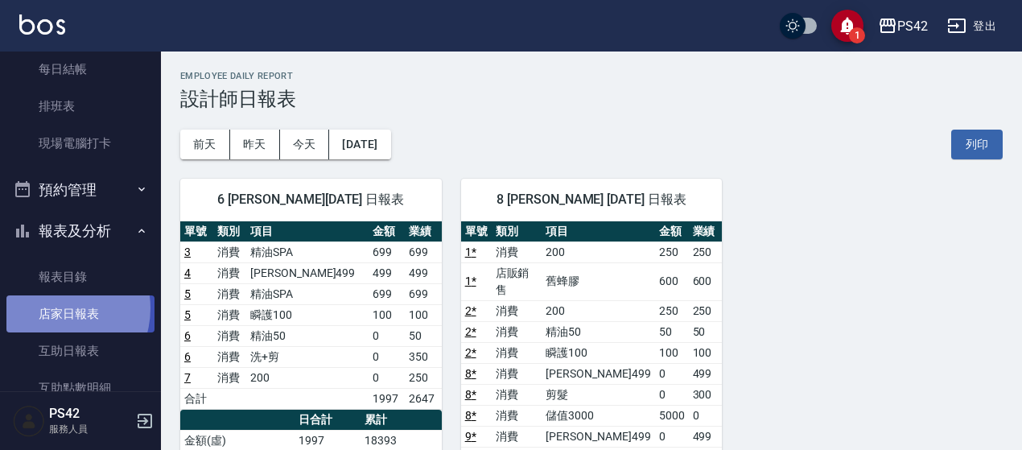
click at [54, 309] on link "店家日報表" at bounding box center [80, 313] width 148 height 37
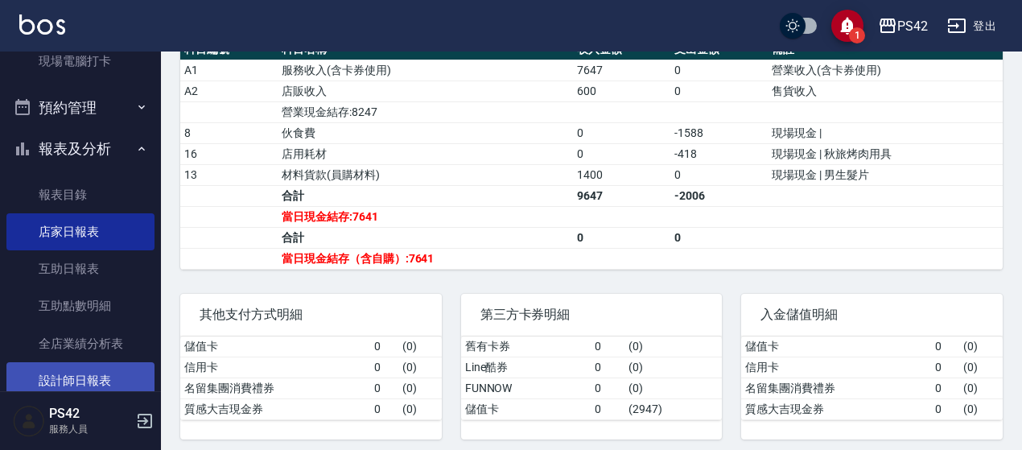
scroll to position [483, 0]
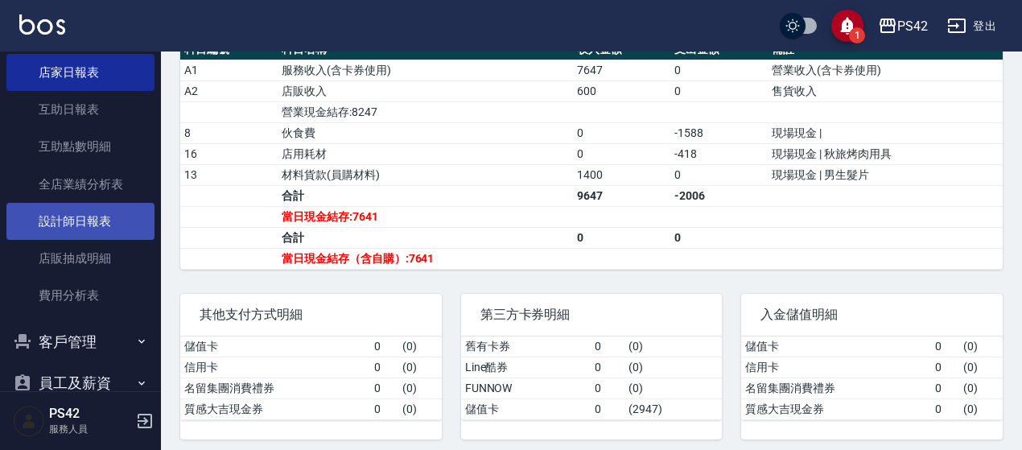
click at [69, 229] on link "設計師日報表" at bounding box center [80, 221] width 148 height 37
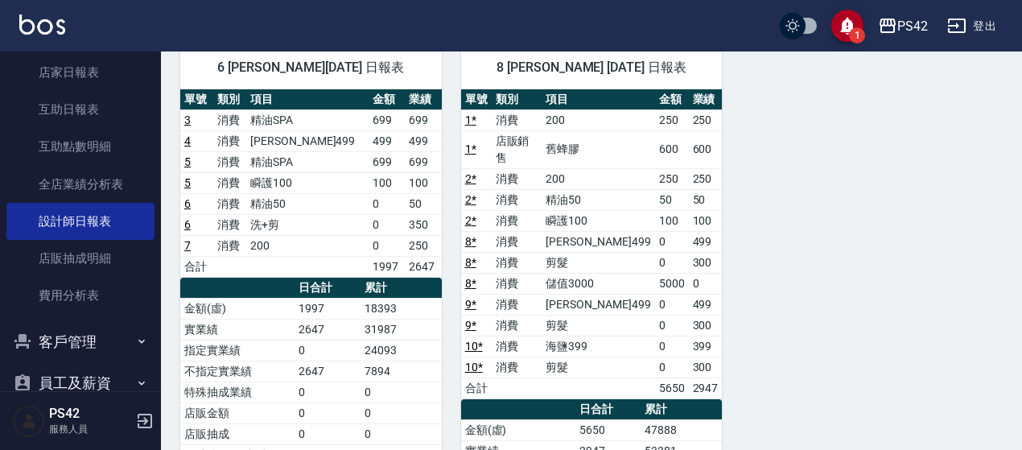
scroll to position [136, 0]
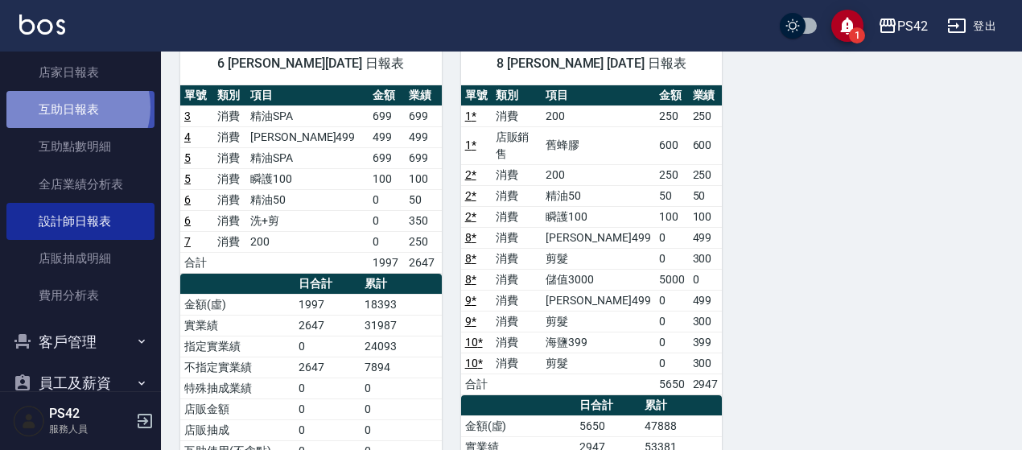
click at [72, 107] on link "互助日報表" at bounding box center [80, 109] width 148 height 37
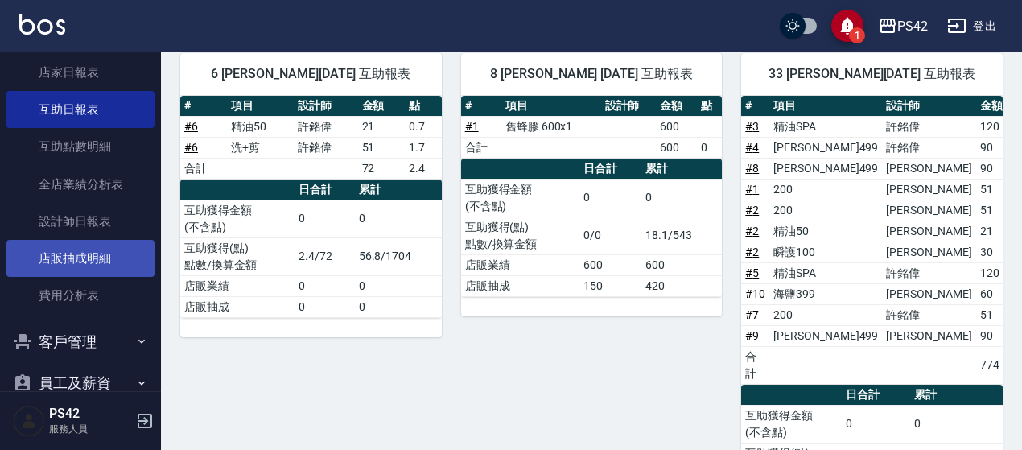
scroll to position [322, 0]
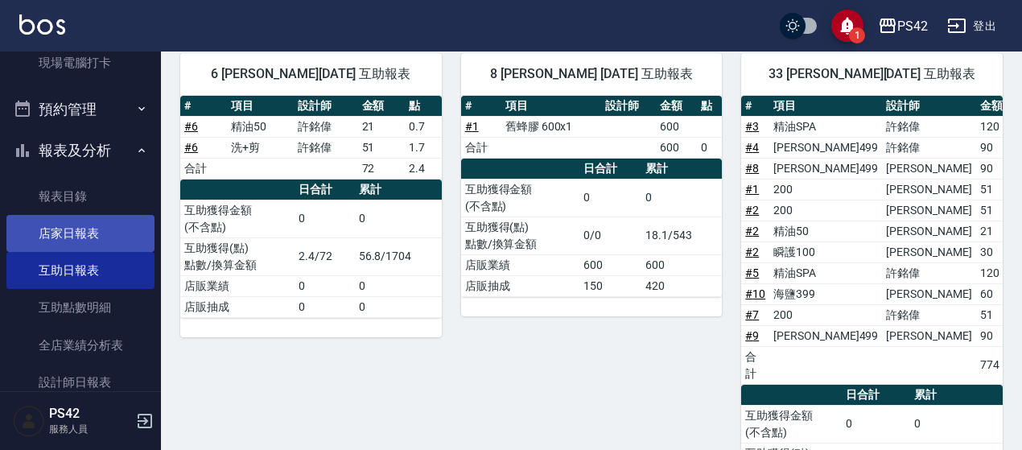
click at [80, 226] on link "店家日報表" at bounding box center [80, 233] width 148 height 37
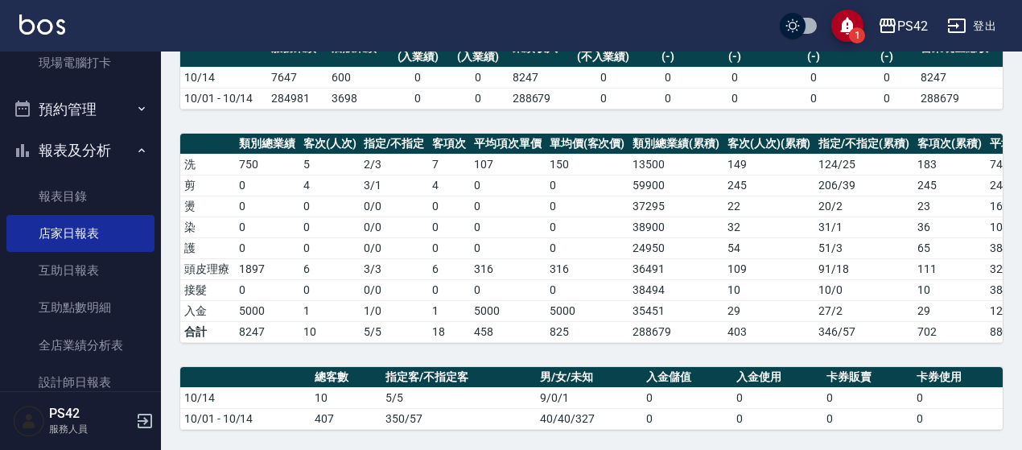
scroll to position [161, 0]
